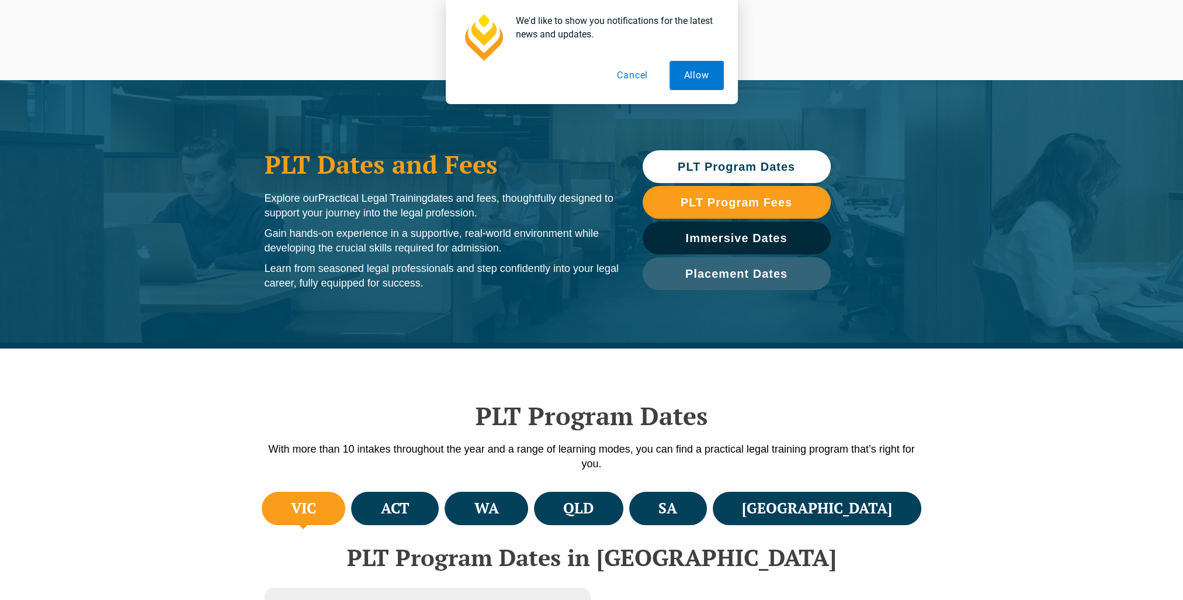
click at [584, 165] on span "PLT Program Dates" at bounding box center [736, 167] width 117 height 12
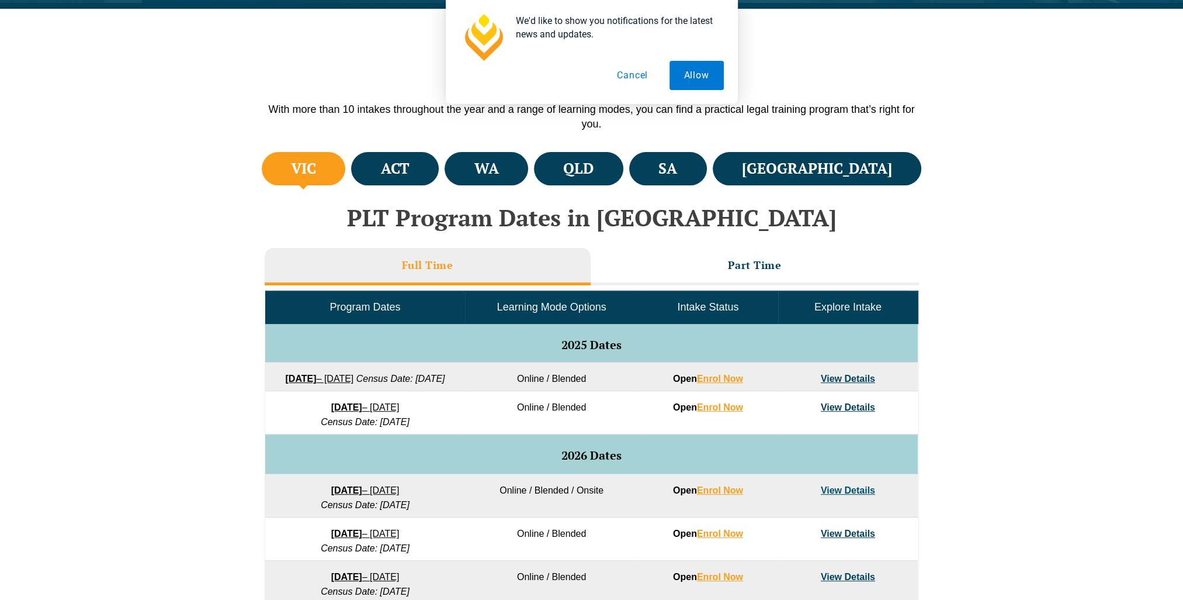
scroll to position [348, 0]
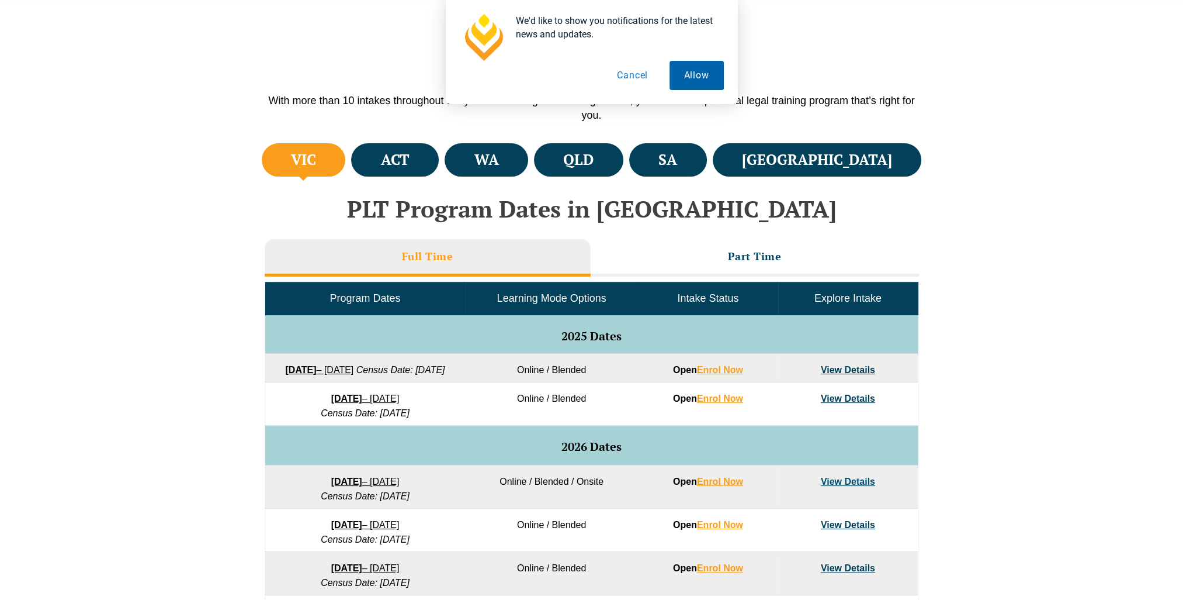
click at [584, 79] on button "Allow" at bounding box center [697, 75] width 54 height 29
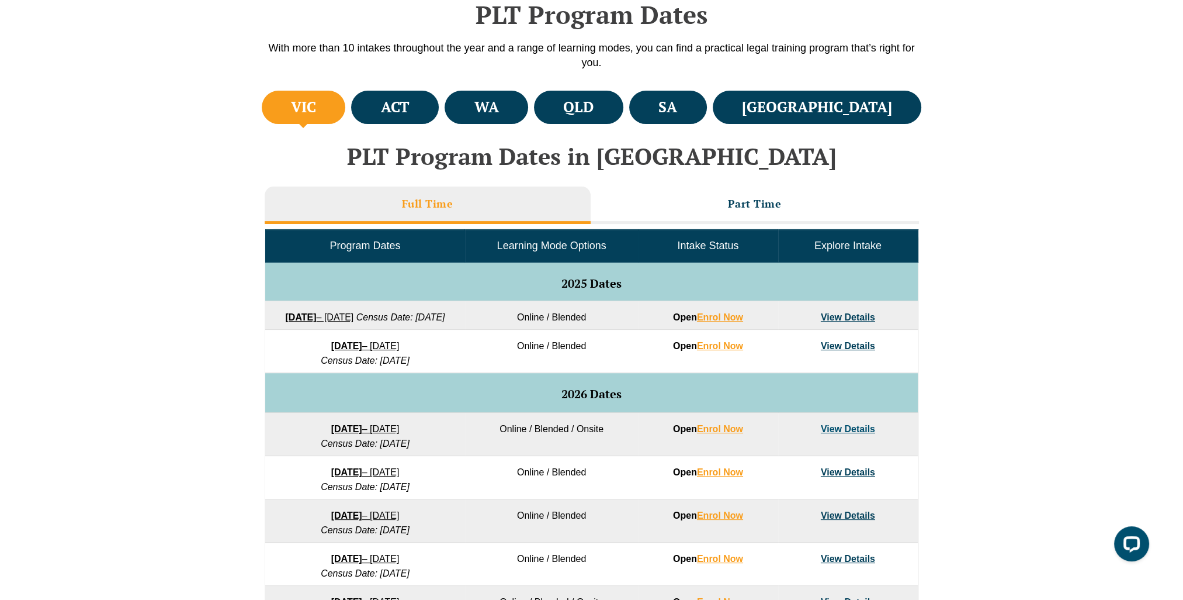
scroll to position [407, 0]
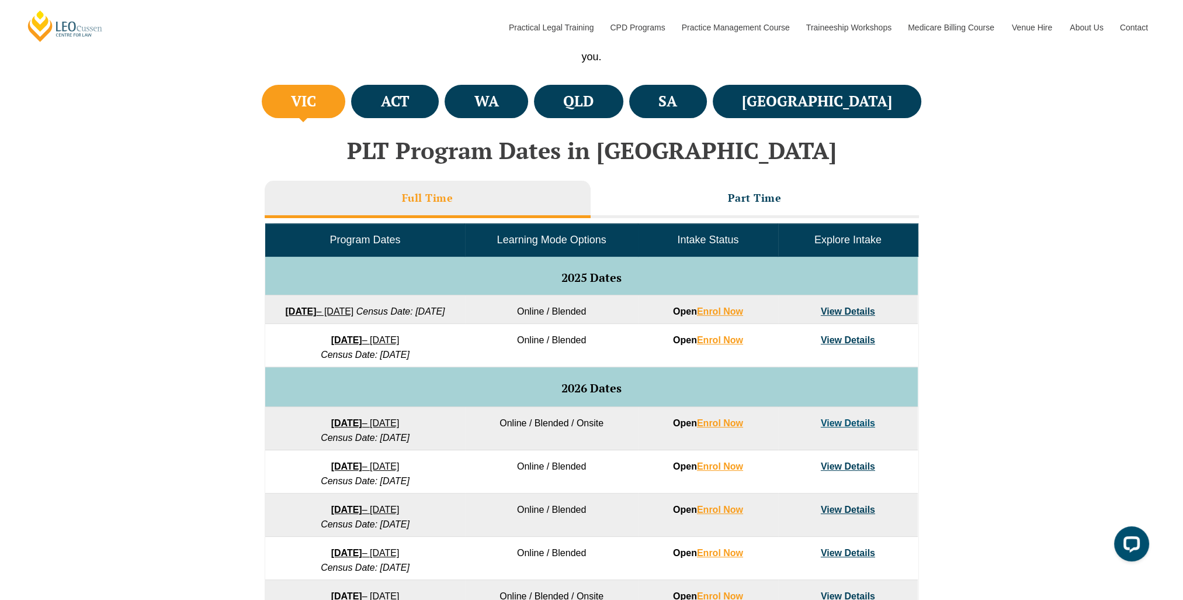
click at [584, 345] on link "View Details" at bounding box center [848, 340] width 54 height 10
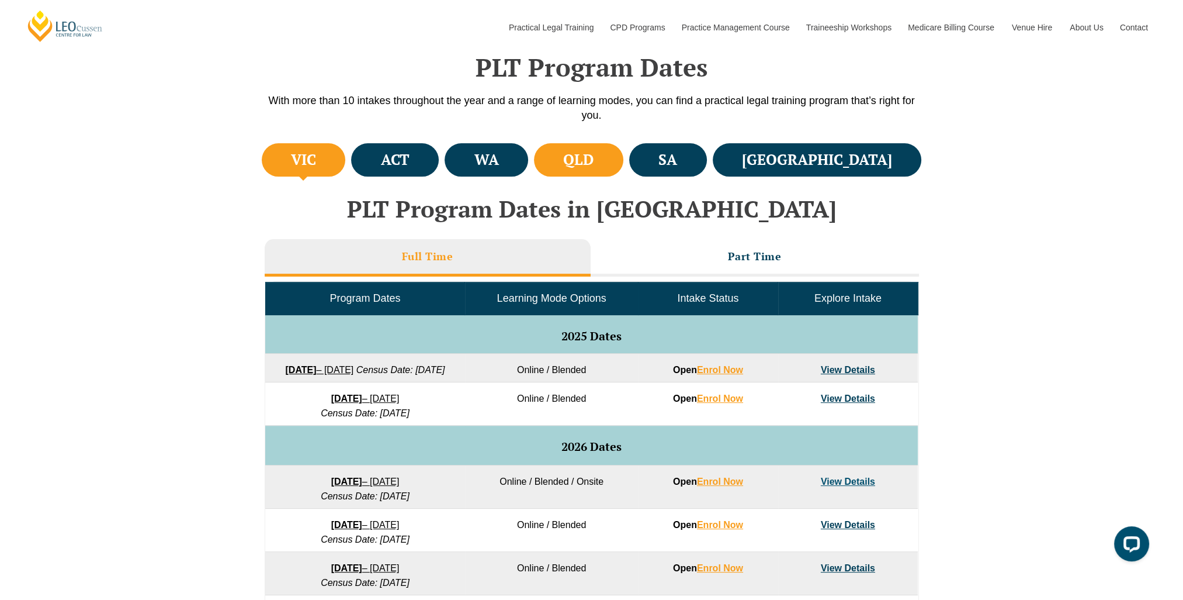
click at [594, 162] on h4 "QLD" at bounding box center [578, 159] width 30 height 19
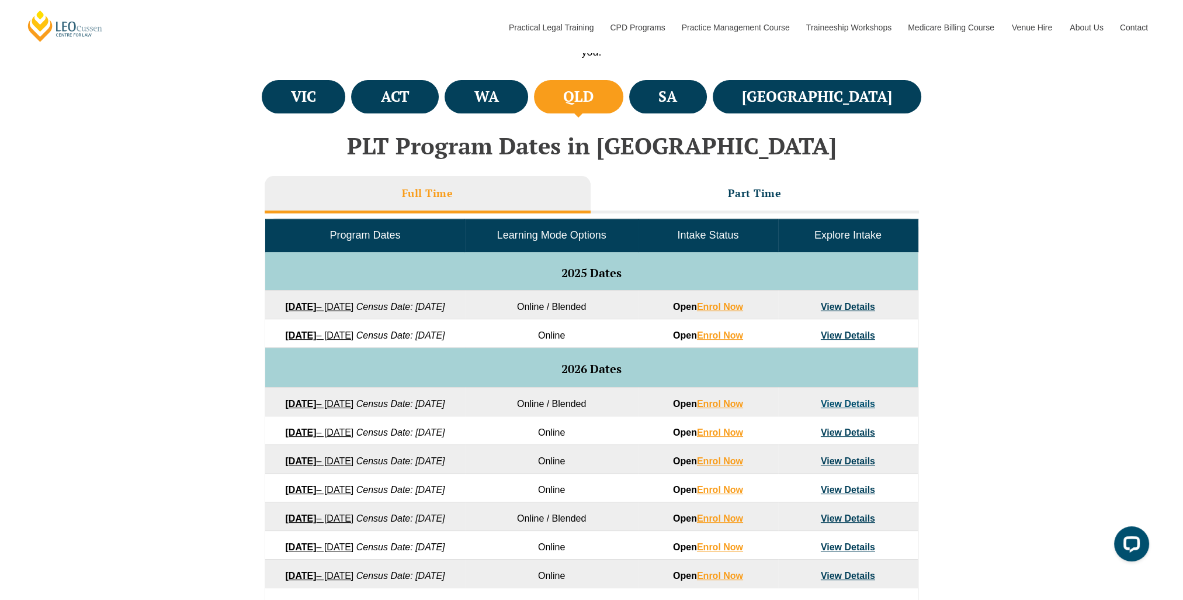
scroll to position [465, 0]
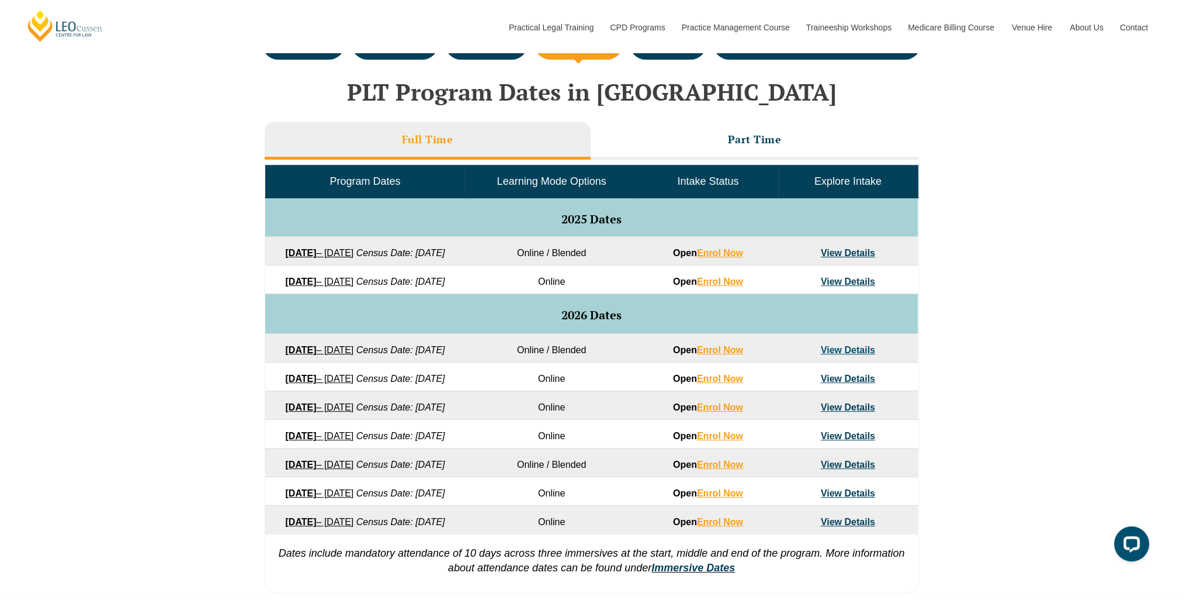
click at [528, 362] on td "Online / Blended" at bounding box center [551, 347] width 173 height 29
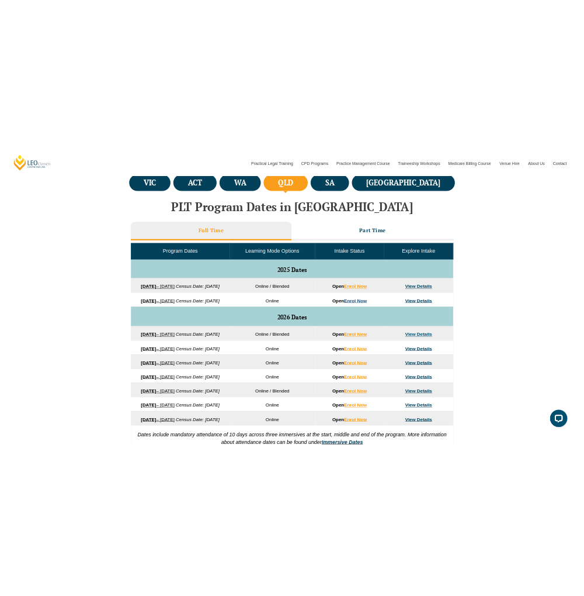
scroll to position [524, 0]
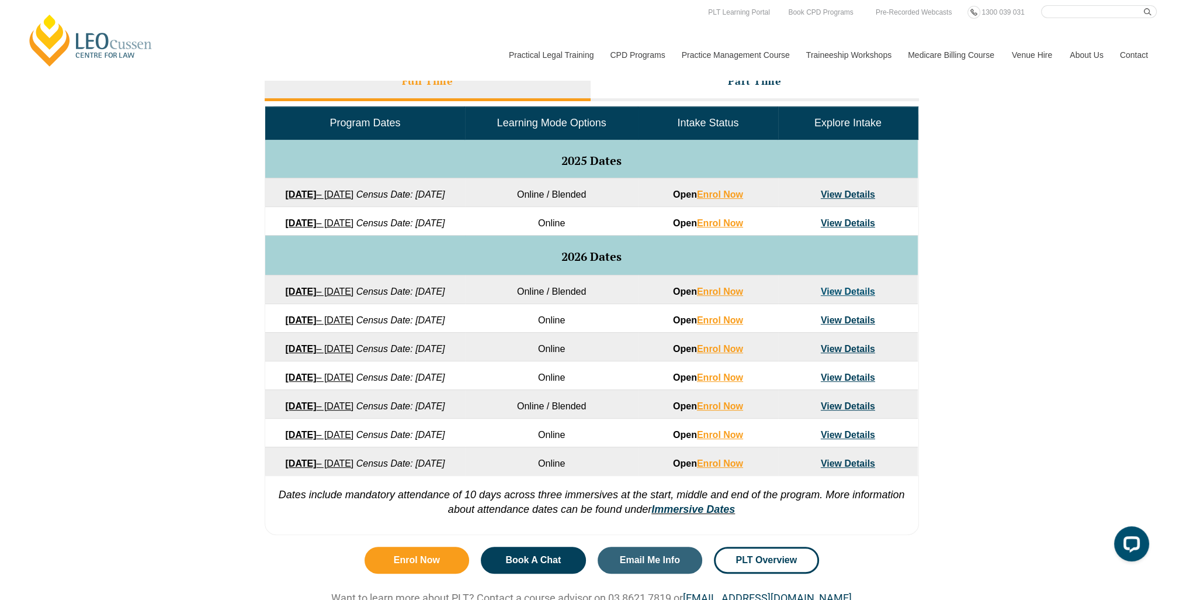
click at [831, 228] on link "View Details" at bounding box center [848, 223] width 54 height 10
drag, startPoint x: 858, startPoint y: 330, endPoint x: 851, endPoint y: 317, distance: 14.6
click at [857, 303] on td "View Details" at bounding box center [848, 289] width 140 height 29
click at [851, 296] on link "View Details" at bounding box center [848, 291] width 54 height 10
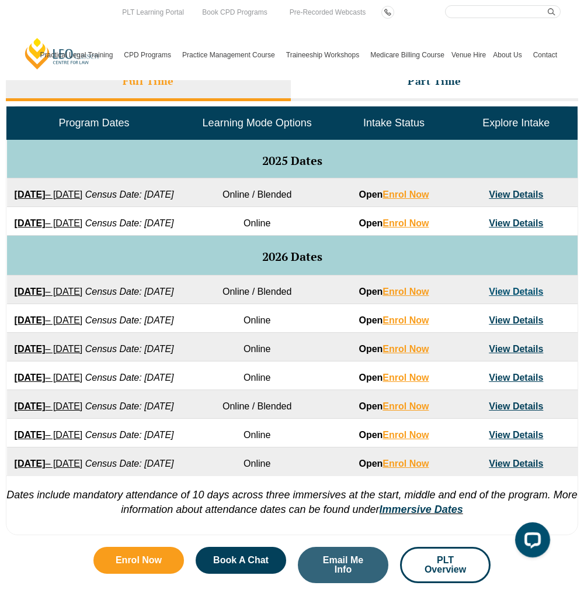
click at [527, 303] on td "View Details" at bounding box center [516, 289] width 122 height 29
click at [527, 296] on link "View Details" at bounding box center [516, 291] width 54 height 10
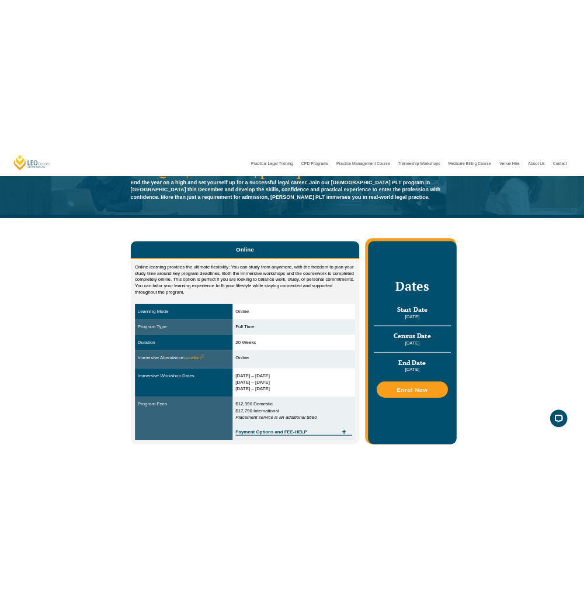
scroll to position [117, 0]
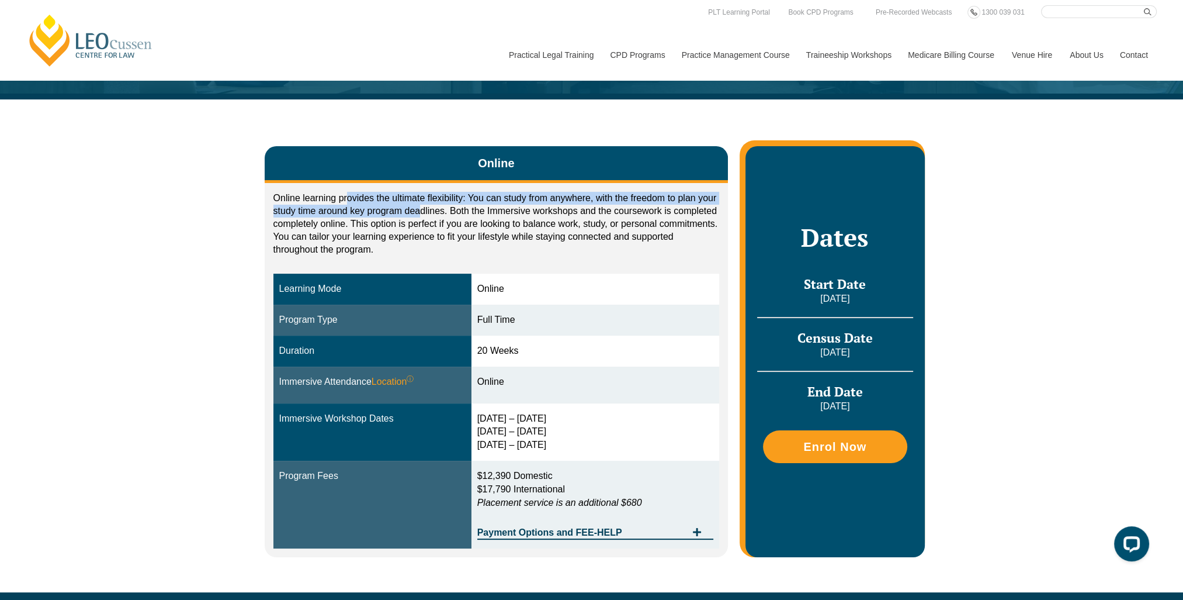
drag, startPoint x: 348, startPoint y: 196, endPoint x: 421, endPoint y: 206, distance: 73.2
click at [421, 206] on p "Online learning provides the ultimate flexibility: You can study from anywhere,…" at bounding box center [497, 224] width 447 height 64
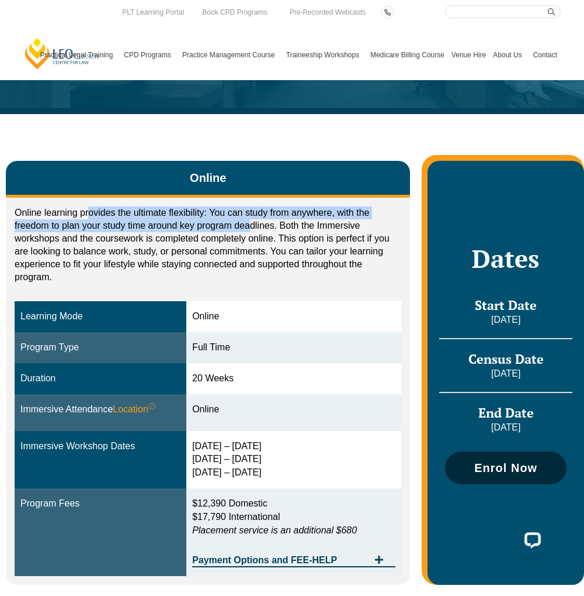
click at [504, 455] on link "Enrol Now" at bounding box center [506, 467] width 122 height 33
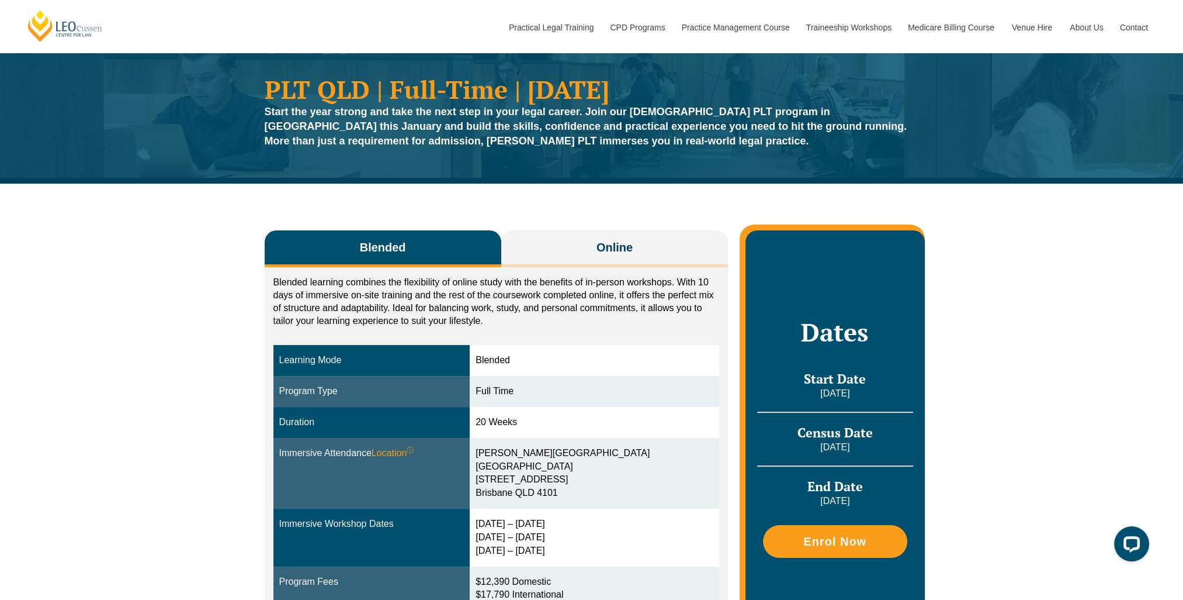
scroll to position [58, 0]
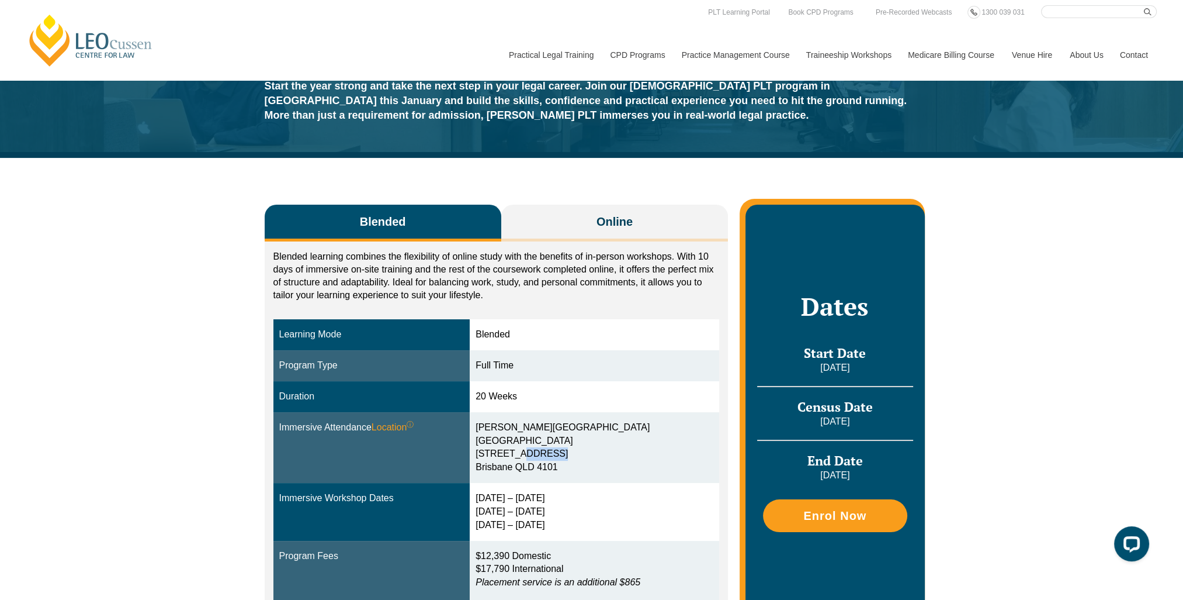
drag, startPoint x: 546, startPoint y: 452, endPoint x: 517, endPoint y: 448, distance: 28.9
click at [517, 448] on div "Griffith University Southbank Campus 223 Grey Street Brisbane QLD 4101" at bounding box center [595, 447] width 238 height 53
drag, startPoint x: 517, startPoint y: 448, endPoint x: 549, endPoint y: 468, distance: 37.0
click at [549, 468] on div "Griffith University Southbank Campus 223 Grey Street Brisbane QLD 4101" at bounding box center [595, 447] width 238 height 53
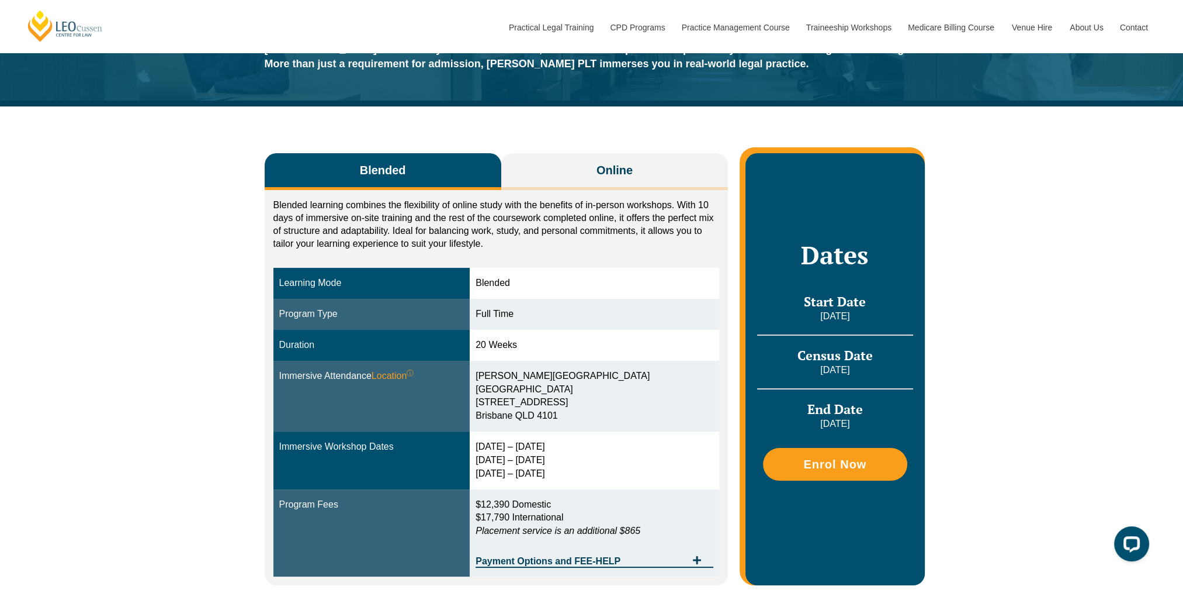
scroll to position [117, 0]
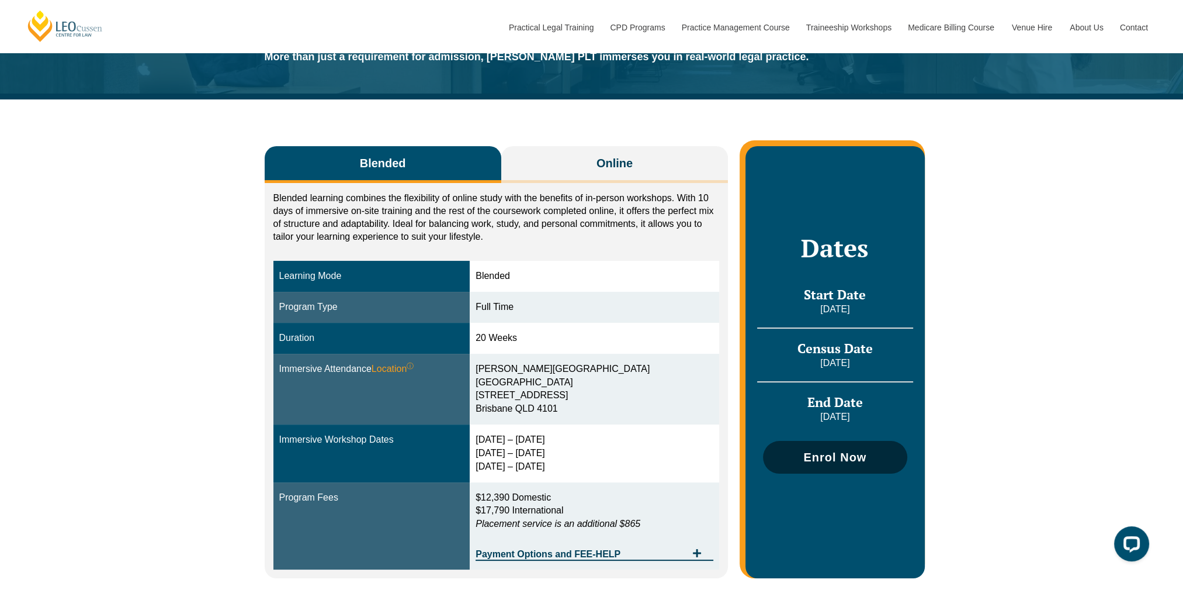
click at [804, 452] on span "Enrol Now" at bounding box center [835, 457] width 63 height 12
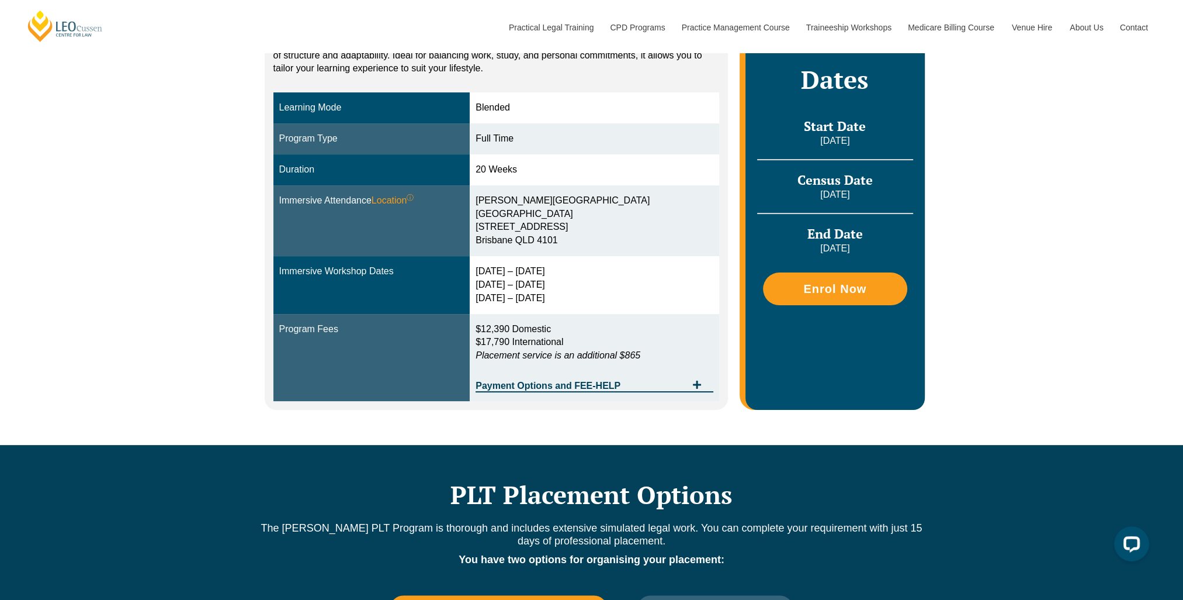
scroll to position [292, 0]
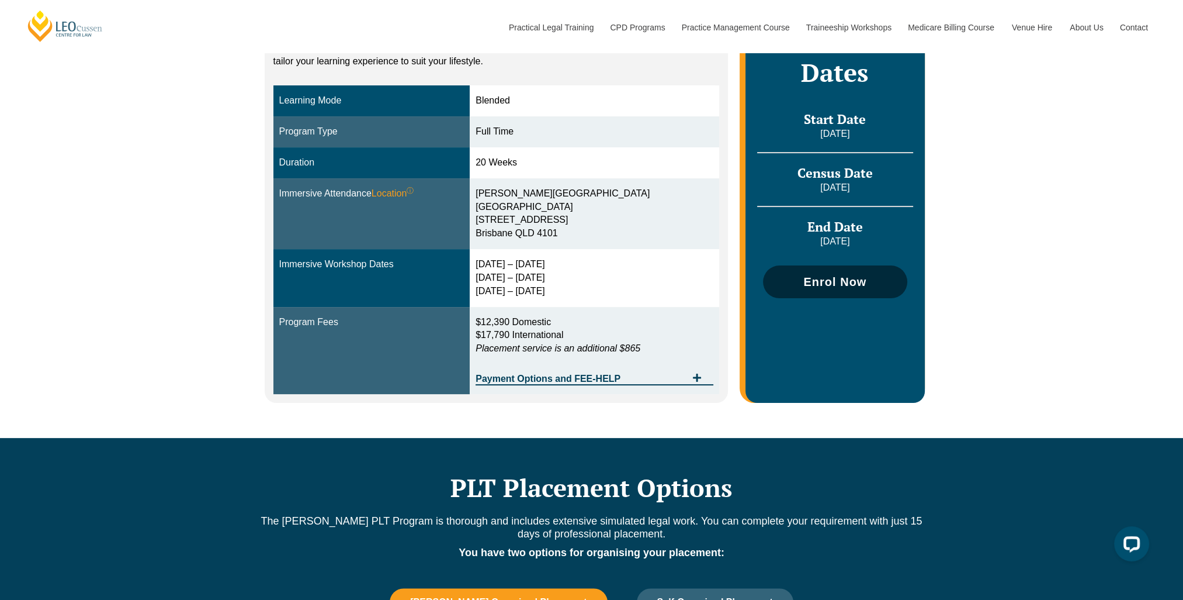
click at [834, 296] on link "Enrol Now" at bounding box center [835, 281] width 144 height 33
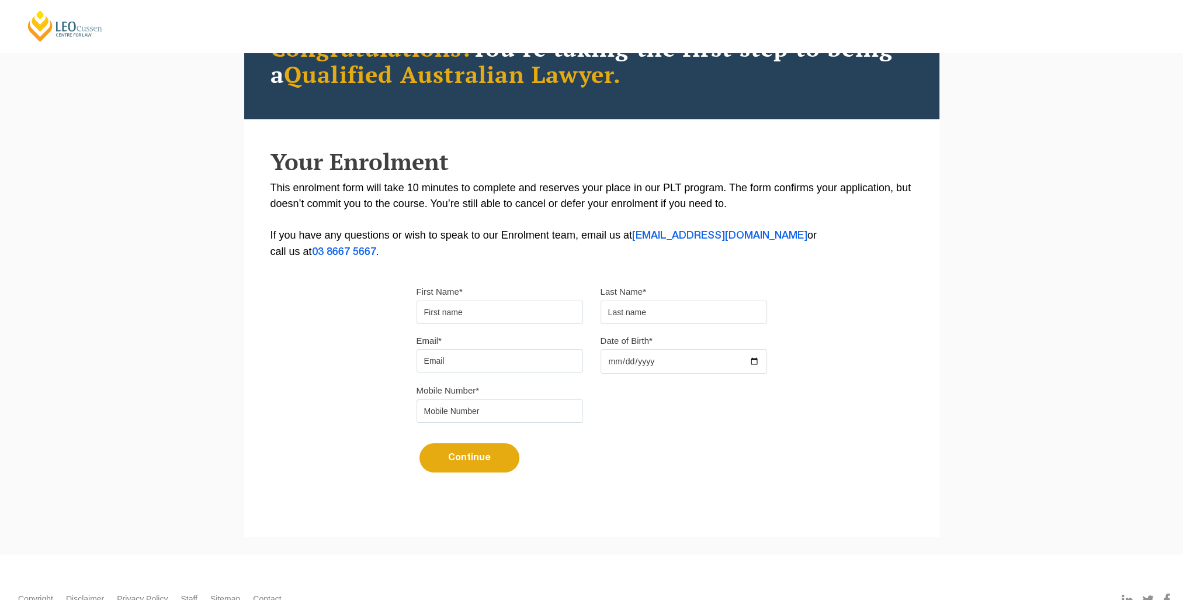
click at [462, 319] on input "First Name*" at bounding box center [500, 311] width 167 height 23
type input "Finley"
type input "Williams"
type input "finwill.connect"
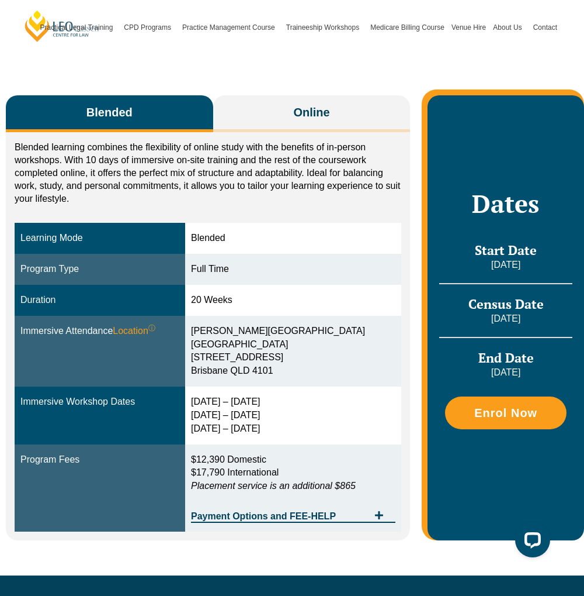
scroll to position [175, 0]
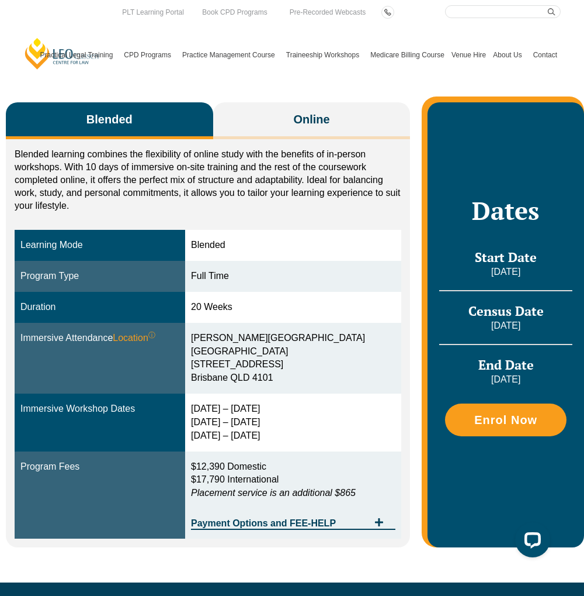
click at [489, 400] on div "Enrol Now" at bounding box center [506, 419] width 122 height 44
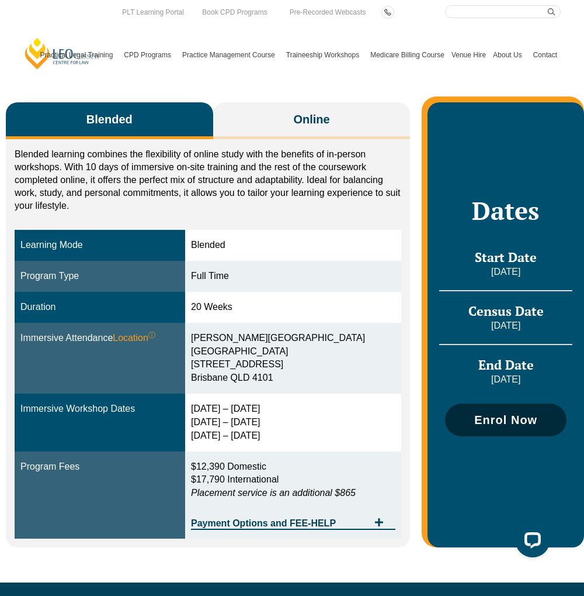
click at [500, 425] on span "Enrol Now" at bounding box center [506, 420] width 63 height 12
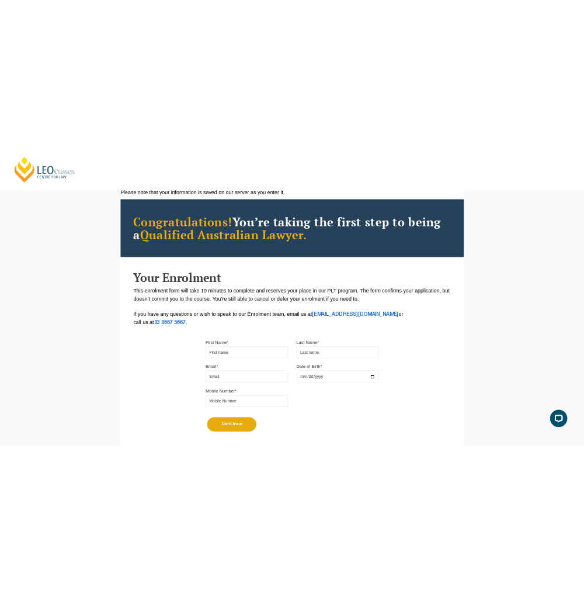
scroll to position [58, 0]
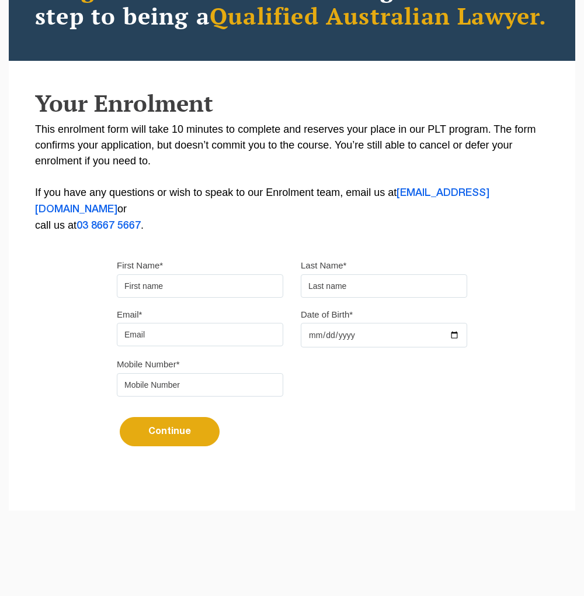
click at [334, 297] on input "text" at bounding box center [384, 285] width 167 height 23
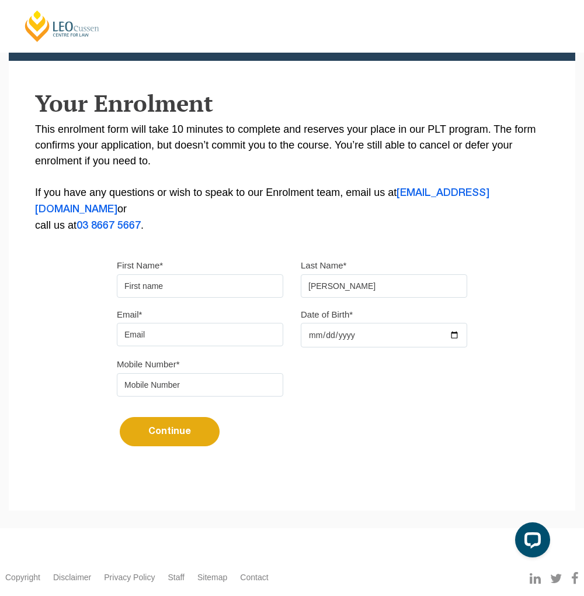
type input "Williams"
click at [172, 346] on input "Email*" at bounding box center [200, 334] width 167 height 23
type input "finwill.connect@gmail.com"
type input "1999-05-14"
click at [174, 396] on input "tel" at bounding box center [200, 384] width 167 height 23
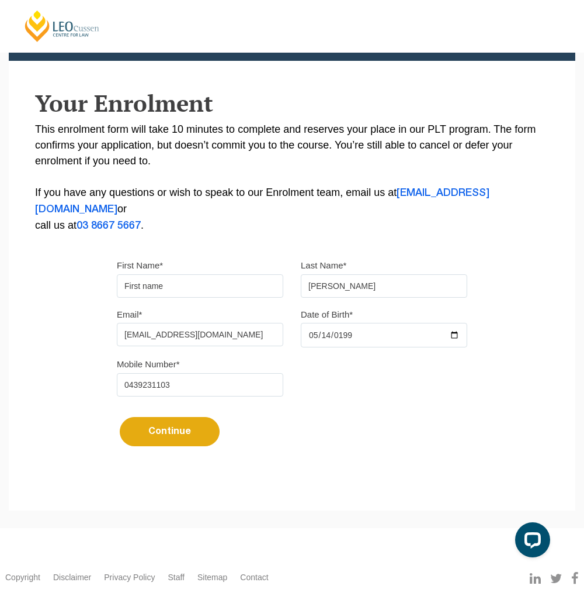
type input "0439231103"
click at [208, 446] on button "Continue" at bounding box center [170, 431] width 100 height 29
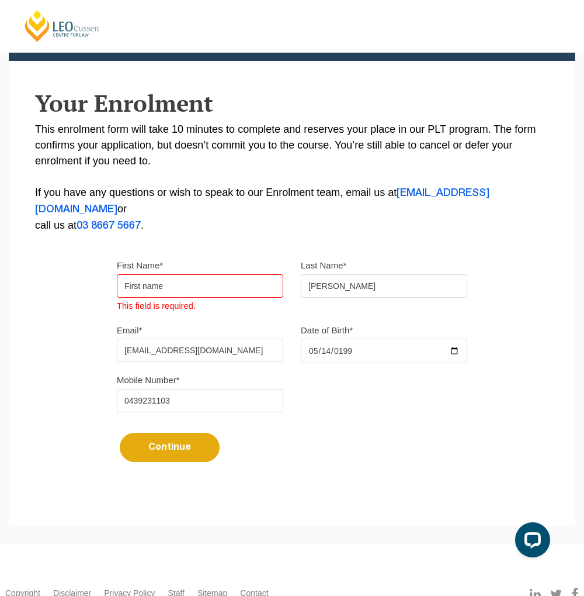
click at [201, 297] on input "First Name*" at bounding box center [200, 285] width 167 height 23
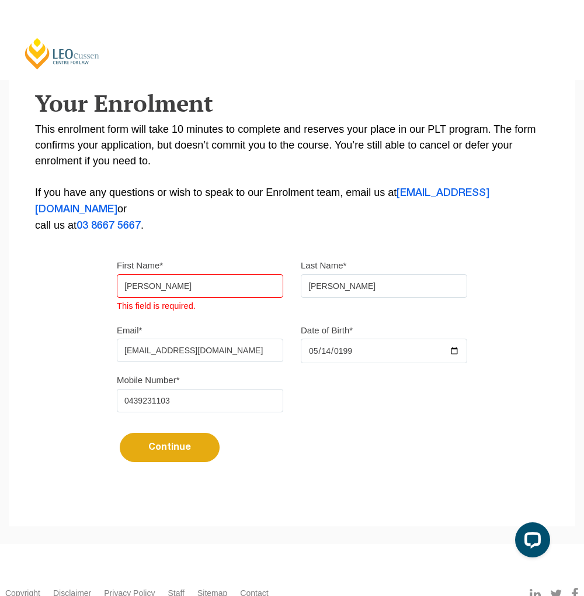
type input "Finley"
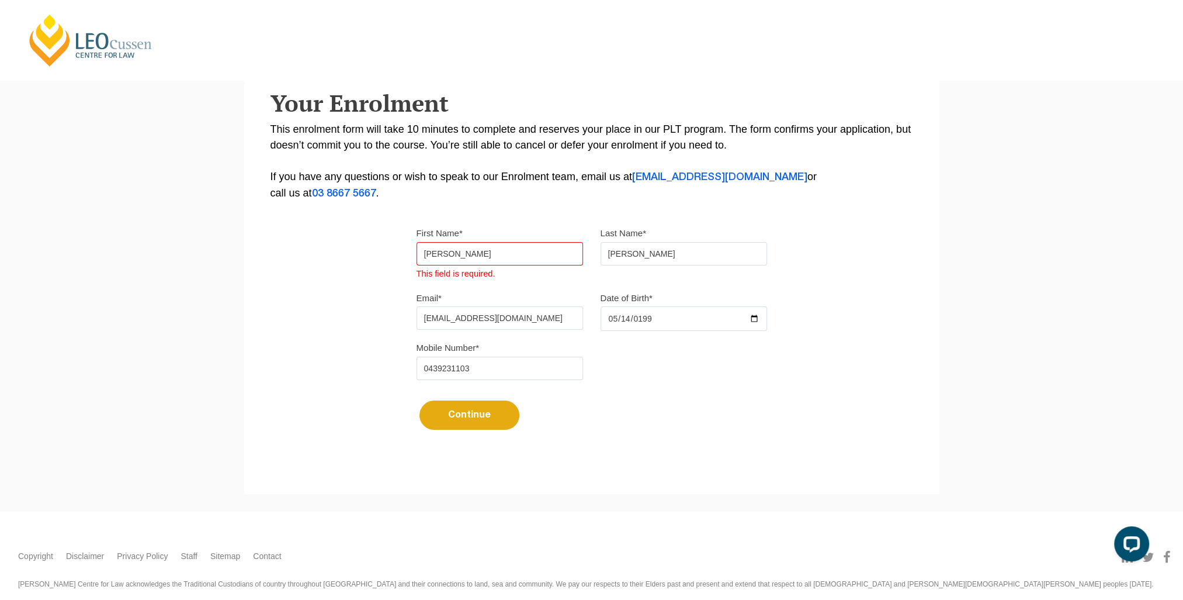
drag, startPoint x: 455, startPoint y: 410, endPoint x: 455, endPoint y: 424, distance: 14.6
click at [455, 410] on button "Continue" at bounding box center [470, 414] width 100 height 29
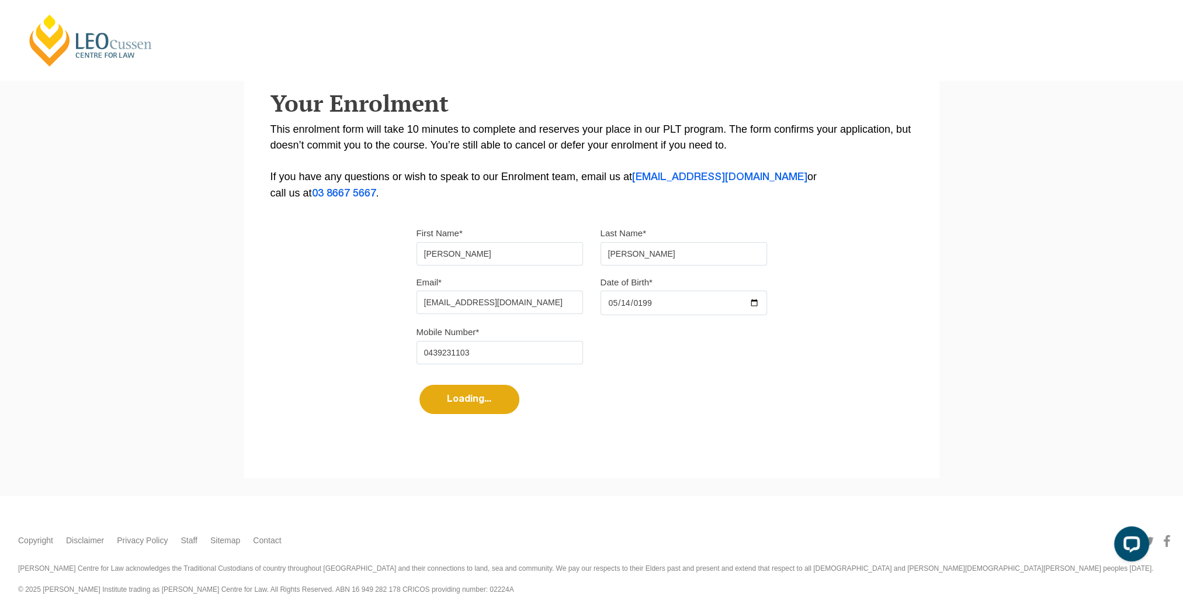
select select
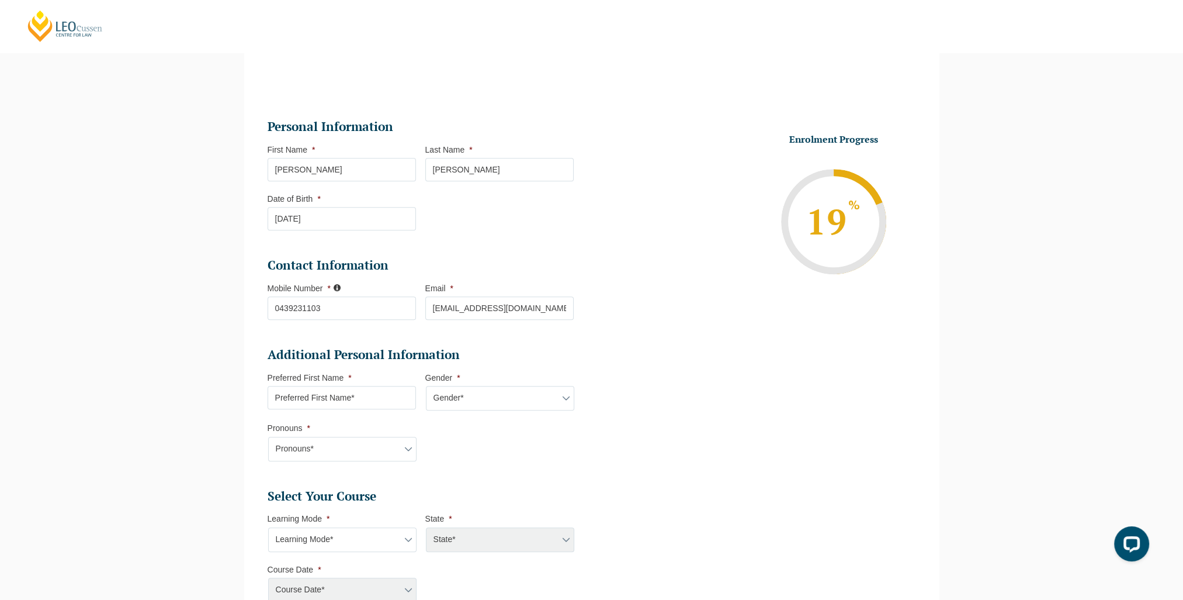
scroll to position [101, 0]
click at [340, 408] on input "Preferred First Name *" at bounding box center [342, 398] width 148 height 23
drag, startPoint x: 275, startPoint y: 402, endPoint x: 355, endPoint y: 399, distance: 80.1
click at [277, 401] on input "Preferred First Name *" at bounding box center [342, 398] width 148 height 23
type input "Finley"
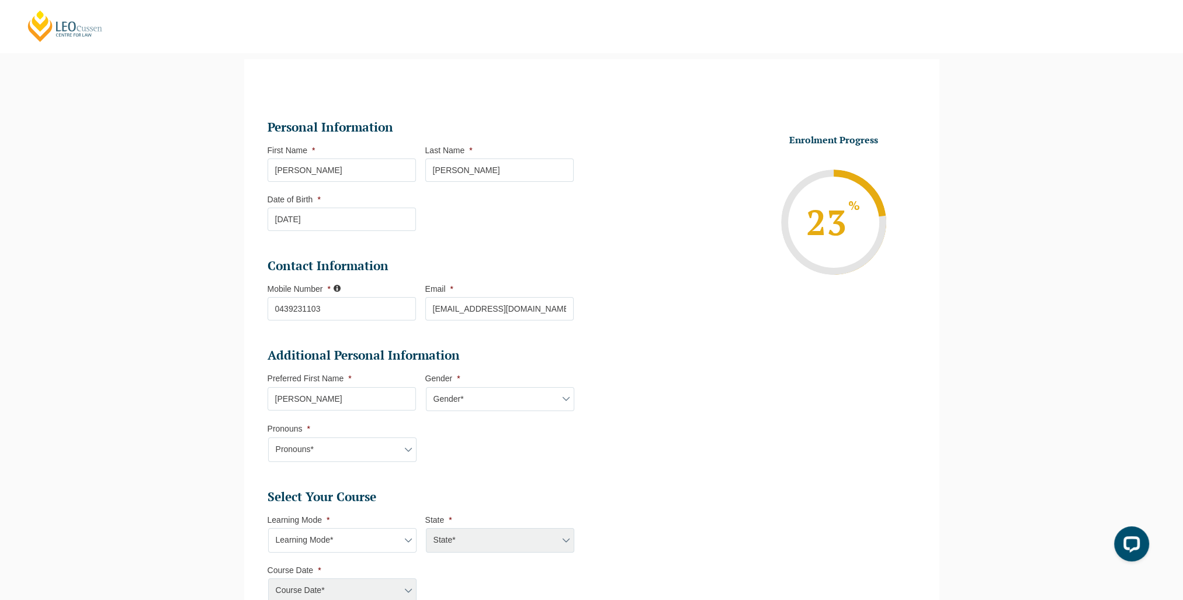
click at [490, 391] on select "Gender* Male Female Nonbinary Intersex Prefer not to disclose Other" at bounding box center [500, 399] width 148 height 25
select select "Male"
click at [426, 387] on select "Gender* Male Female Nonbinary Intersex Prefer not to disclose Other" at bounding box center [500, 399] width 148 height 25
drag, startPoint x: 254, startPoint y: 440, endPoint x: 299, endPoint y: 448, distance: 45.6
click at [255, 440] on li "Personal Information First Name * Finley Last Name * Williams Date of Birth * 1…" at bounding box center [591, 442] width 695 height 728
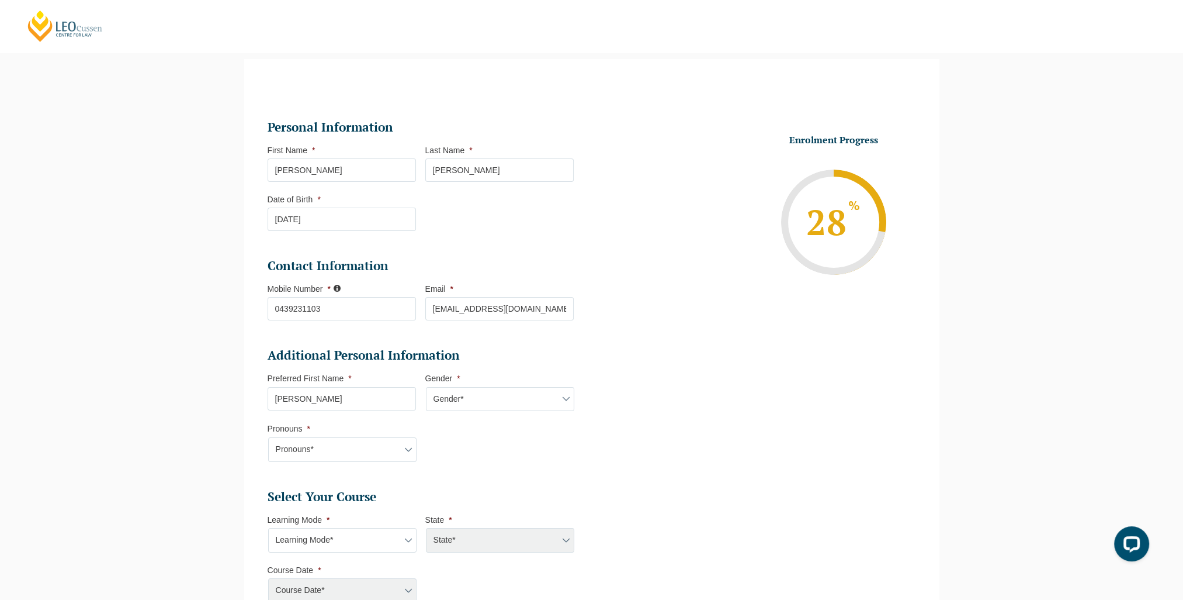
click at [306, 449] on select "Pronouns* She/Her/Hers He/Him/His They/Them/Theirs Other Prefer not to disclose" at bounding box center [342, 449] width 148 height 25
select select "He/Him/His"
click at [268, 437] on select "Pronouns* She/Her/Hers He/Him/His They/Them/Theirs Other Prefer not to disclose" at bounding box center [342, 449] width 148 height 25
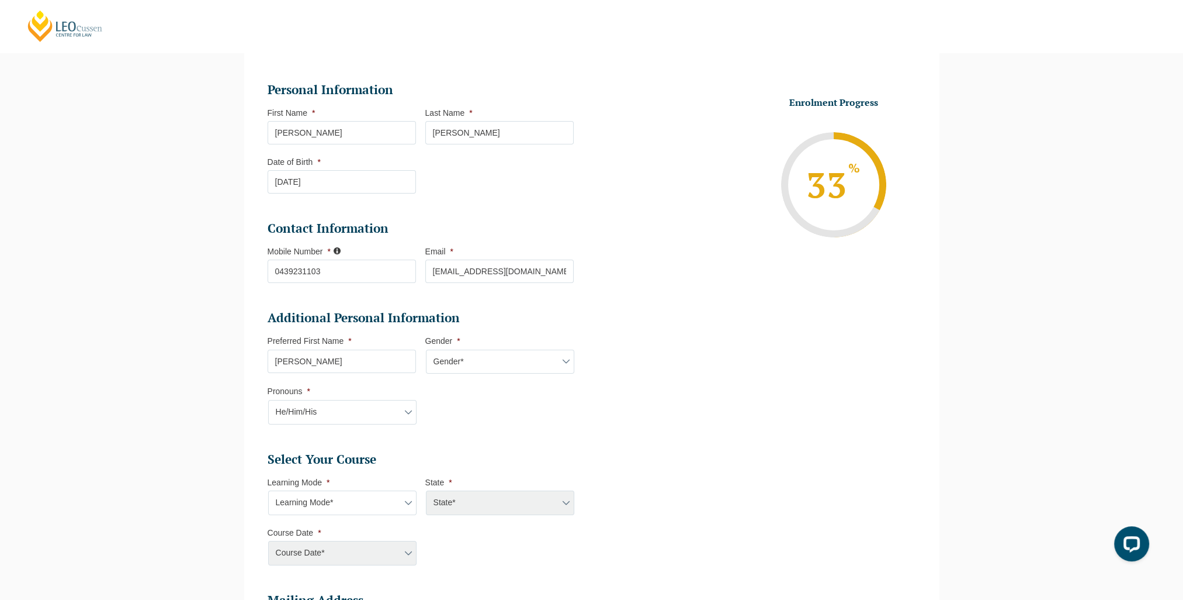
scroll to position [334, 0]
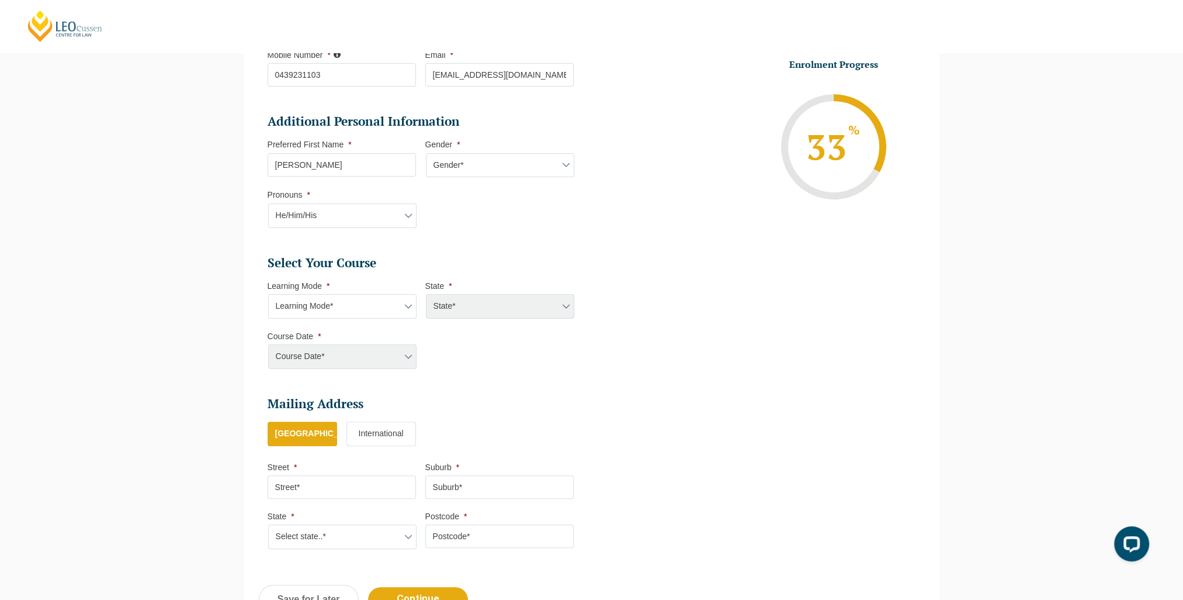
click at [362, 309] on select "Learning Mode* Online Full Time Learning Online Part Time Learning Blended Full…" at bounding box center [342, 306] width 148 height 25
select select "Blended Full Time Learning"
click at [268, 294] on select "Learning Mode* Online Full Time Learning Online Part Time Learning Blended Full…" at bounding box center [342, 306] width 148 height 25
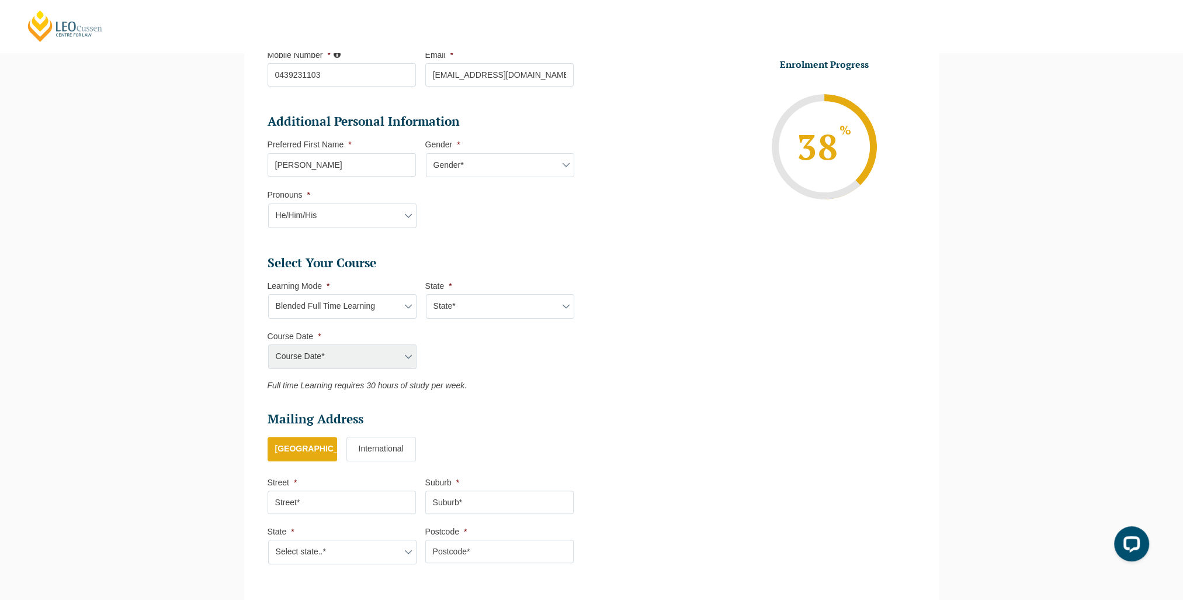
click at [497, 312] on select "State* ACT/NSW QLD SA VIC WA" at bounding box center [500, 306] width 148 height 25
select select "QLD"
click at [426, 294] on select "State* ACT/NSW QLD SA VIC WA" at bounding box center [500, 306] width 148 height 25
click at [400, 350] on select "Course Date* September 2025 (22-Sep-2025 to 20-Feb-2026) January 2026 (27-Jan-2…" at bounding box center [342, 356] width 148 height 25
select select "January 2026 (27-Jan-2026 to 12-Jun-2026)"
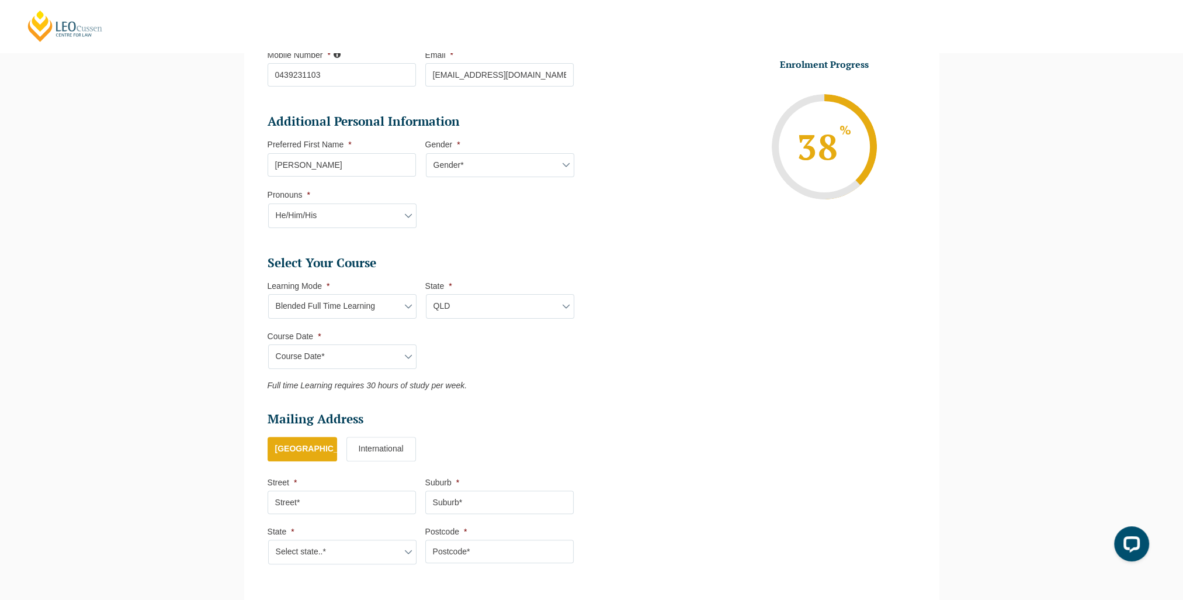
click at [268, 344] on select "Course Date* September 2025 (22-Sep-2025 to 20-Feb-2026) January 2026 (27-Jan-2…" at bounding box center [342, 356] width 148 height 25
type input "Intake 01 January 2026 FT"
type input "Practical Legal Training (QLD)"
select select "QLD PLT (JAN) 2026 Full Time Blended"
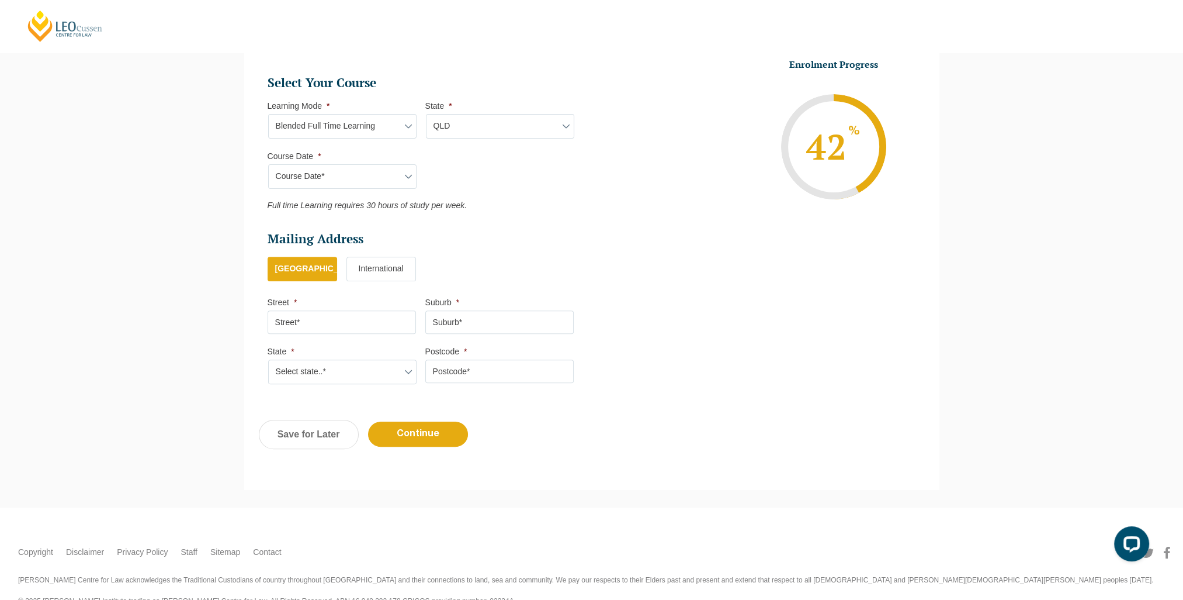
scroll to position [538, 0]
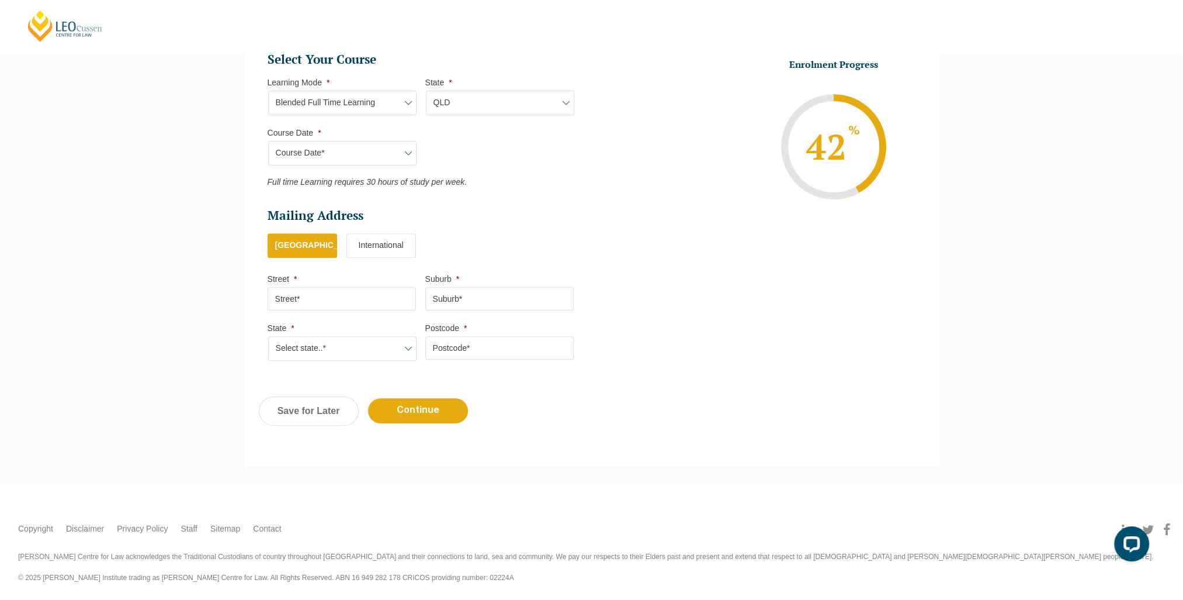
click at [393, 240] on label "International" at bounding box center [382, 245] width 70 height 25
click at [0, 0] on input "International" at bounding box center [0, 0] width 0 height 0
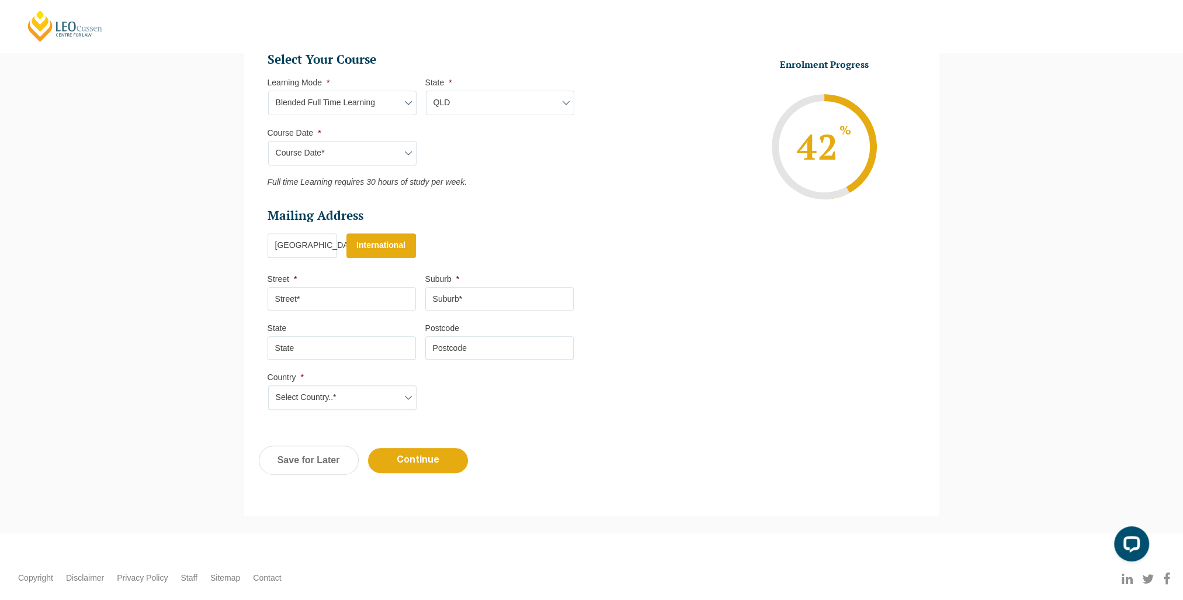
drag, startPoint x: 368, startPoint y: 382, endPoint x: 369, endPoint y: 396, distance: 13.5
click at [368, 384] on li "Country * Select Country..* Afghanistan Åland Islands Albania Algeria American …" at bounding box center [347, 391] width 158 height 38
click at [369, 396] on select "Select Country..* Afghanistan Åland Islands Albania Algeria American Samoa Ando…" at bounding box center [342, 397] width 148 height 25
select select "Eswatini (Swaziland)"
click at [268, 385] on select "Select Country..* Afghanistan Åland Islands Albania Algeria American Samoa Ando…" at bounding box center [342, 397] width 148 height 25
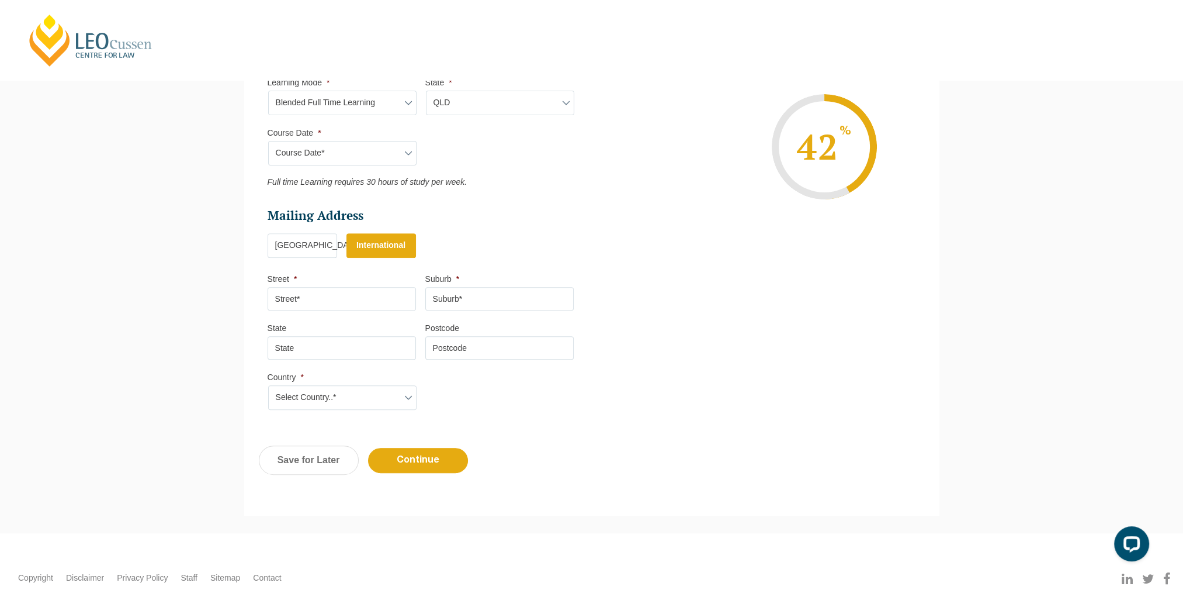
drag, startPoint x: 385, startPoint y: 404, endPoint x: 386, endPoint y: 394, distance: 10.6
click at [385, 403] on select "Select Country..* Afghanistan Åland Islands Albania Algeria American Samoa Ando…" at bounding box center [342, 397] width 148 height 25
click at [534, 208] on h2 "Mailing Address" at bounding box center [421, 215] width 306 height 16
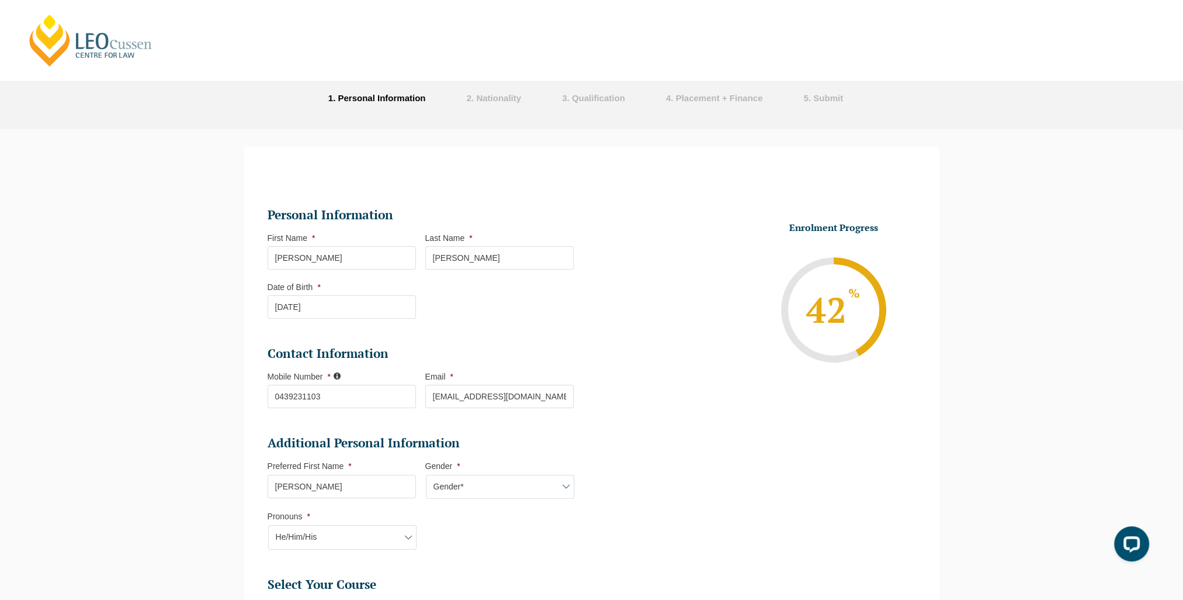
scroll to position [0, 0]
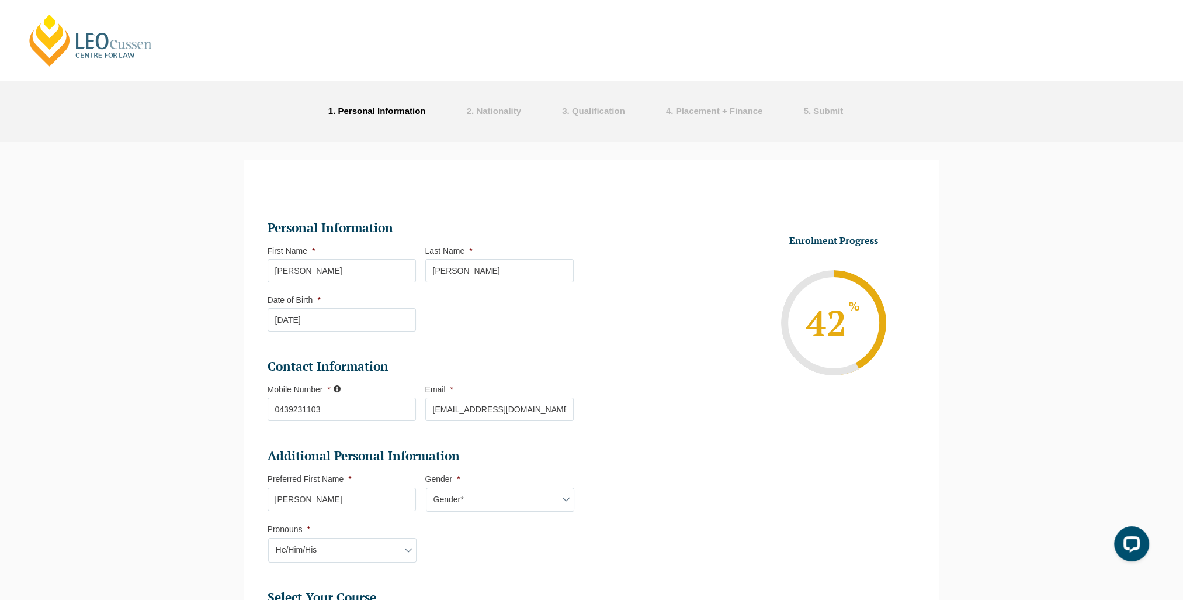
click at [475, 108] on span ". Nationality" at bounding box center [497, 111] width 50 height 10
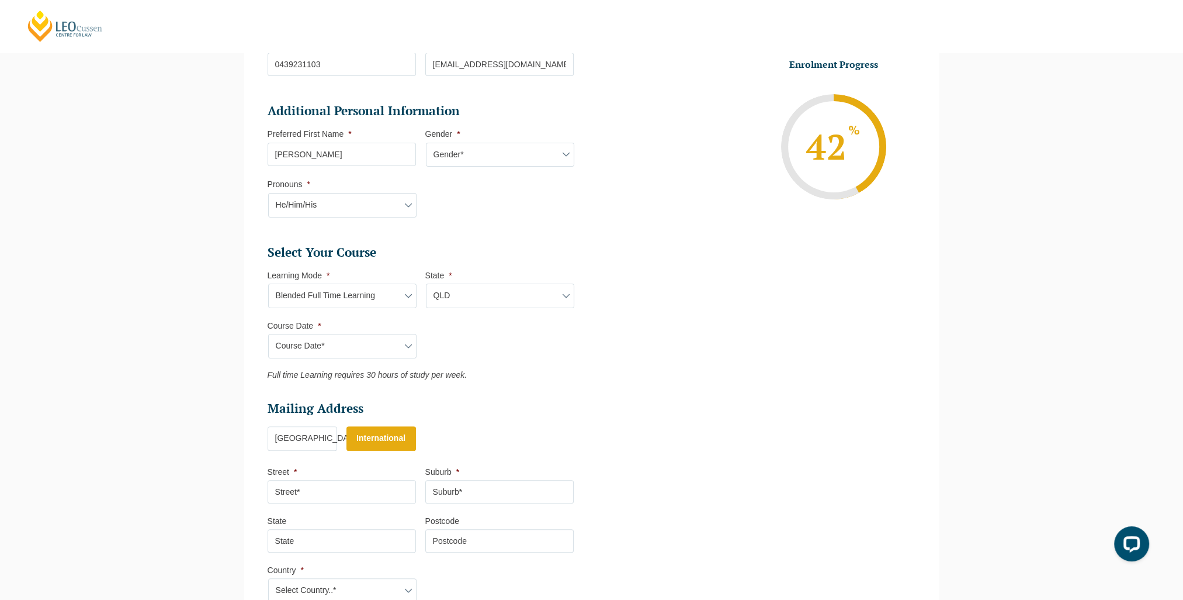
scroll to position [584, 0]
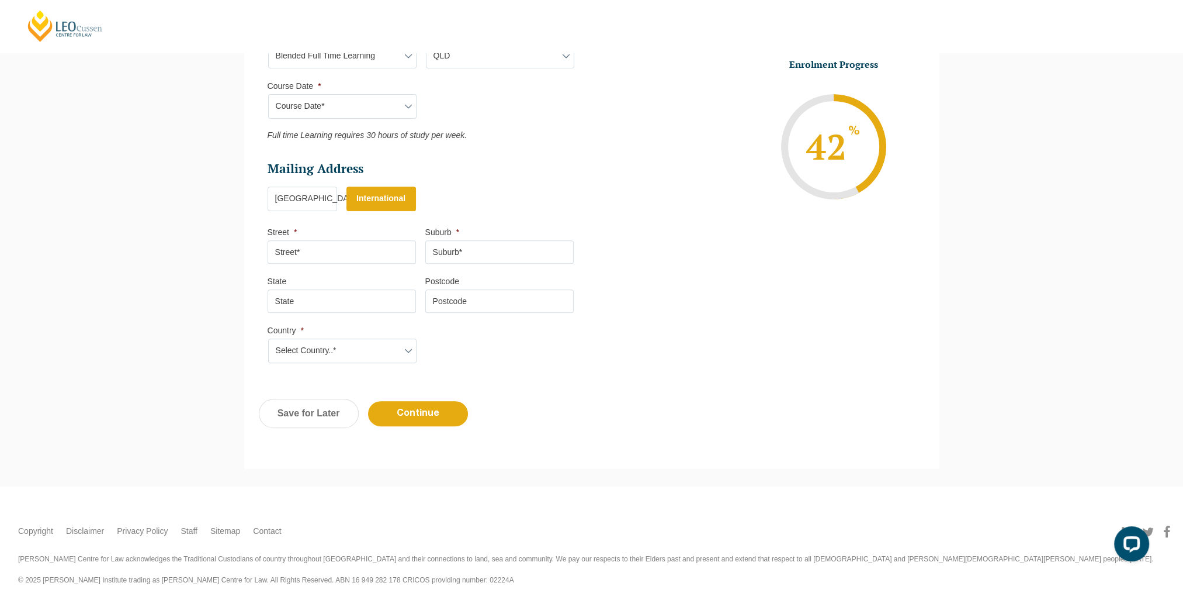
click at [293, 191] on label "Australia" at bounding box center [303, 198] width 70 height 25
click at [0, 0] on input "Australia" at bounding box center [0, 0] width 0 height 0
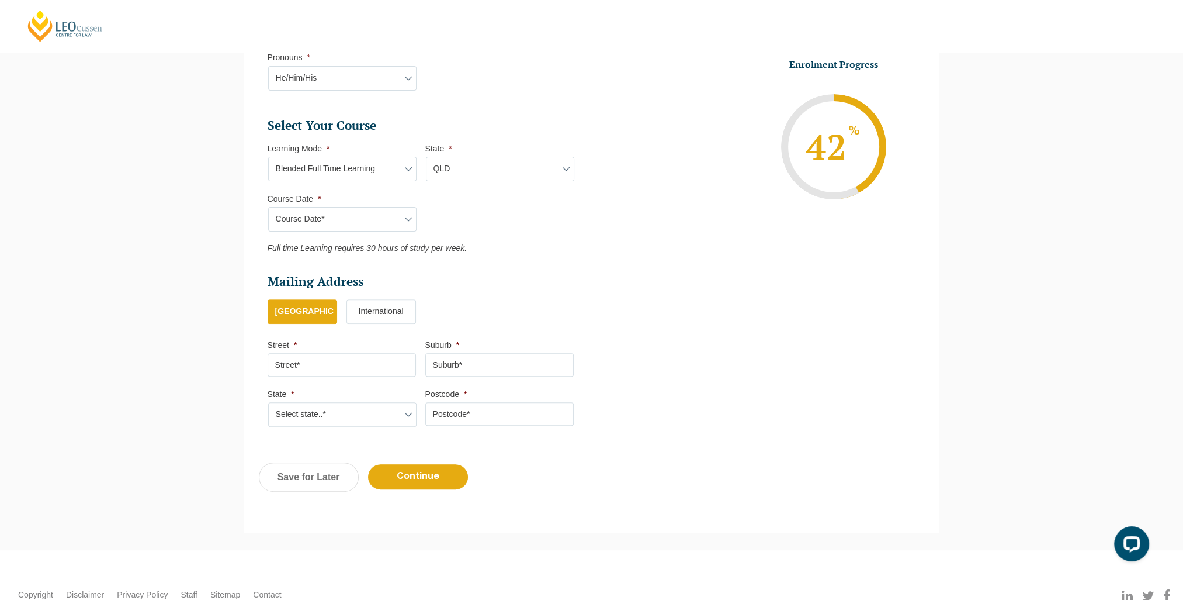
scroll to position [479, 0]
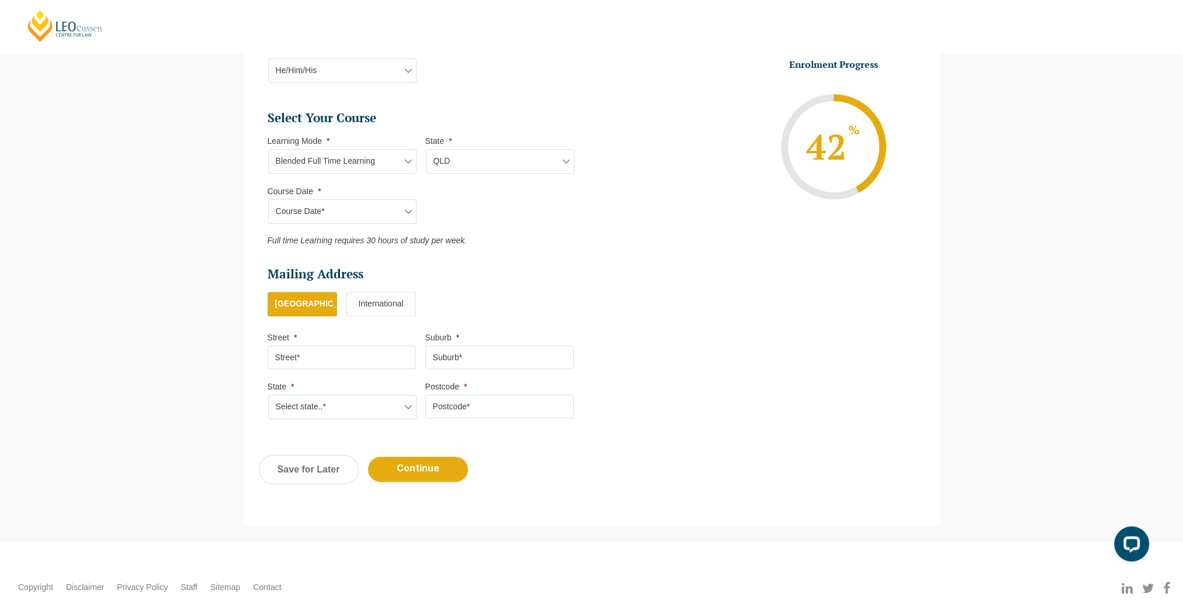
click at [369, 352] on input "Street *" at bounding box center [342, 356] width 148 height 23
type input "32 Montrose"
type input "Q"
type input "Wynnum West"
click at [477, 410] on input "Postcode *" at bounding box center [499, 405] width 148 height 23
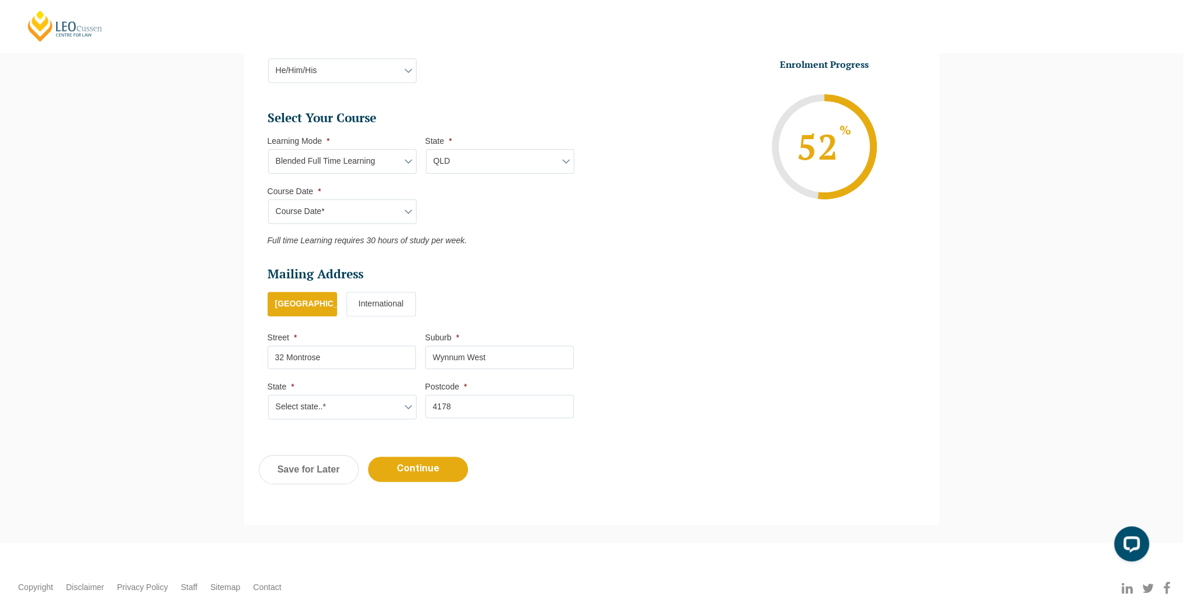
type input "4178"
click at [327, 361] on input "32 Montrose" at bounding box center [342, 356] width 148 height 23
type input "32 Montrose parade"
click at [357, 412] on select "Select state..* VIC WA QLD SA NSW NT ACT TAS" at bounding box center [342, 406] width 148 height 25
select select "QLD"
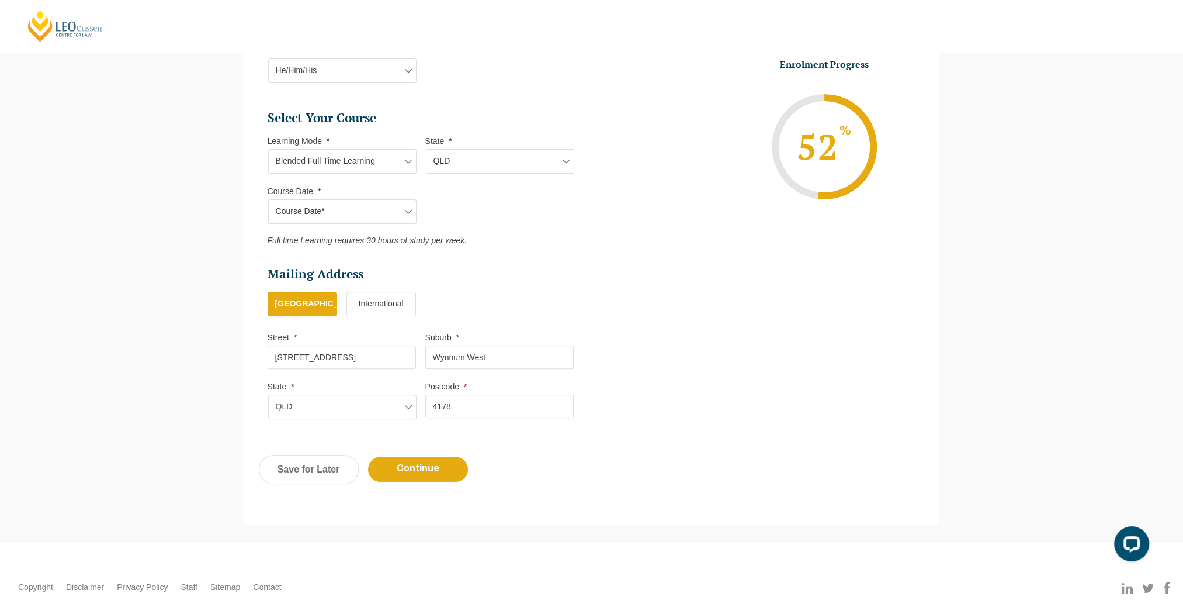
click at [268, 394] on select "Select state..* VIC WA QLD SA NSW NT ACT TAS" at bounding box center [342, 406] width 148 height 25
click at [468, 476] on div "Previous Continue Save for Later" at bounding box center [591, 475] width 695 height 64
click at [428, 467] on input "Continue" at bounding box center [418, 468] width 100 height 25
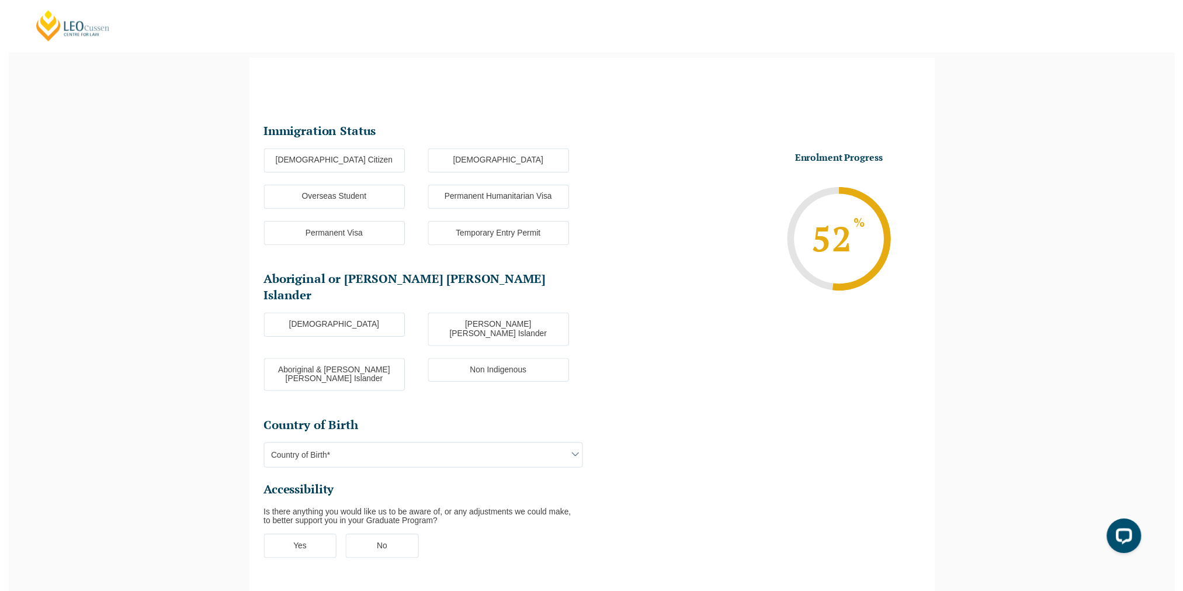
scroll to position [101, 0]
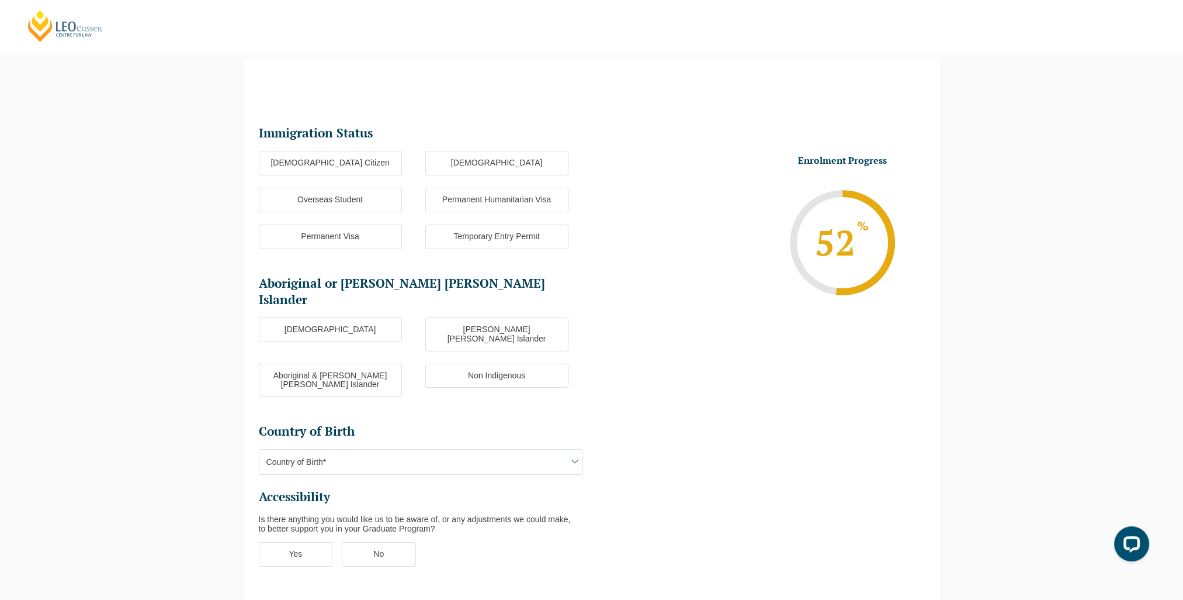
click at [492, 169] on label "New Zealand Citizen" at bounding box center [496, 163] width 143 height 25
click at [0, 0] on input "New Zealand Citizen" at bounding box center [0, 0] width 0 height 0
click at [496, 364] on label "Non Indigenous" at bounding box center [496, 376] width 143 height 25
click at [0, 0] on input "Non Indigenous" at bounding box center [0, 0] width 0 height 0
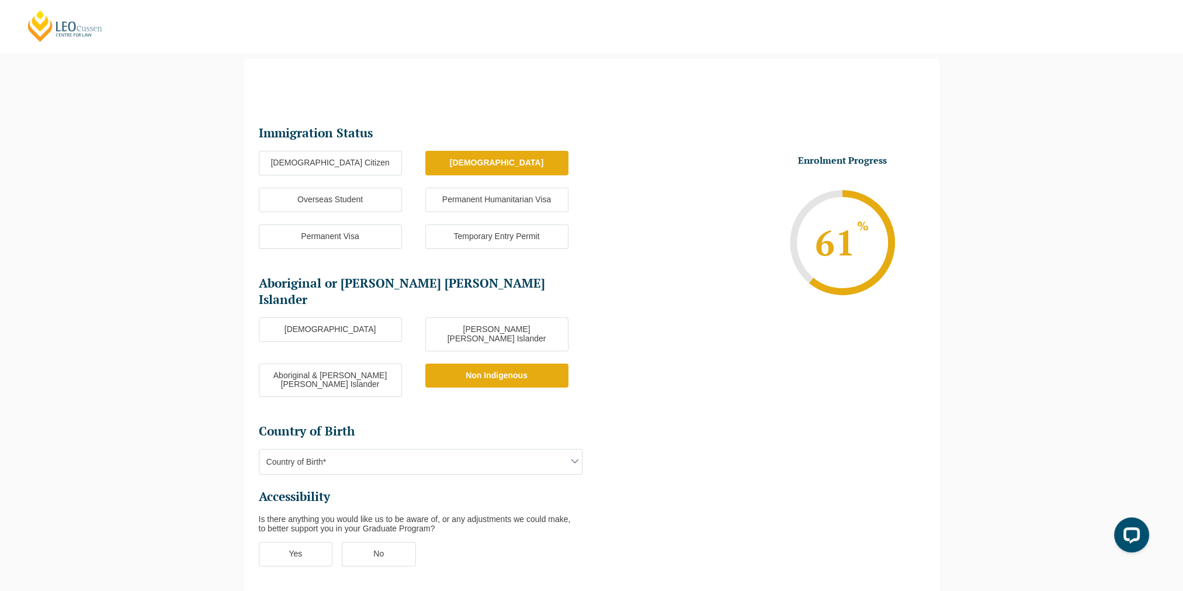
click at [437, 449] on span "Country of Birth*" at bounding box center [420, 461] width 323 height 25
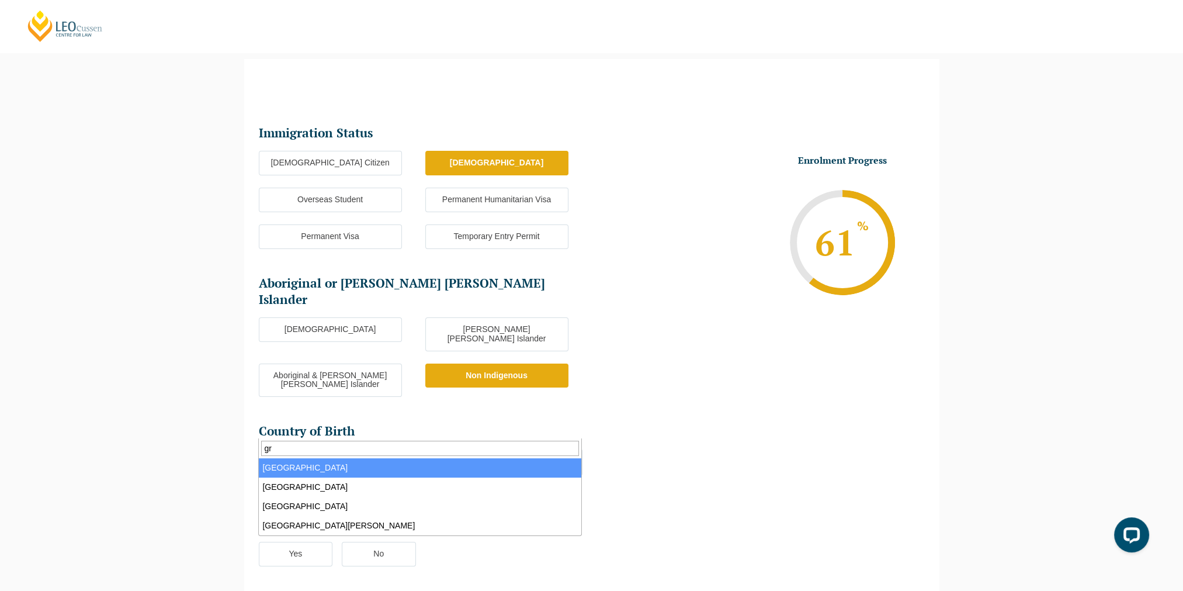
type input "g"
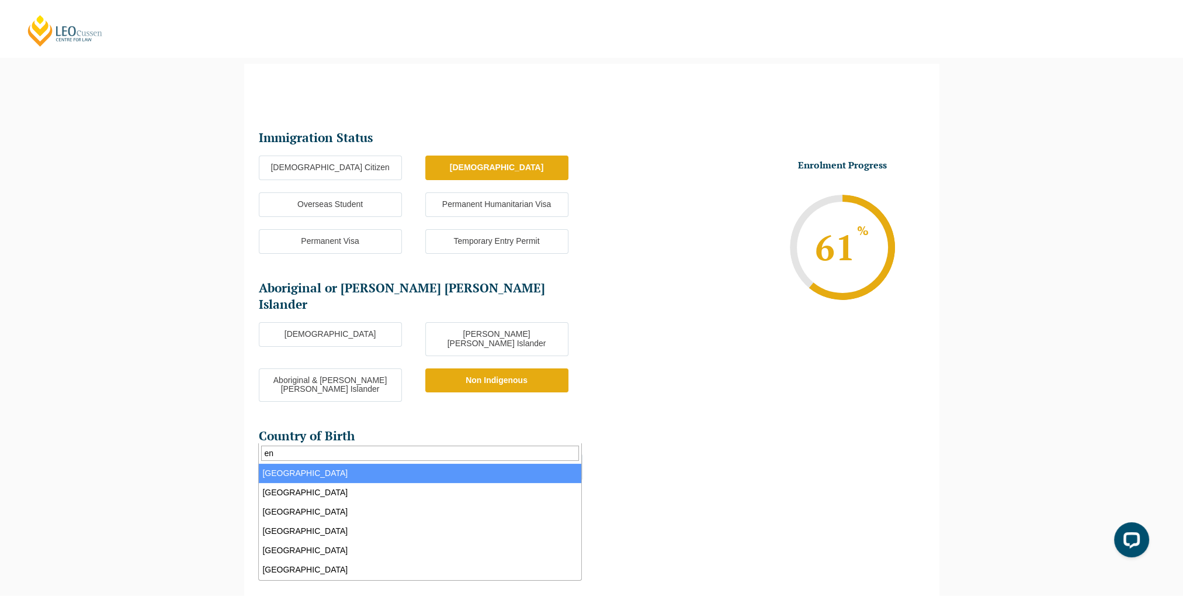
scroll to position [58, 0]
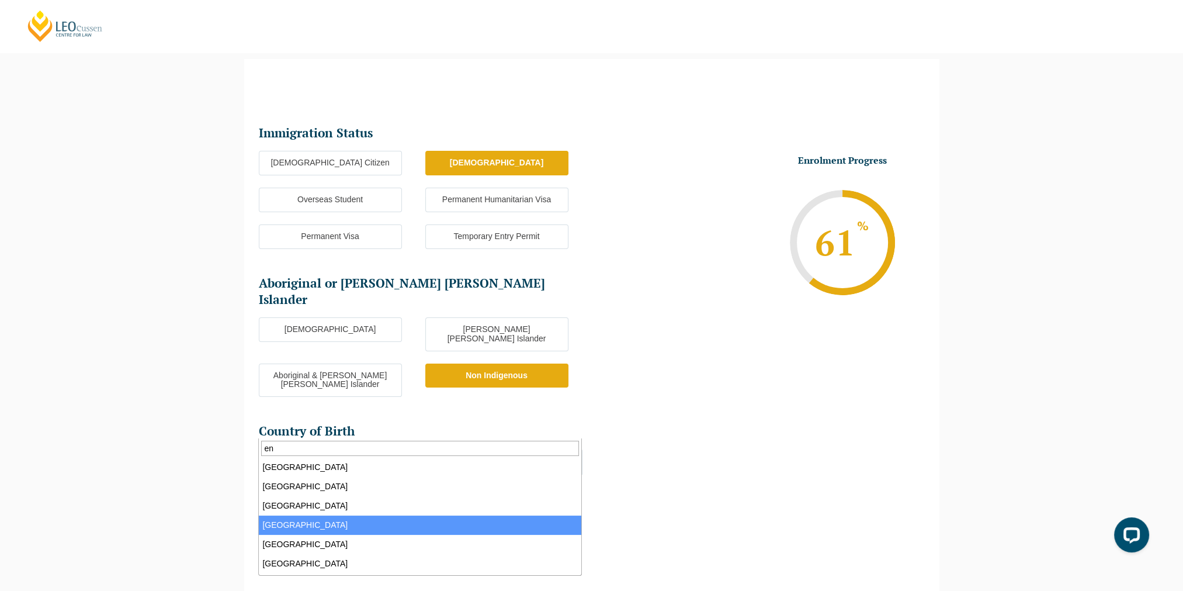
type input "en"
select select "England 2102"
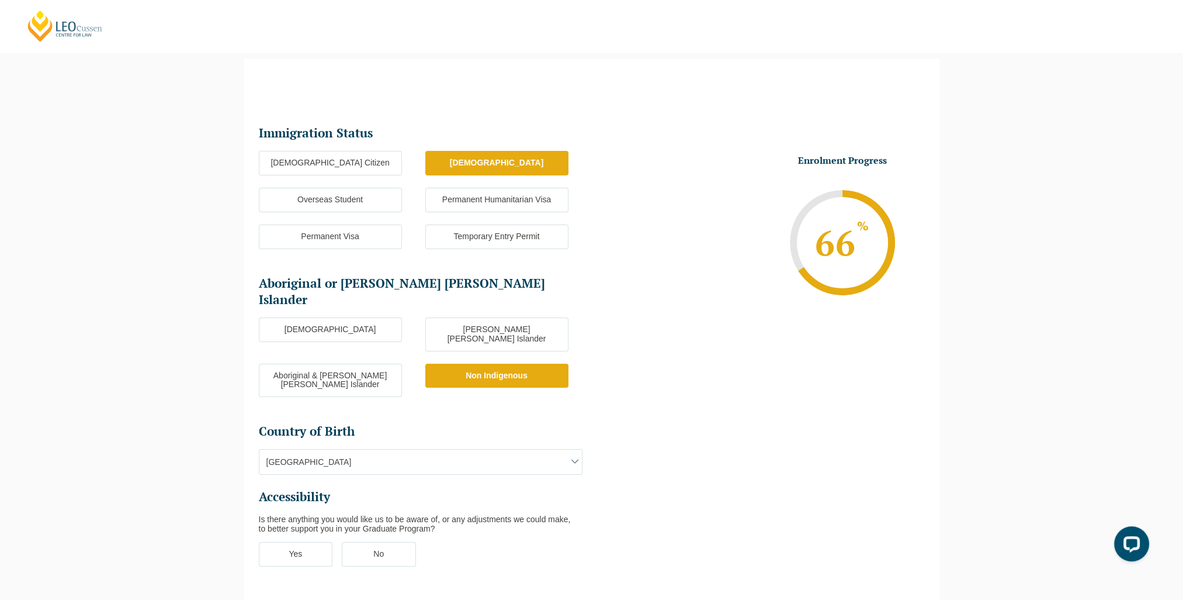
click at [292, 542] on label "Yes" at bounding box center [296, 554] width 74 height 25
click at [0, 0] on input "Yes" at bounding box center [0, 0] width 0 height 0
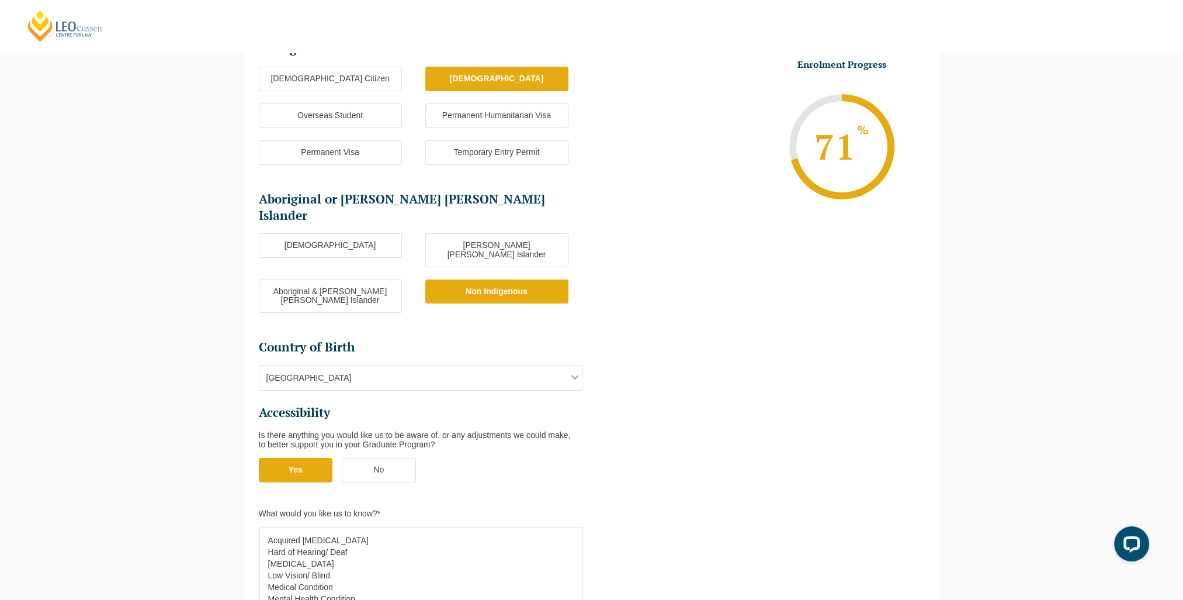
scroll to position [217, 0]
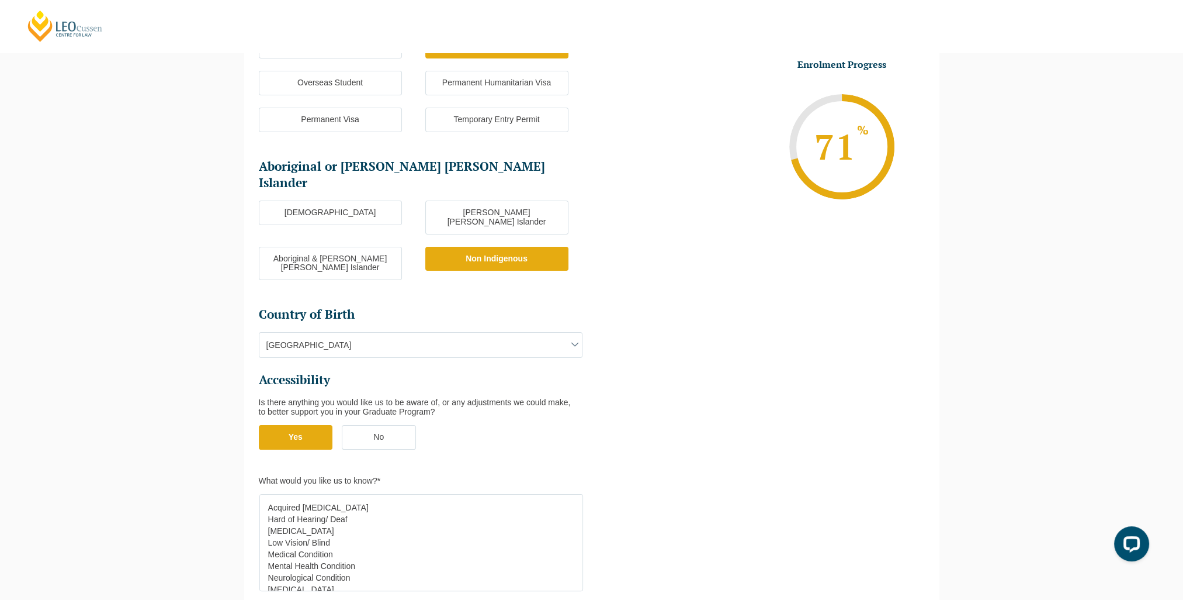
select select "Intellectual Disability"
click at [316, 525] on option "Intellectual Disability" at bounding box center [418, 531] width 303 height 12
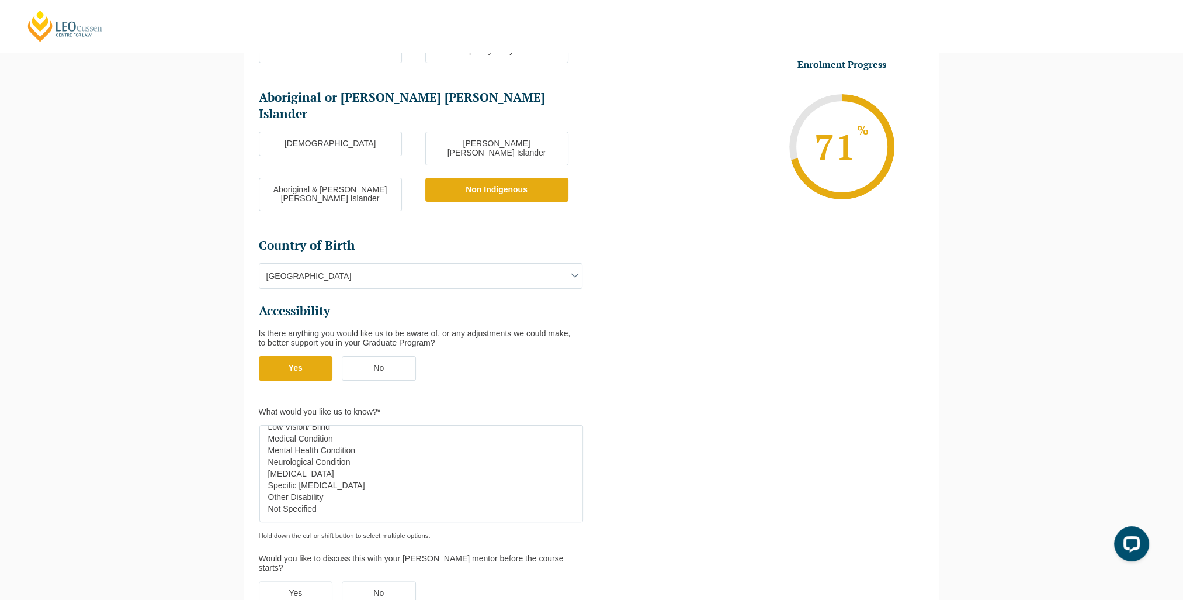
scroll to position [334, 0]
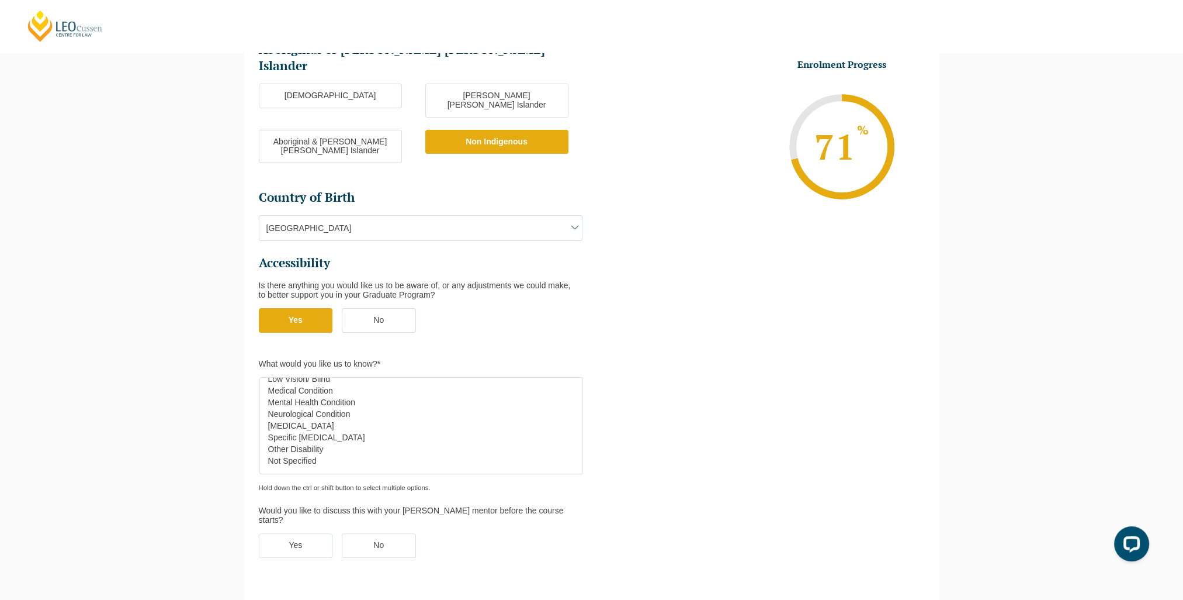
click at [290, 533] on label "Yes" at bounding box center [296, 545] width 74 height 25
click at [0, 0] on input "Yes" at bounding box center [0, 0] width 0 height 0
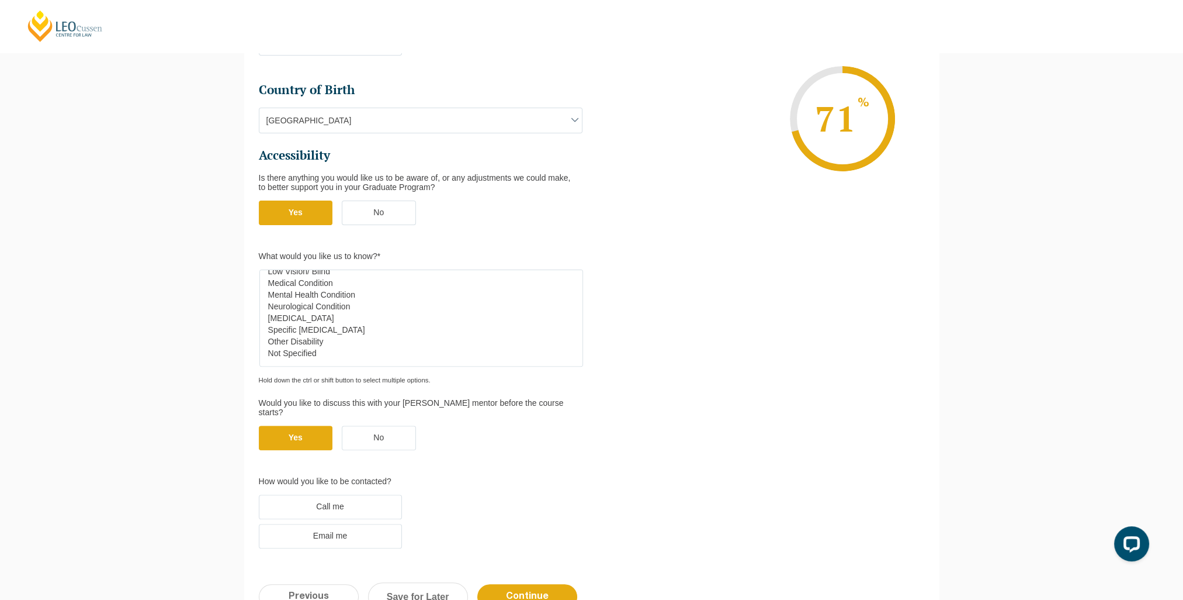
scroll to position [451, 0]
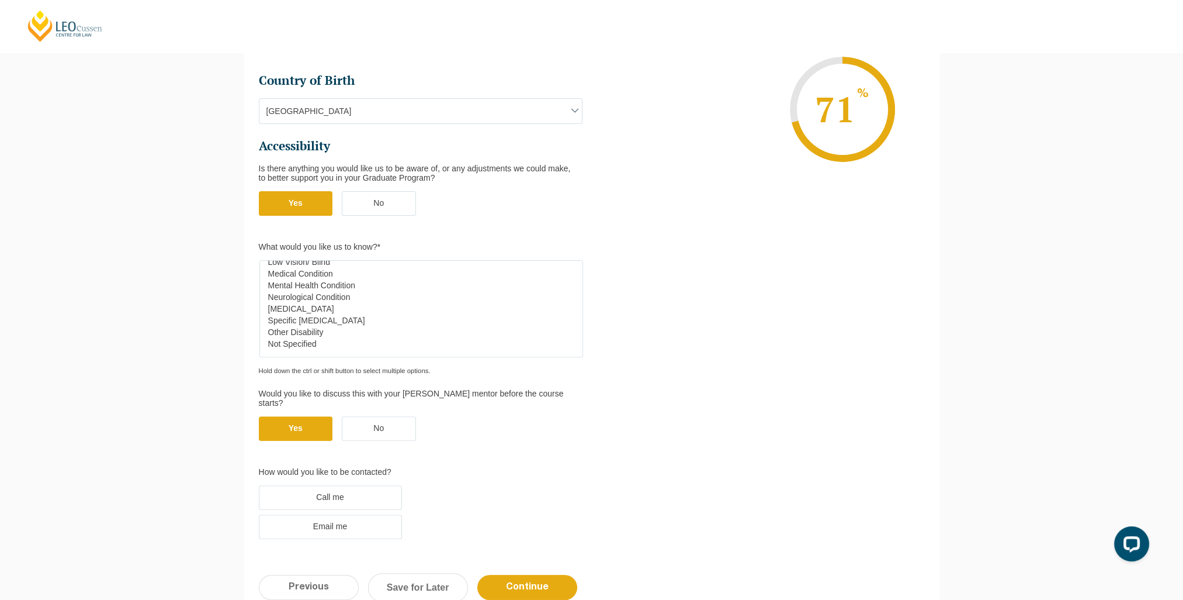
click at [365, 514] on label "Email me" at bounding box center [330, 526] width 143 height 25
click at [0, 0] on input "Email me" at bounding box center [0, 0] width 0 height 0
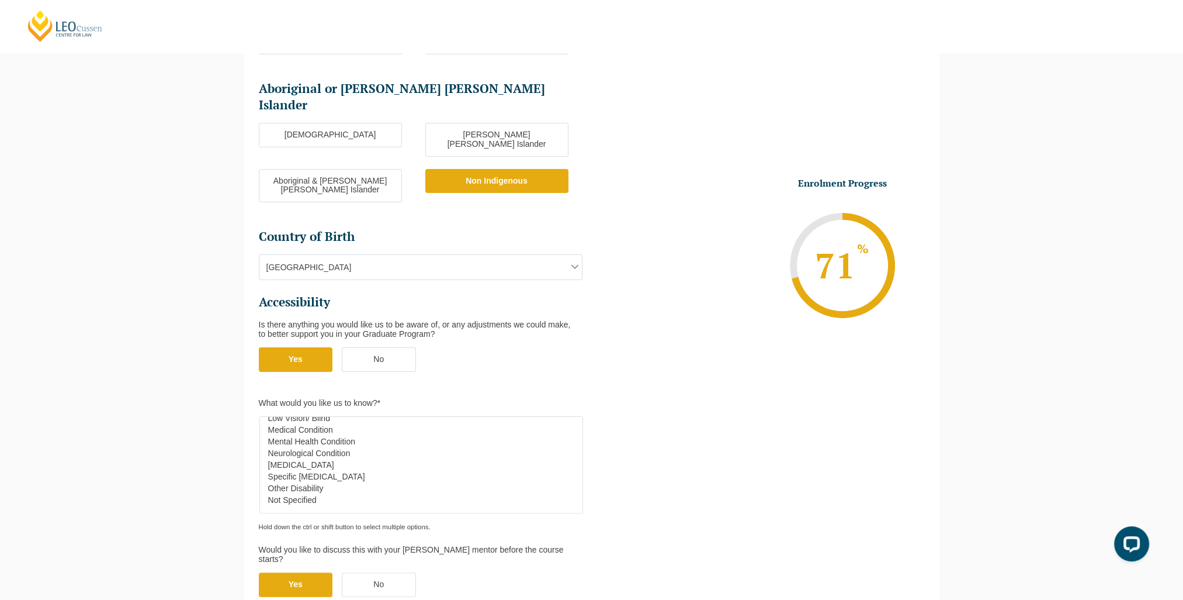
scroll to position [584, 0]
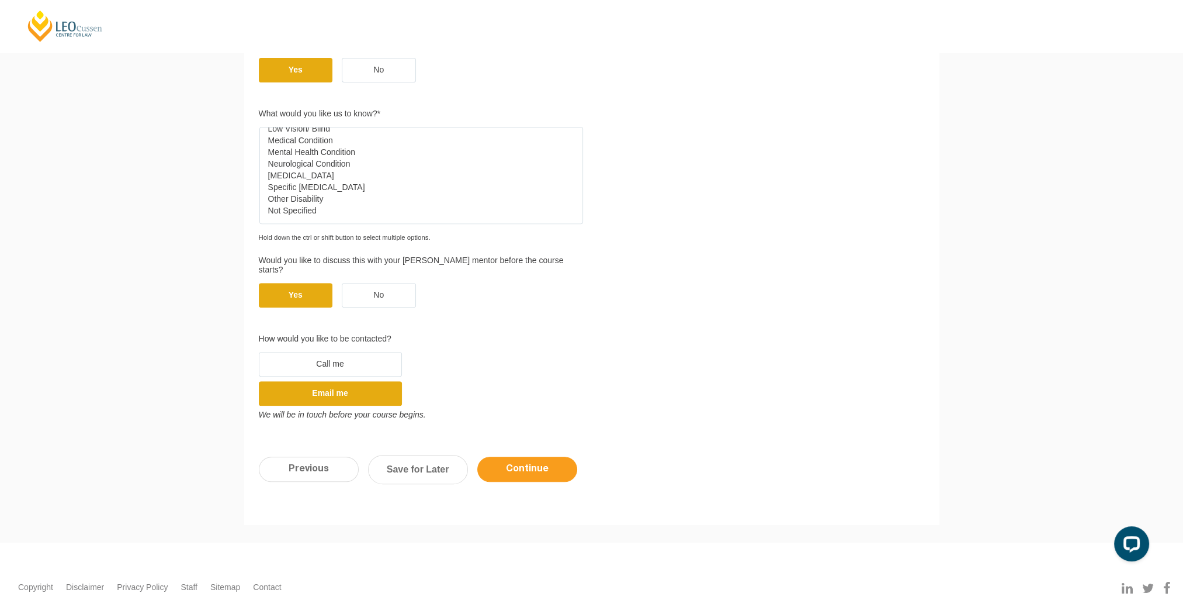
click at [538, 456] on input "Continue" at bounding box center [527, 468] width 100 height 25
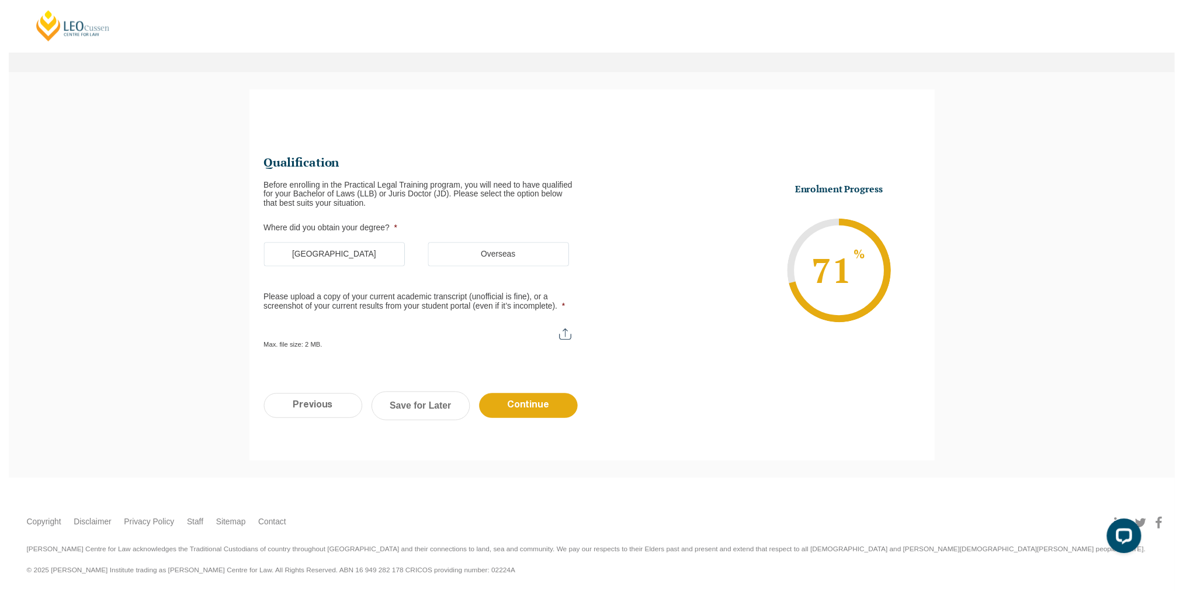
scroll to position [0, 0]
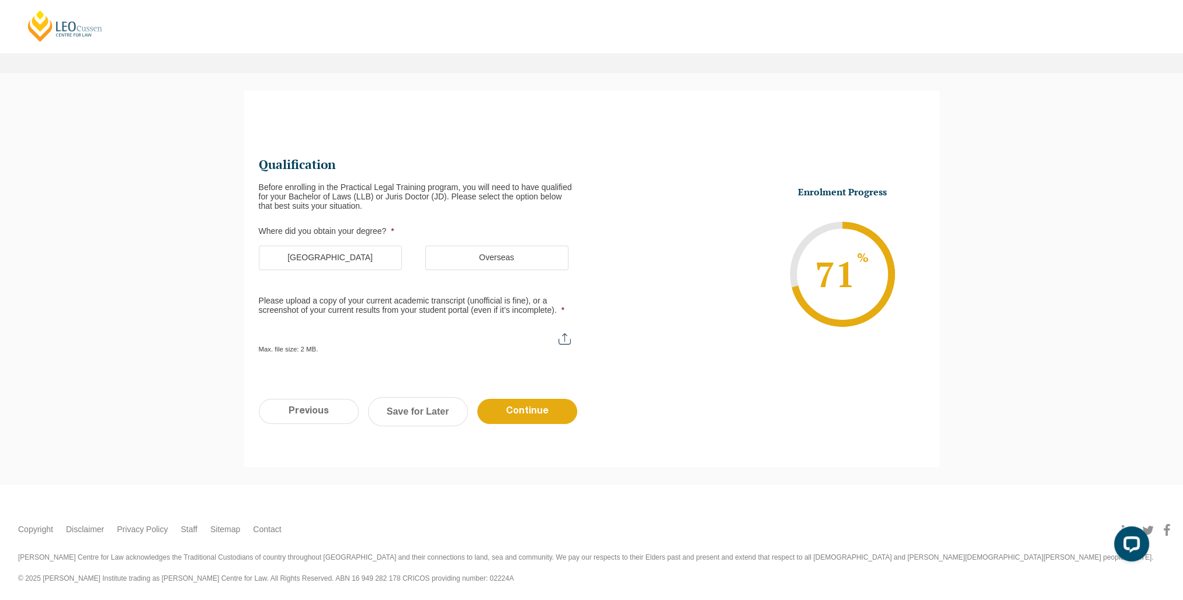
click at [328, 253] on label "Australia" at bounding box center [330, 257] width 143 height 25
click at [0, 0] on input "Australia" at bounding box center [0, 0] width 0 height 0
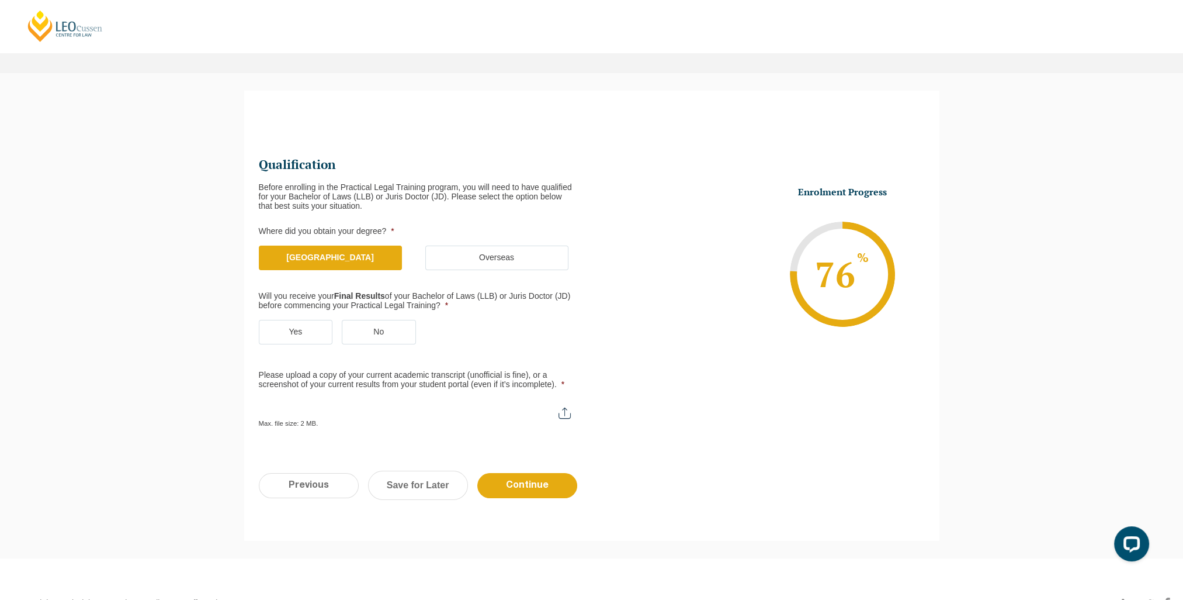
click at [371, 324] on label "No" at bounding box center [379, 332] width 74 height 25
click at [0, 0] on input "No" at bounding box center [0, 0] width 0 height 0
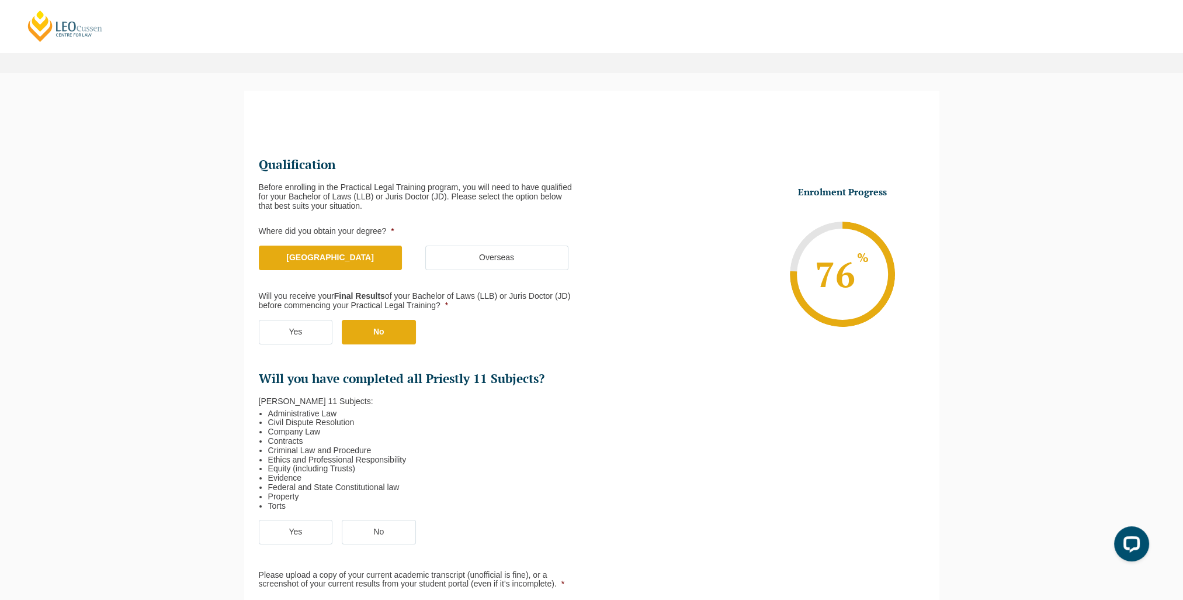
click at [300, 318] on li "Will you receive your Final Results of your Bachelor of Laws (LLB) or Juris Doc…" at bounding box center [425, 324] width 333 height 65
click at [302, 340] on label "Yes" at bounding box center [296, 332] width 74 height 25
click at [0, 0] on input "Yes" at bounding box center [0, 0] width 0 height 0
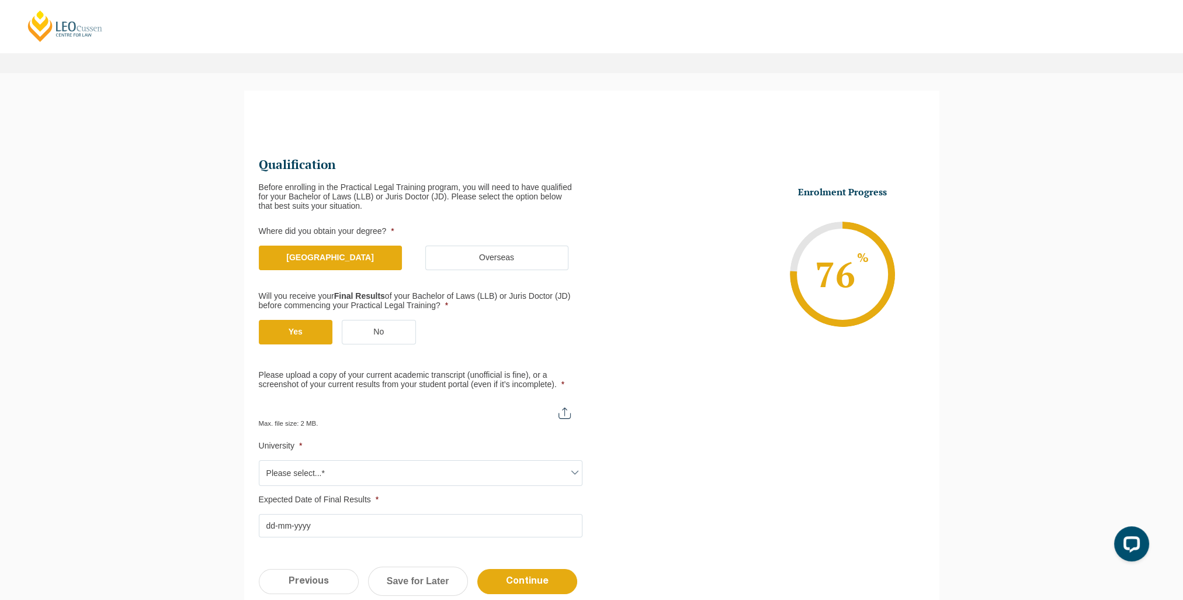
click at [395, 413] on input "Please upload a copy of your current academic transcript (unofficial is fine), …" at bounding box center [421, 409] width 324 height 20
type input "C:\fakepath\Griffith Univeristy Transcript.pdf"
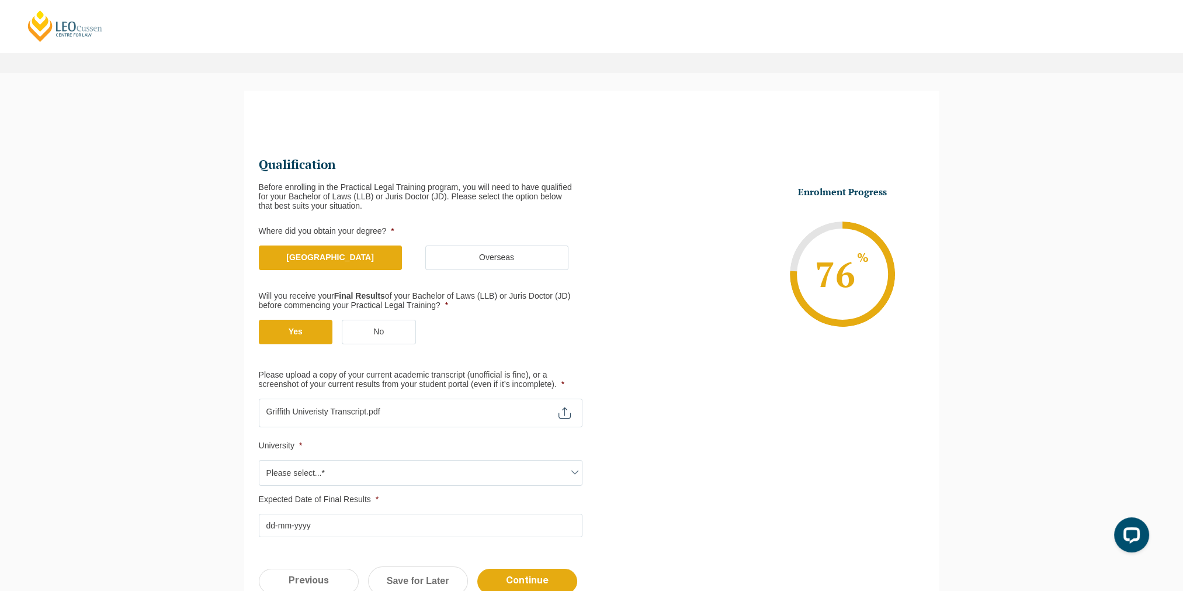
click at [390, 478] on span "Please select...*" at bounding box center [420, 473] width 323 height 25
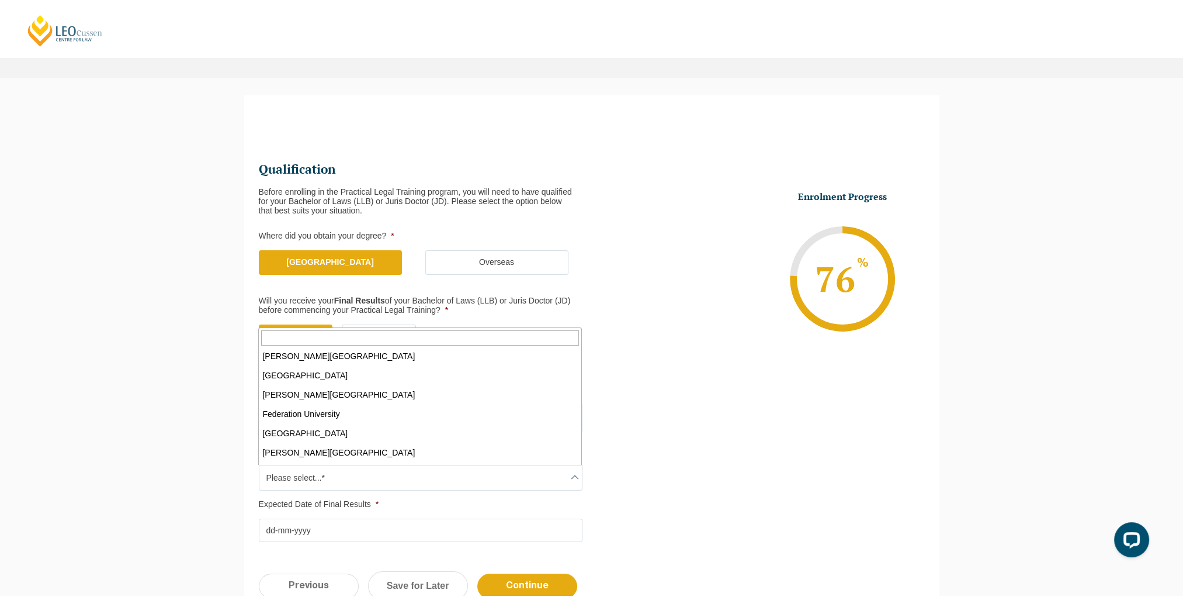
scroll to position [175, 0]
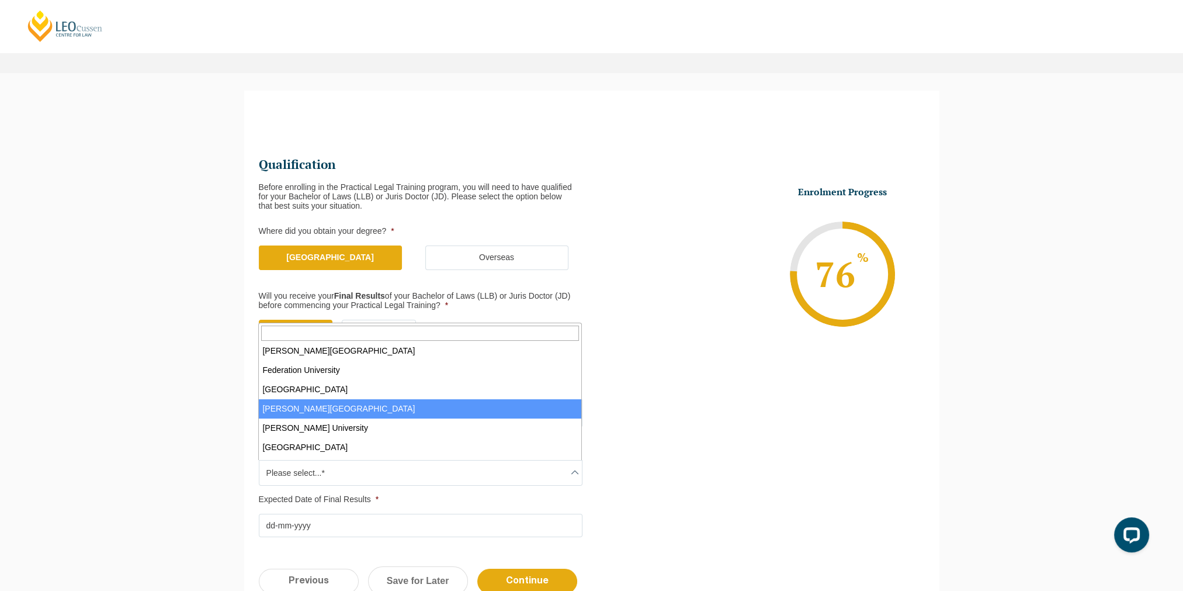
drag, startPoint x: 337, startPoint y: 401, endPoint x: 377, endPoint y: 420, distance: 44.5
select select "[PERSON_NAME][GEOGRAPHIC_DATA]"
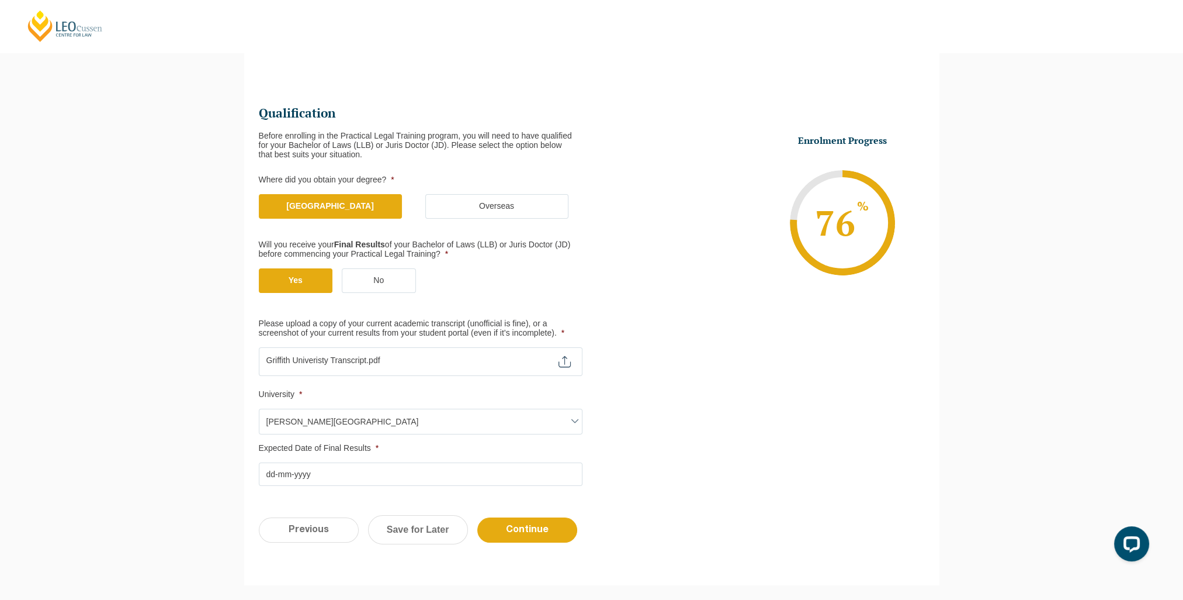
scroll to position [127, 0]
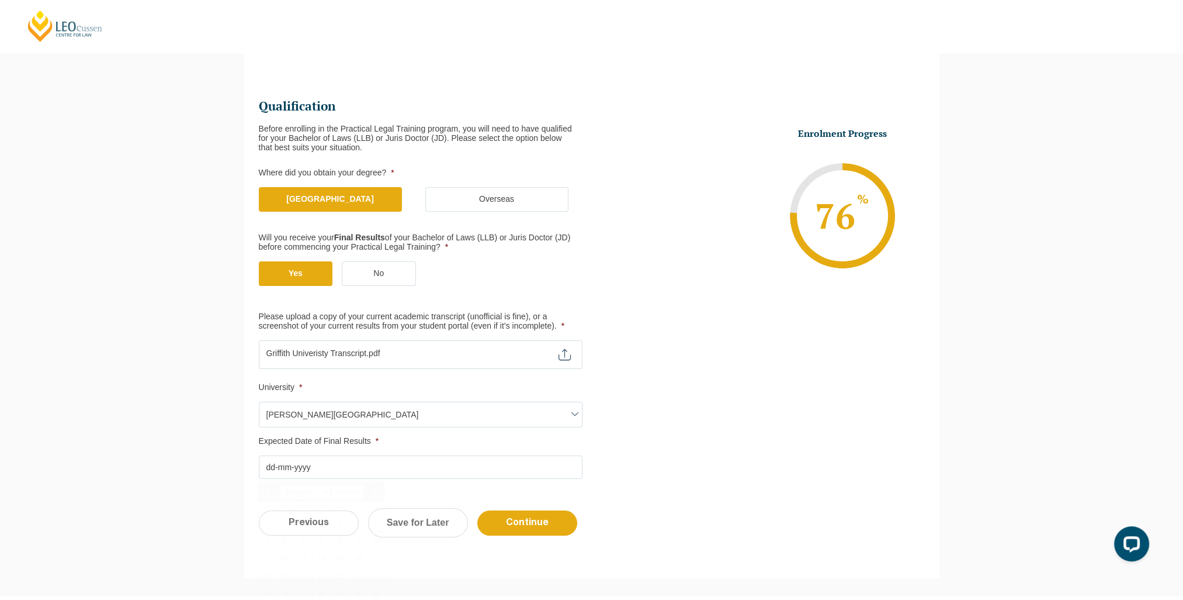
click at [355, 464] on input "Expected Date of Final Results *" at bounding box center [421, 466] width 324 height 23
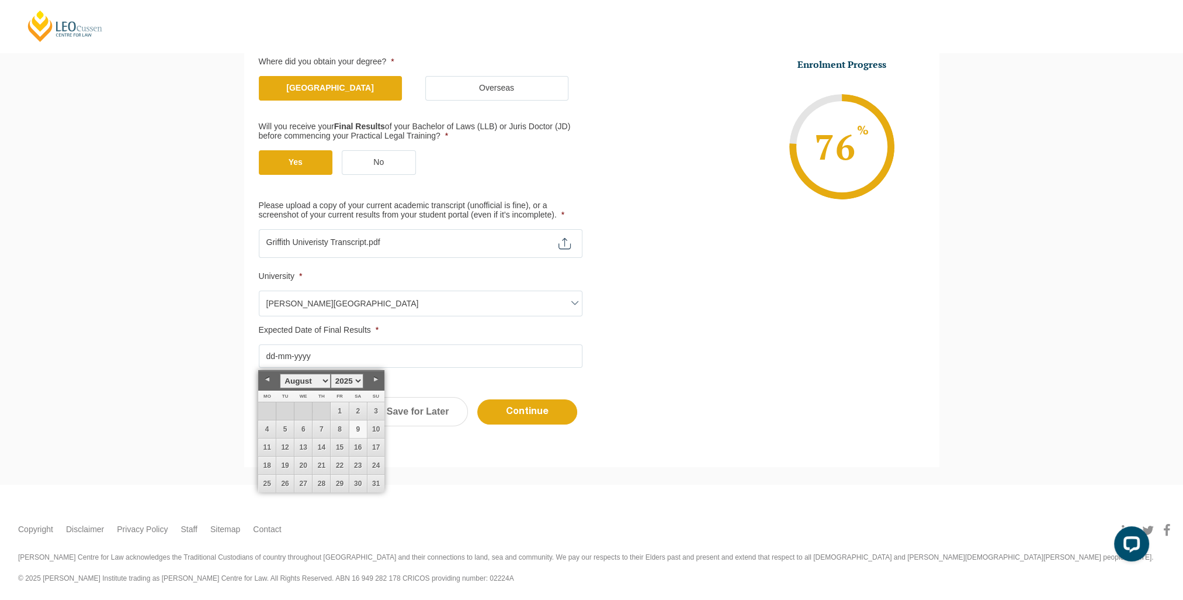
scroll to position [238, 0]
click at [376, 160] on label "No" at bounding box center [379, 162] width 74 height 25
click at [0, 0] on input "No" at bounding box center [0, 0] width 0 height 0
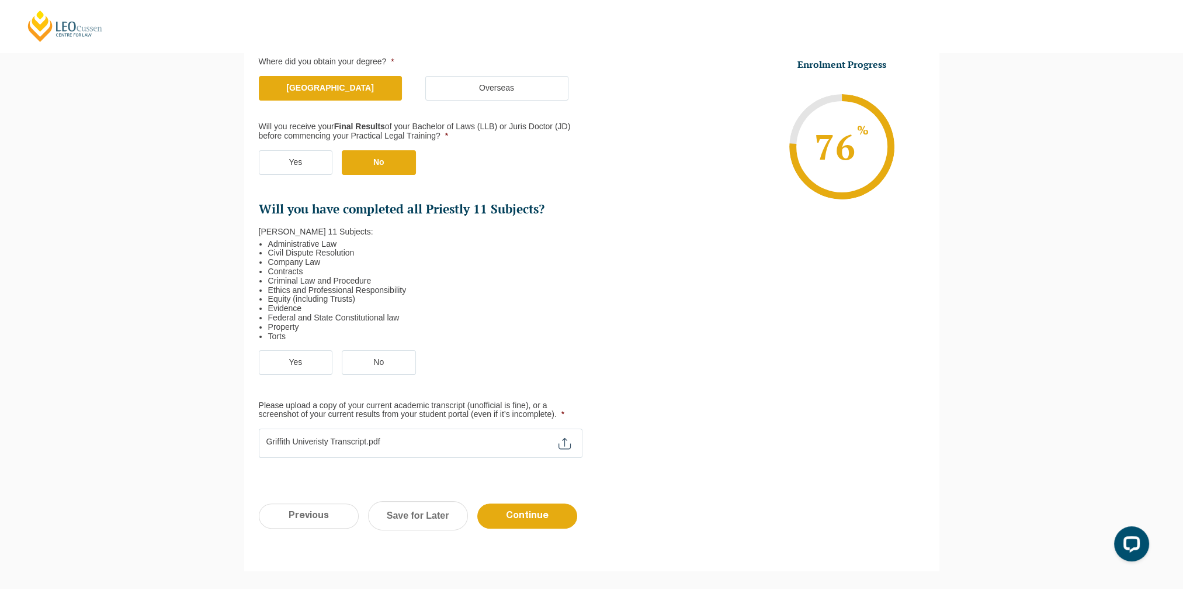
click at [293, 368] on label "Yes" at bounding box center [296, 362] width 74 height 25
click at [0, 0] on input "Yes" at bounding box center [0, 0] width 0 height 0
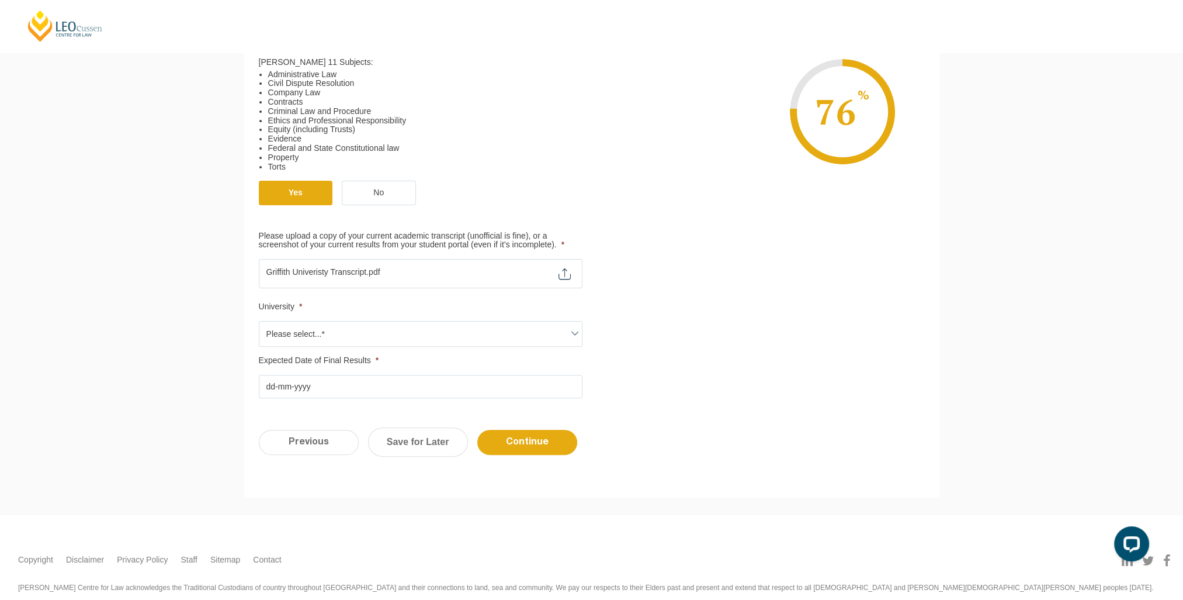
scroll to position [414, 0]
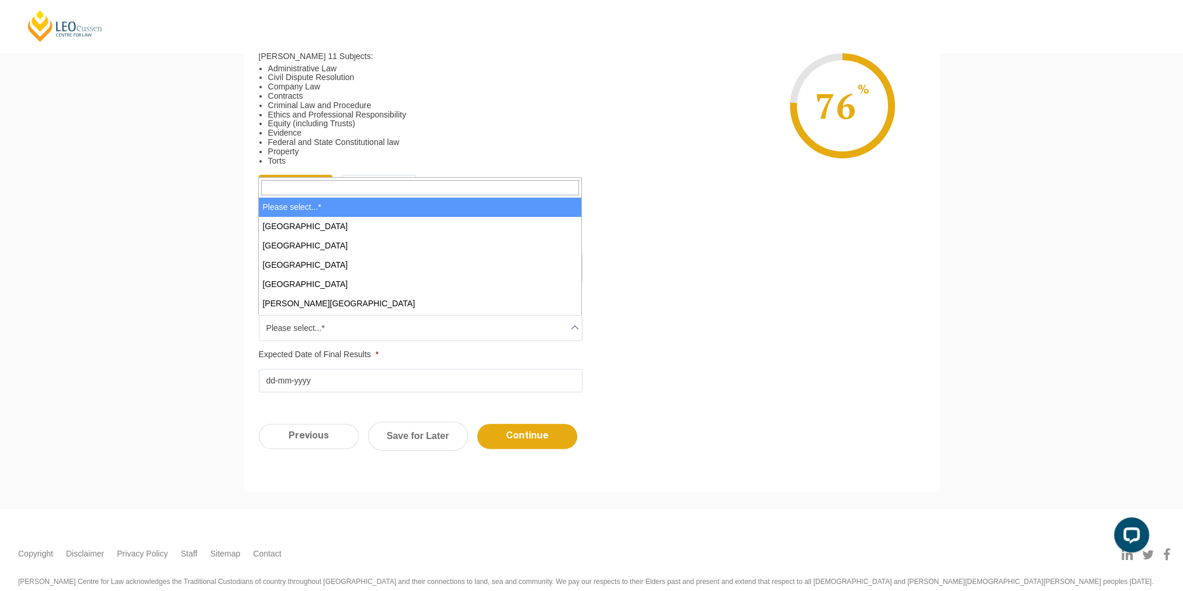
click at [349, 331] on span "Please select...*" at bounding box center [420, 328] width 323 height 25
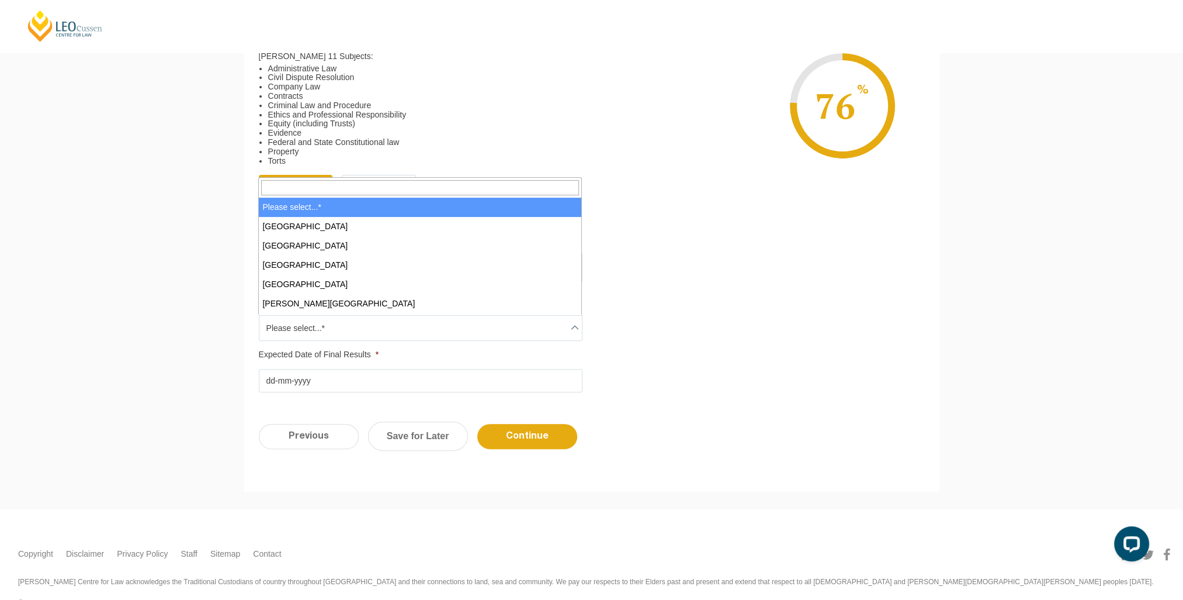
drag, startPoint x: 112, startPoint y: 142, endPoint x: 168, endPoint y: 166, distance: 61.0
click at [122, 141] on div "Please note that your information is saved on our server as you enter it. Congr…" at bounding box center [591, 118] width 1183 height 781
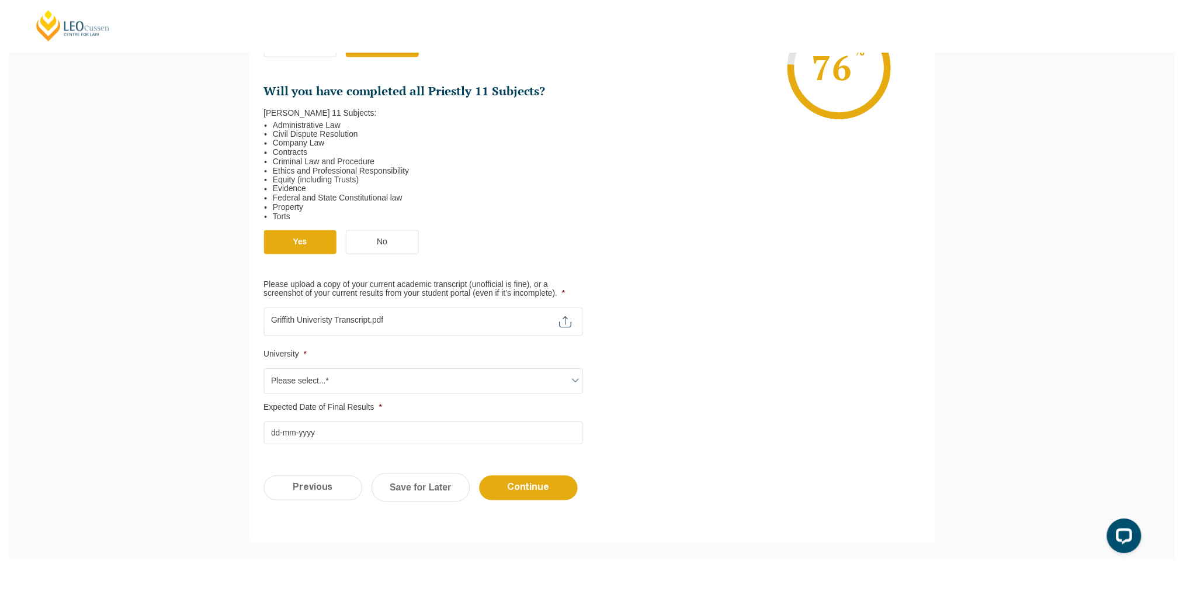
scroll to position [355, 0]
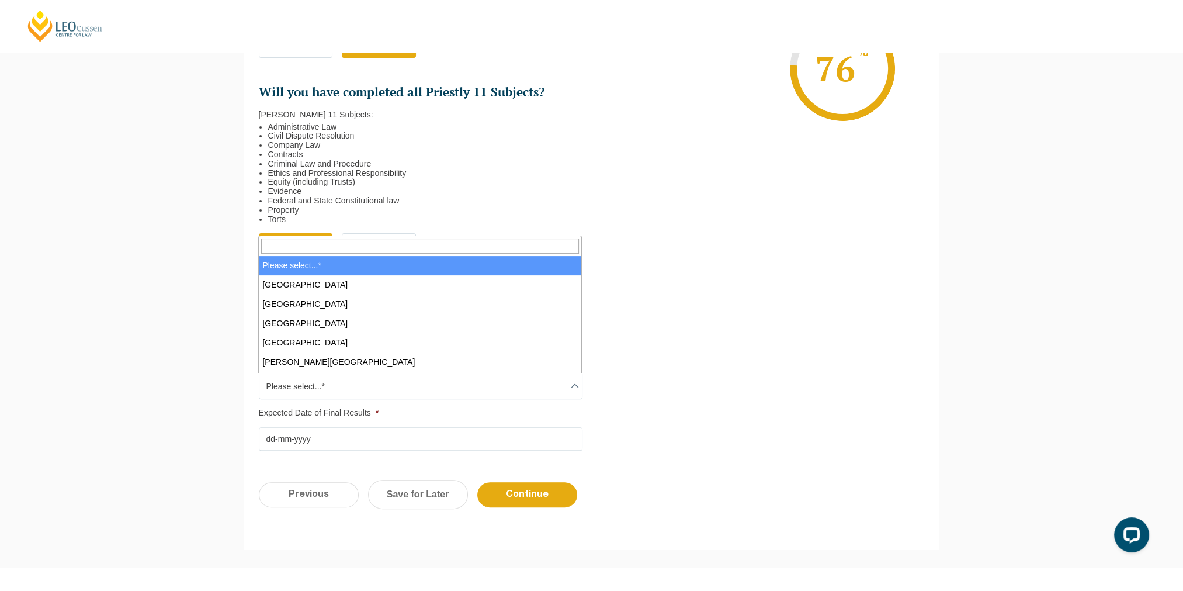
click at [380, 392] on span "Please select...*" at bounding box center [420, 386] width 323 height 25
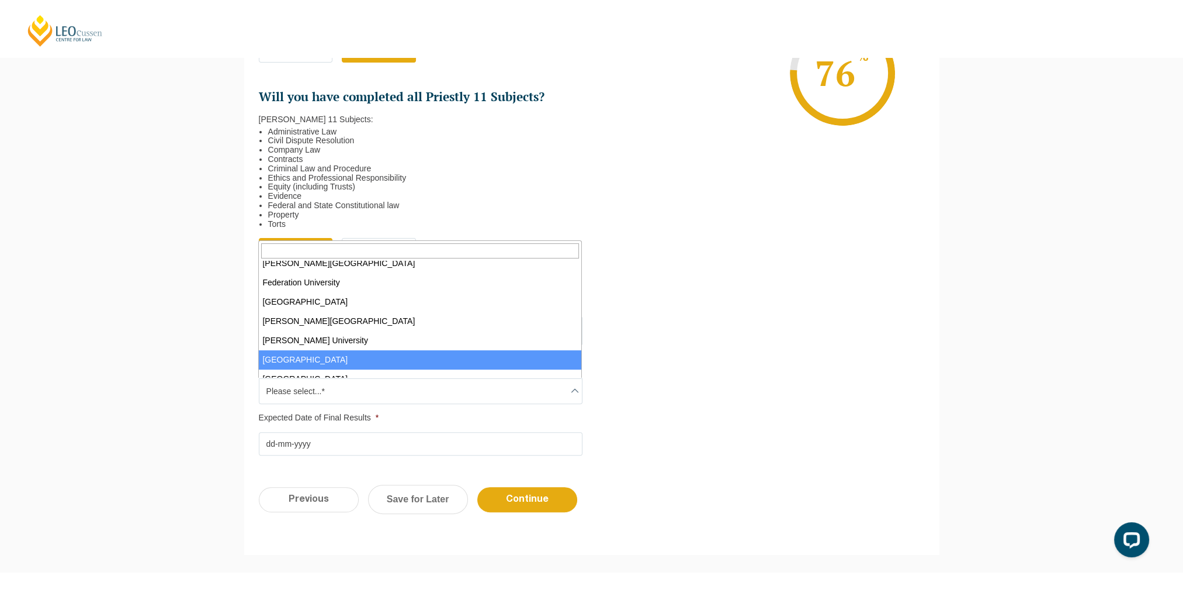
scroll to position [175, 0]
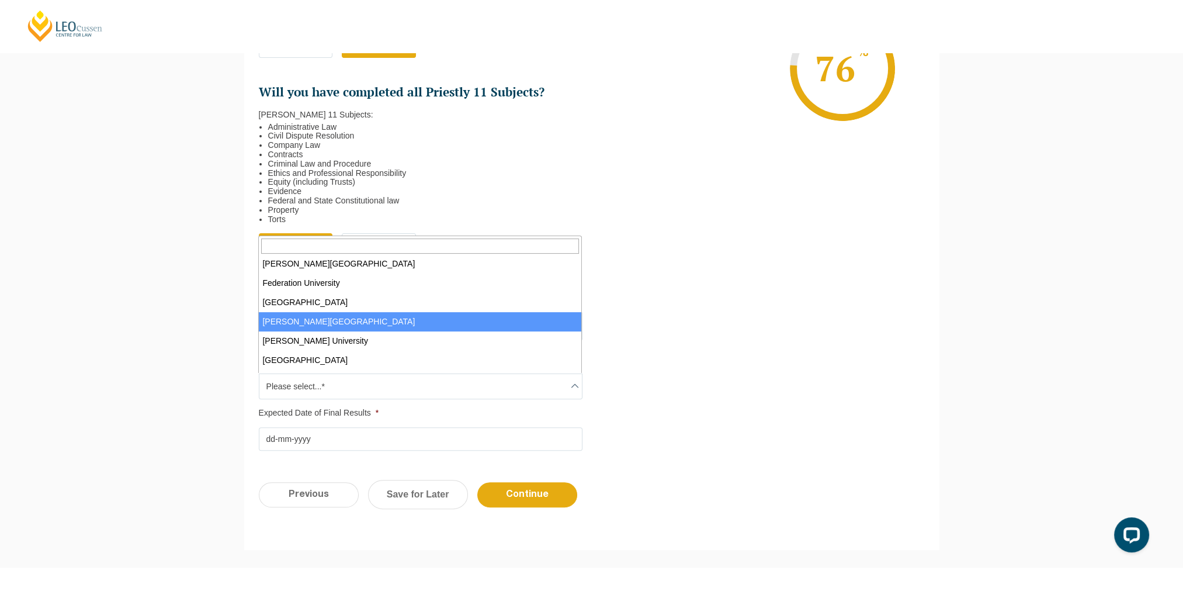
select select "[PERSON_NAME][GEOGRAPHIC_DATA]"
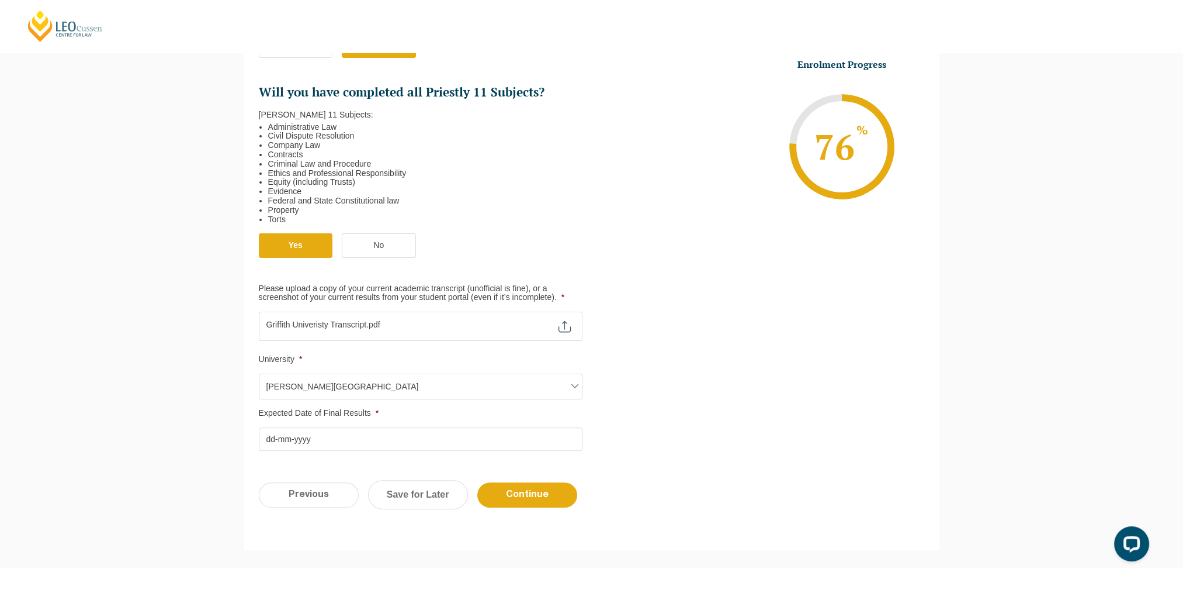
click at [325, 425] on li "Expected Date of Final Results * DD dash MM dash YYYY" at bounding box center [425, 430] width 333 height 42
click at [328, 440] on input "Expected Date of Final Results *" at bounding box center [421, 438] width 324 height 23
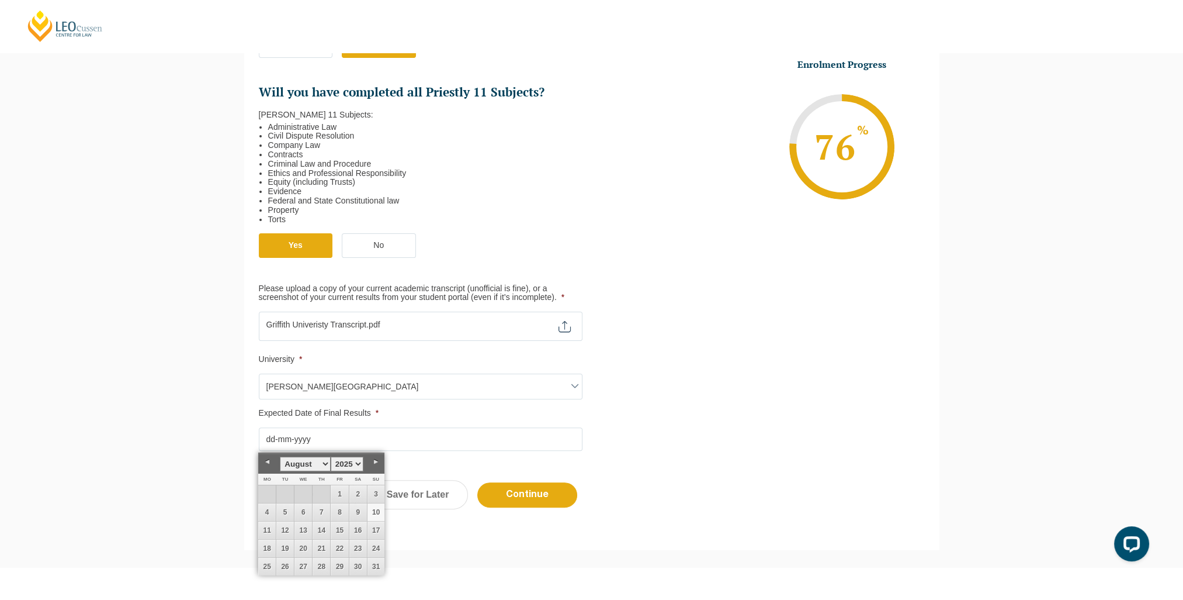
click at [269, 465] on link "Previous" at bounding box center [267, 462] width 18 height 18
click at [285, 563] on link "29" at bounding box center [285, 567] width 18 height 18
type input "29-07-2025"
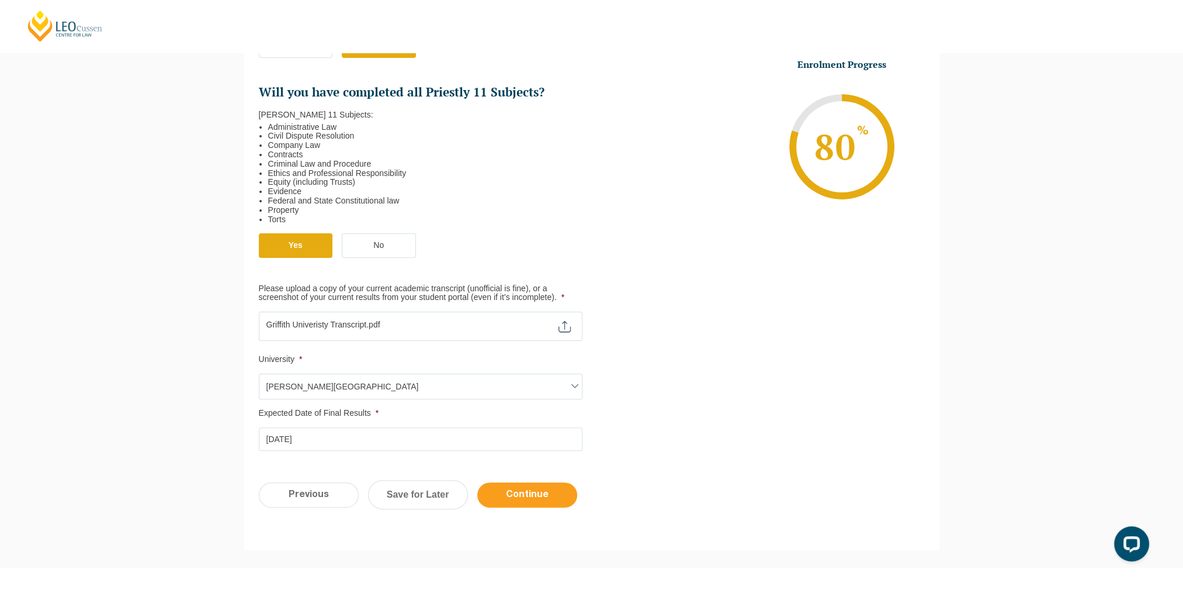
click at [533, 496] on input "Continue" at bounding box center [527, 494] width 100 height 25
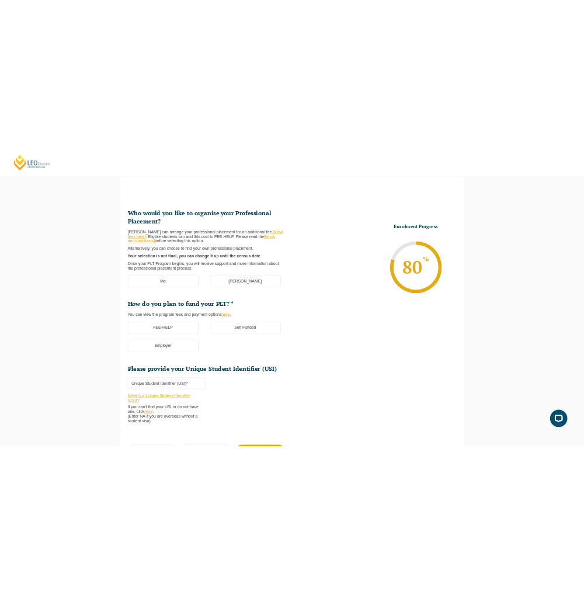
scroll to position [101, 0]
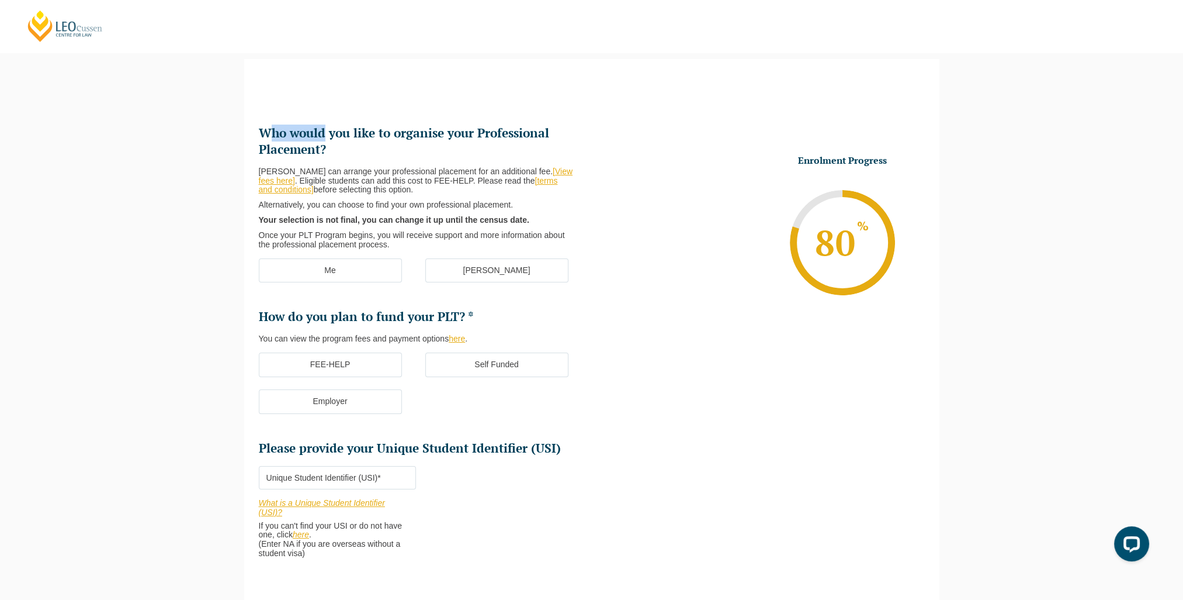
drag, startPoint x: 272, startPoint y: 133, endPoint x: 327, endPoint y: 134, distance: 54.4
click at [327, 134] on h2 "Who would you like to organise your Professional Placement?" at bounding box center [421, 141] width 324 height 33
drag, startPoint x: 327, startPoint y: 134, endPoint x: 345, endPoint y: 168, distance: 38.7
click at [345, 168] on li "Who would you like to organise your Professional Placement? Leo Cussen can arra…" at bounding box center [425, 187] width 333 height 124
click at [503, 271] on label "[PERSON_NAME]" at bounding box center [496, 270] width 143 height 25
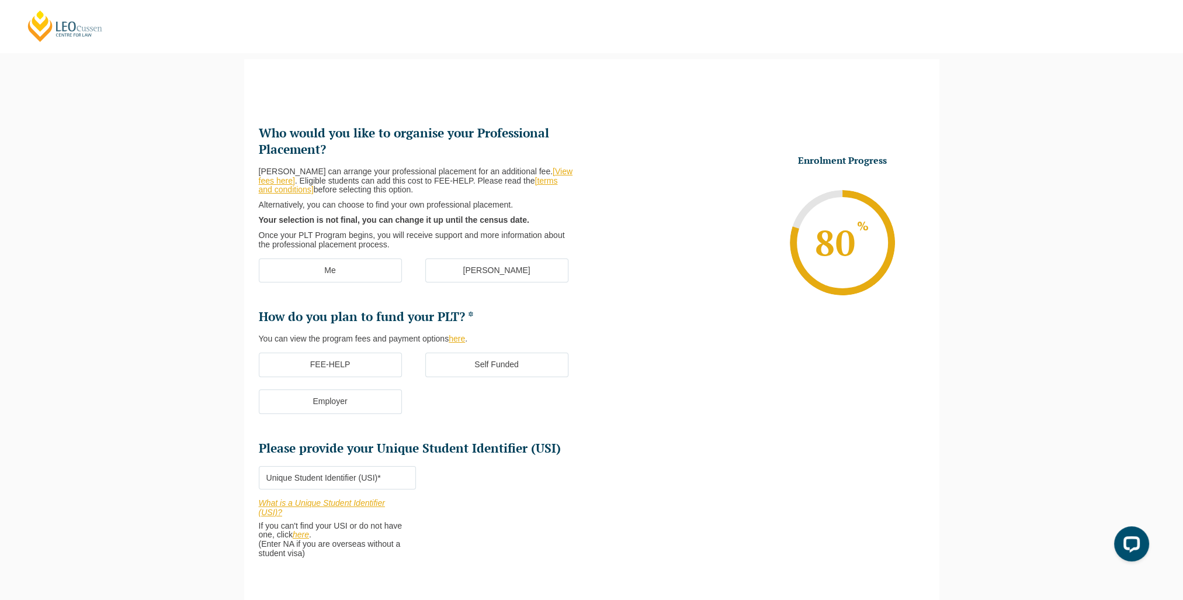
click at [0, 0] on input "[PERSON_NAME]" at bounding box center [0, 0] width 0 height 0
click at [501, 365] on label "Self Funded" at bounding box center [496, 364] width 143 height 25
click at [0, 0] on input "Self Funded" at bounding box center [0, 0] width 0 height 0
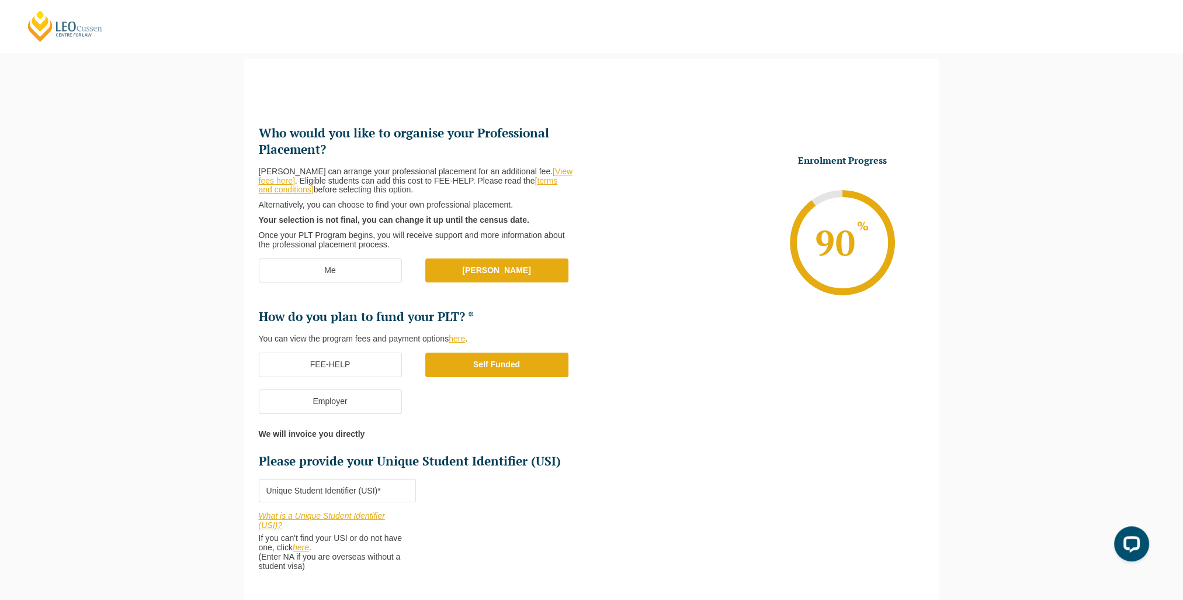
click at [302, 546] on link "here" at bounding box center [301, 546] width 16 height 9
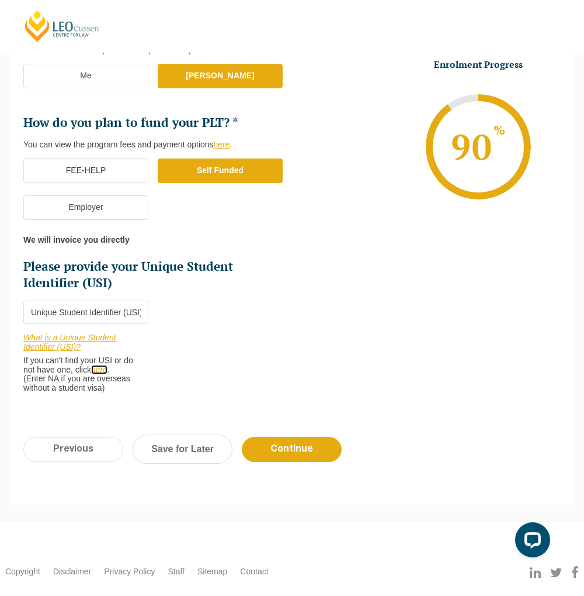
scroll to position [334, 0]
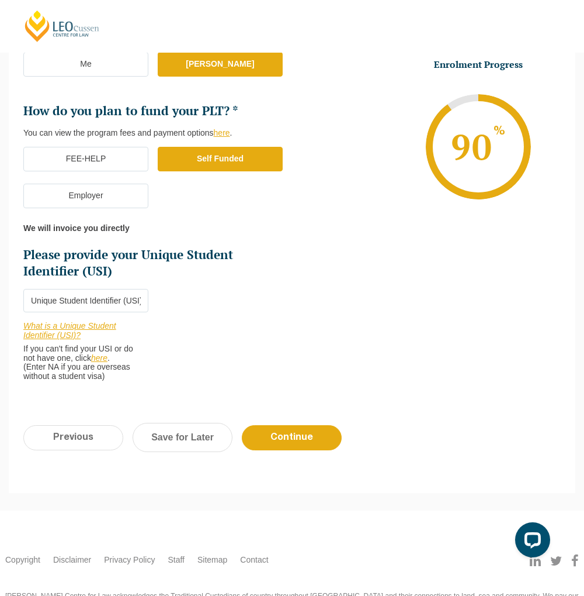
click at [138, 304] on input "Please provide your Unique Student Identifier (USI) *" at bounding box center [85, 300] width 125 height 23
paste input "YHGQF4R796"
type input "YHGQF4R796"
click at [291, 438] on input "Continue" at bounding box center [292, 437] width 100 height 25
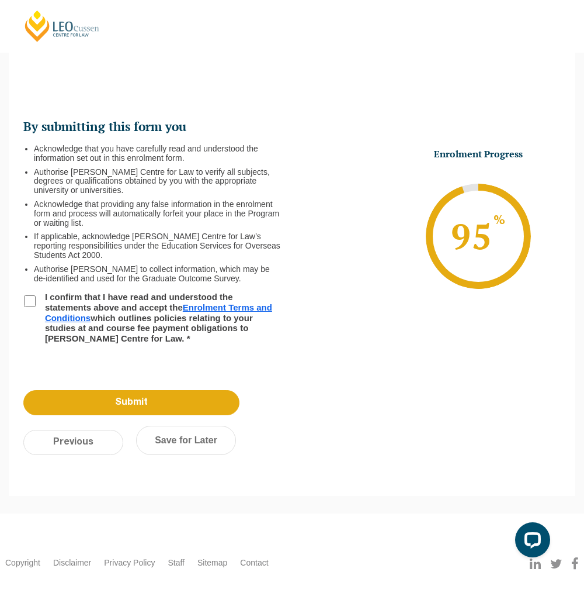
scroll to position [101, 0]
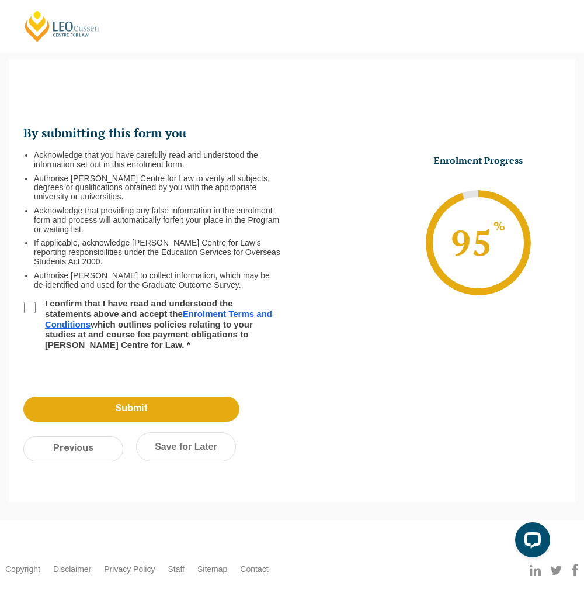
click at [27, 303] on input "I confirm that I have read and understood the statements above and accept the E…" at bounding box center [30, 308] width 12 height 12
checkbox input "true"
click at [151, 404] on input "Submit" at bounding box center [131, 408] width 216 height 25
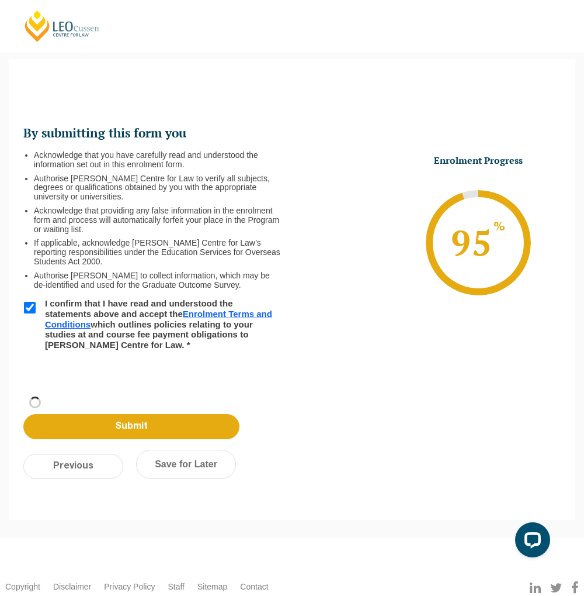
scroll to position [39, 0]
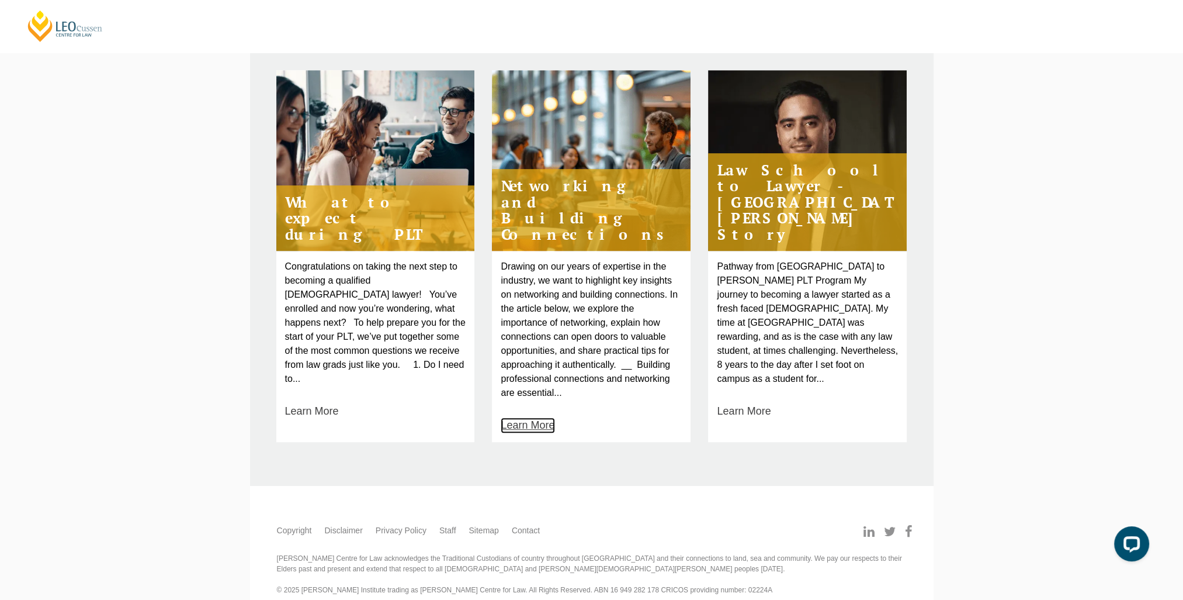
scroll to position [807, 0]
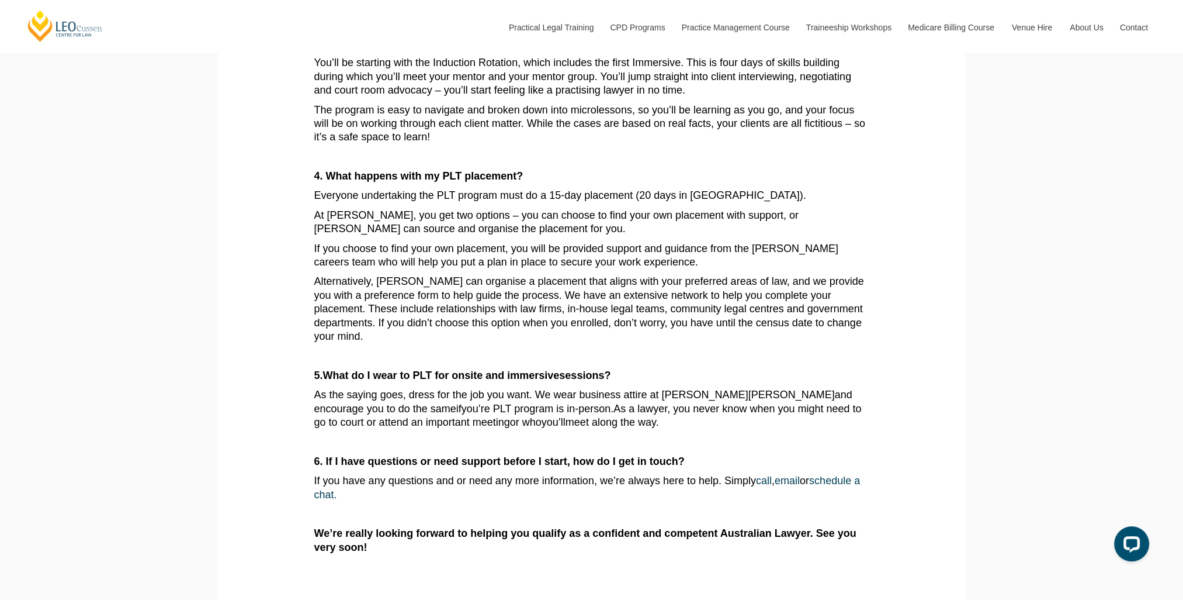
scroll to position [701, 0]
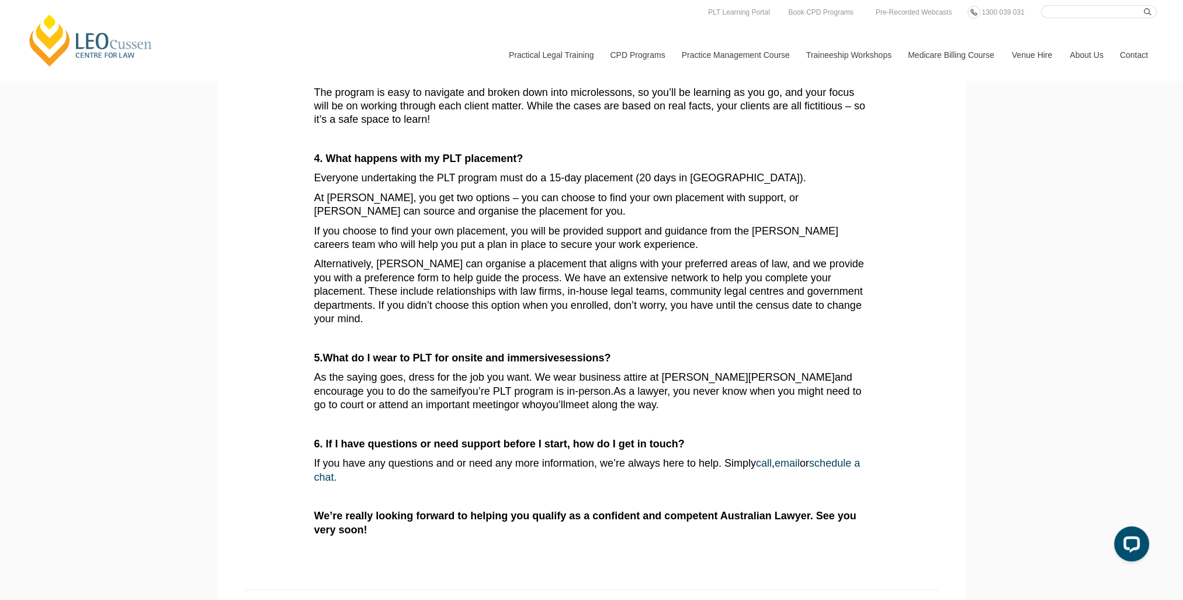
click at [42, 56] on link "[PERSON_NAME] Centre for Law" at bounding box center [90, 40] width 129 height 55
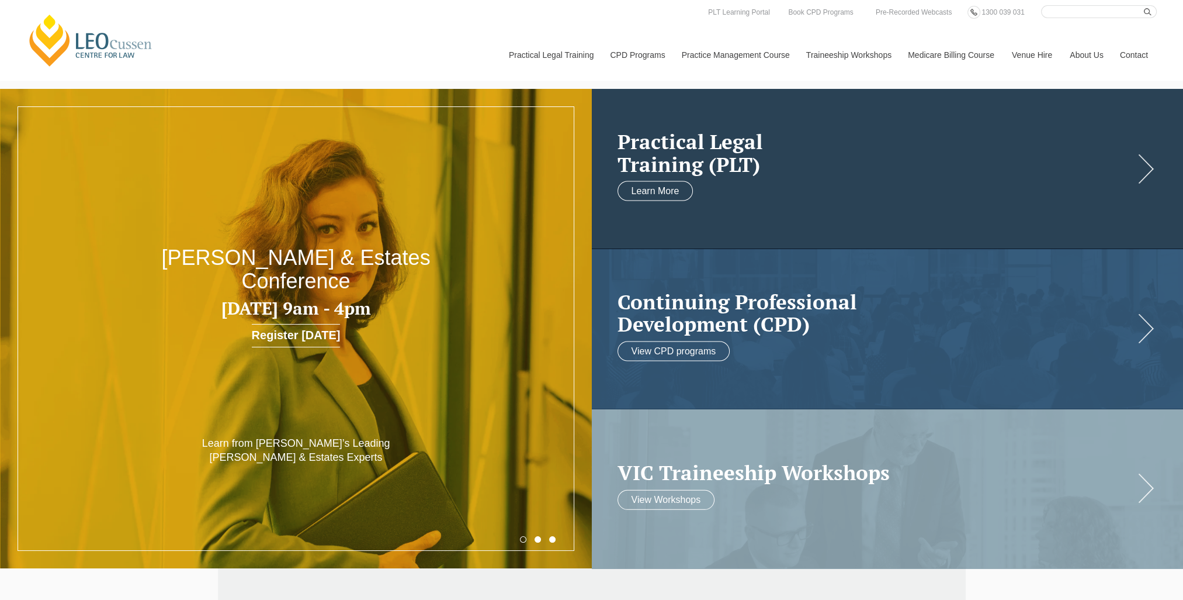
drag, startPoint x: 42, startPoint y: 55, endPoint x: 1161, endPoint y: 209, distance: 1129.2
click at [1161, 209] on link at bounding box center [888, 169] width 592 height 160
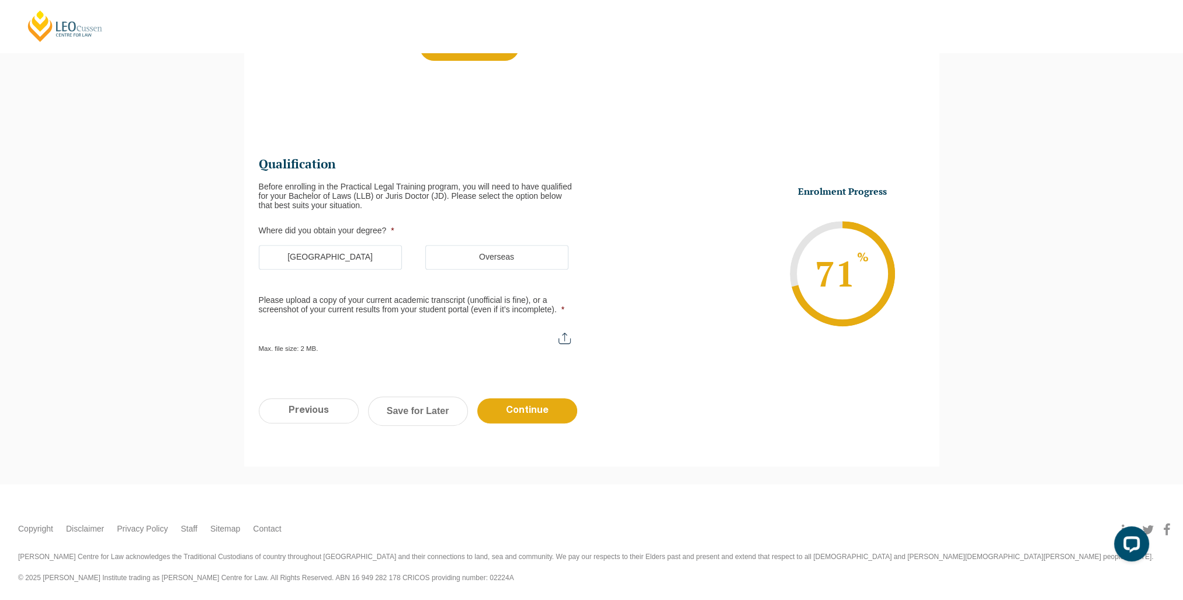
drag, startPoint x: 432, startPoint y: 295, endPoint x: 395, endPoint y: 165, distance: 134.3
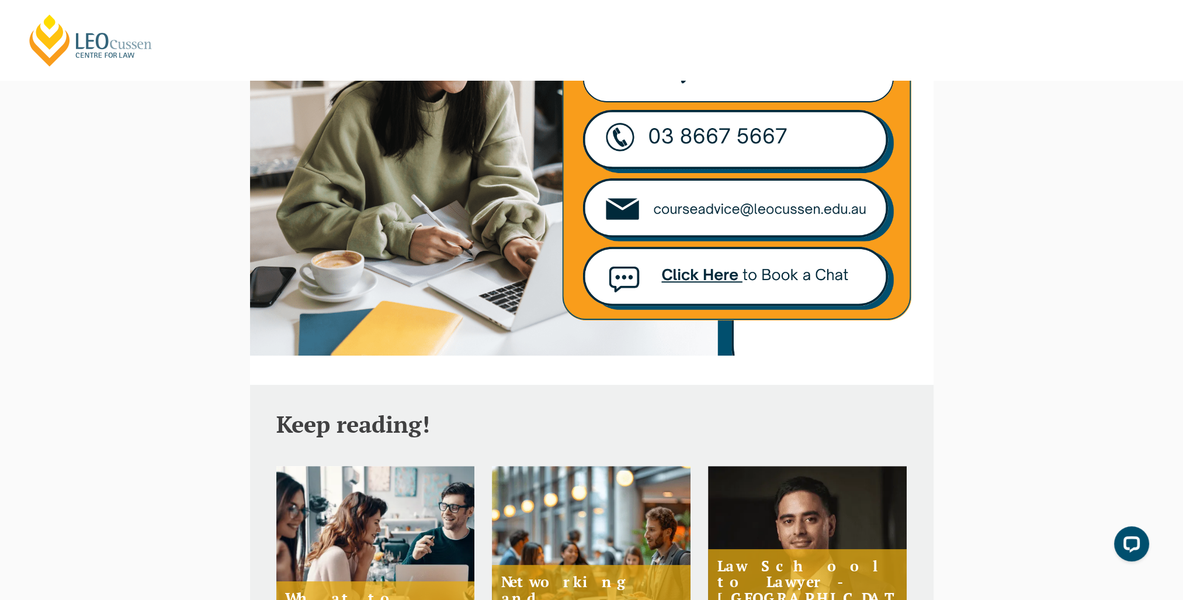
scroll to position [164, 0]
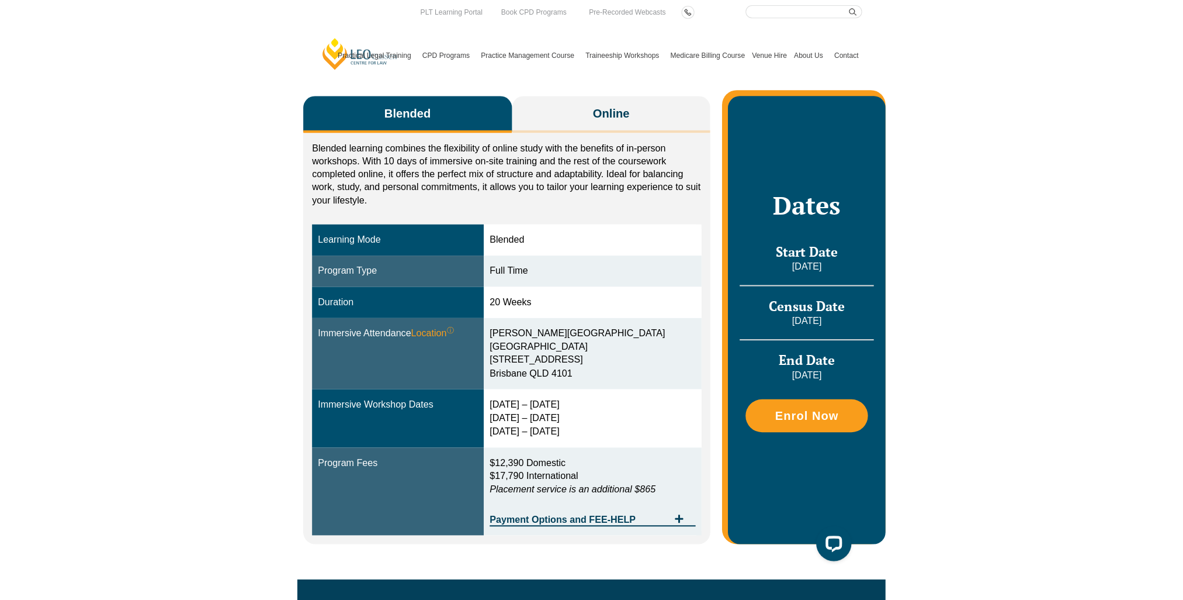
scroll to position [175, 0]
